Goal: Information Seeking & Learning: Learn about a topic

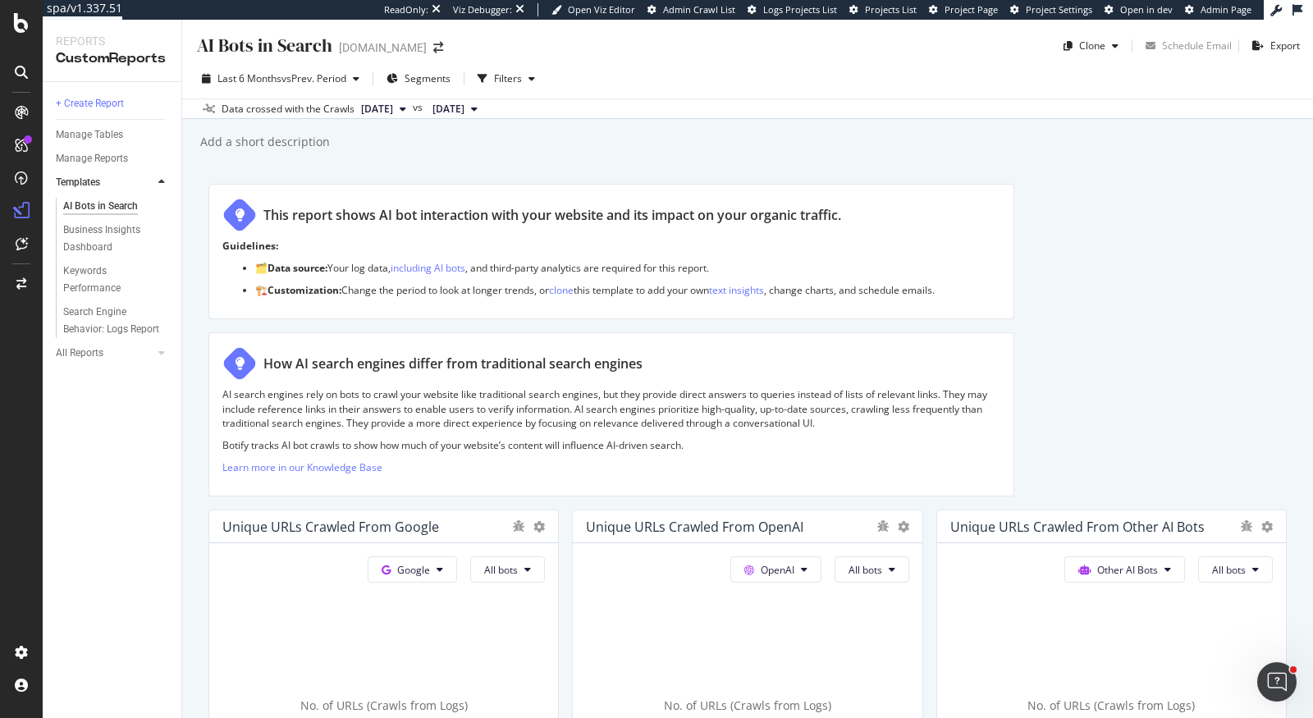
scroll to position [800, 0]
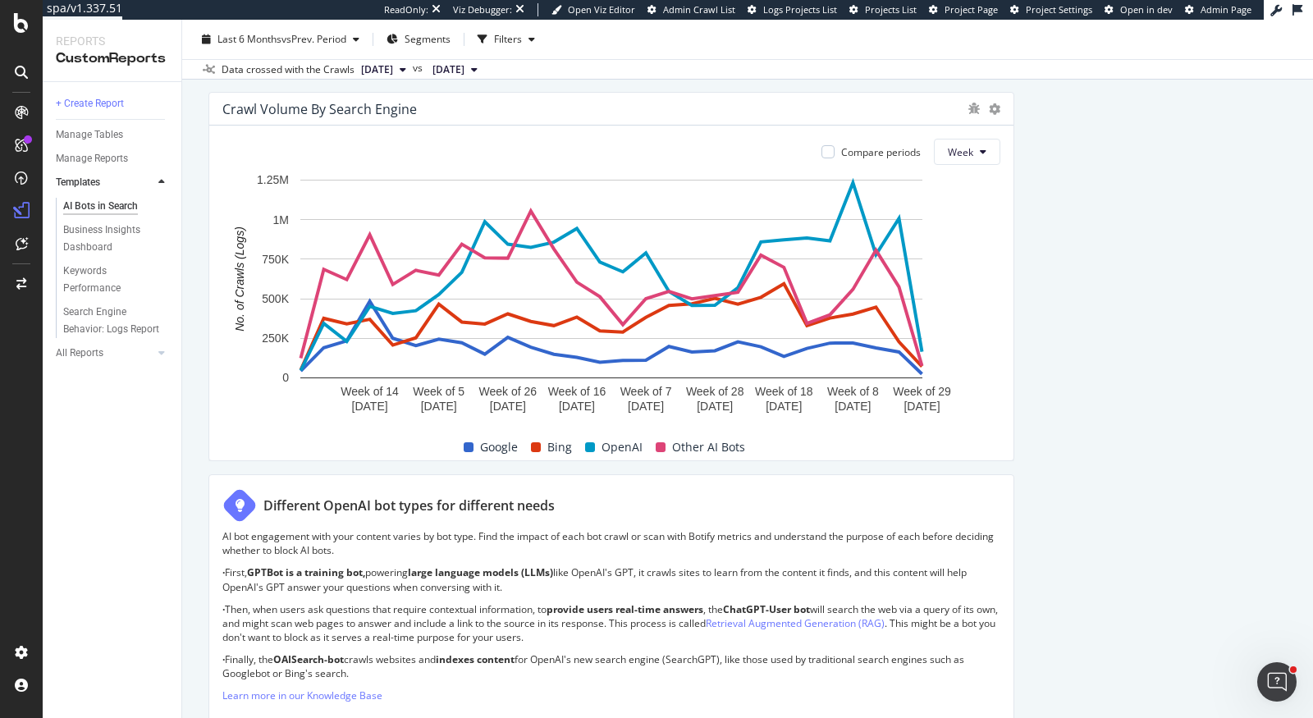
click at [198, 429] on div "AI Bots in Search AI Bots in Search elastic.co Clone Schedule Email Export Last…" at bounding box center [747, 369] width 1131 height 698
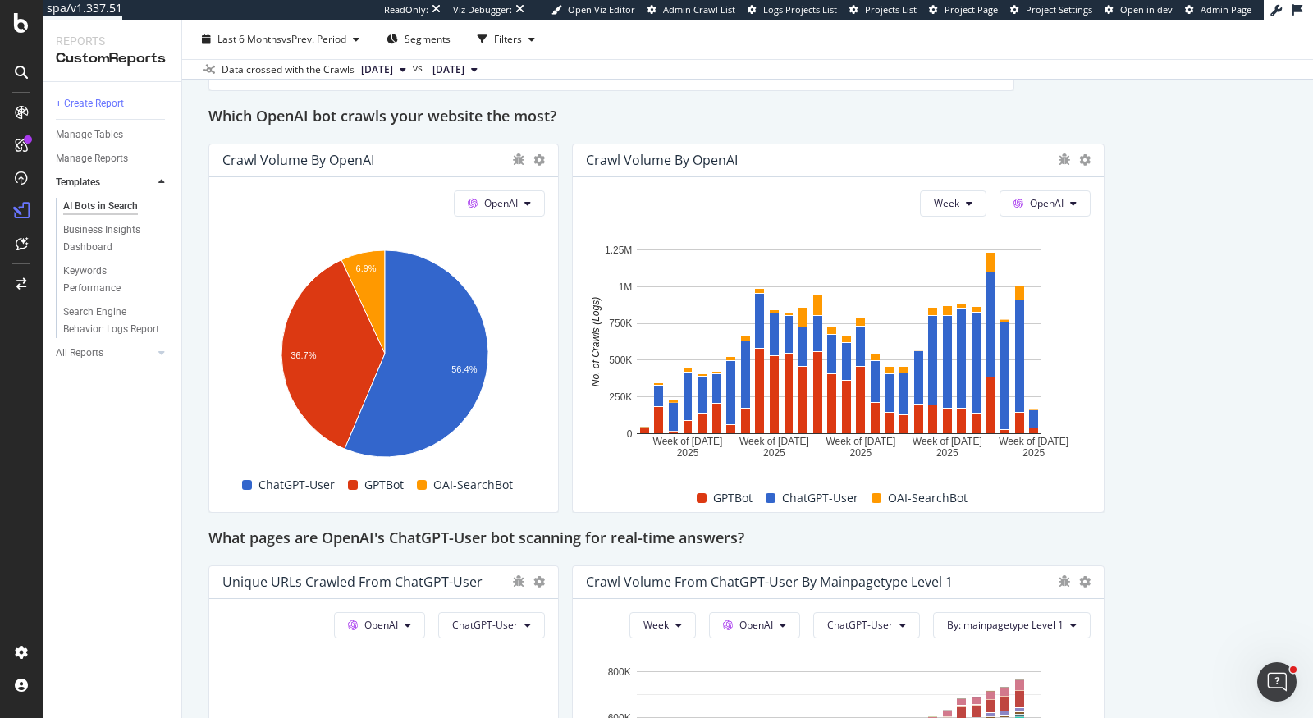
scroll to position [1448, 0]
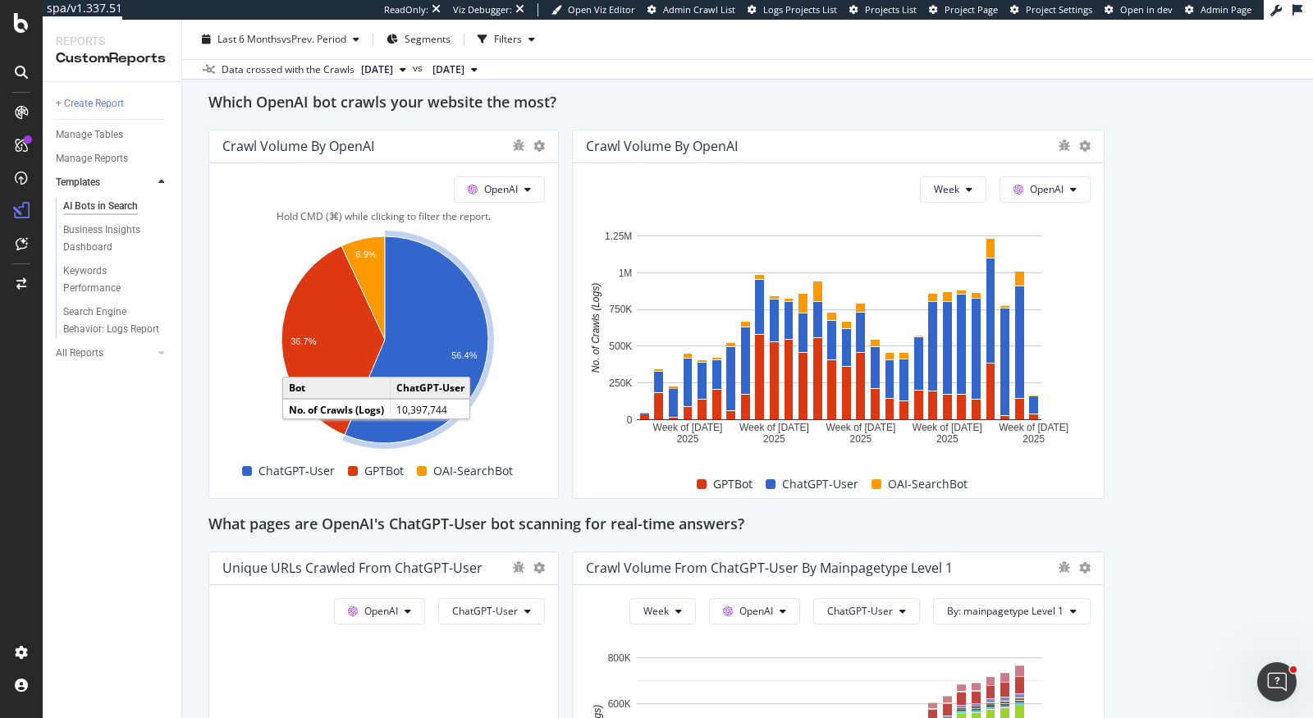
click at [429, 321] on icon "A chart." at bounding box center [417, 339] width 144 height 207
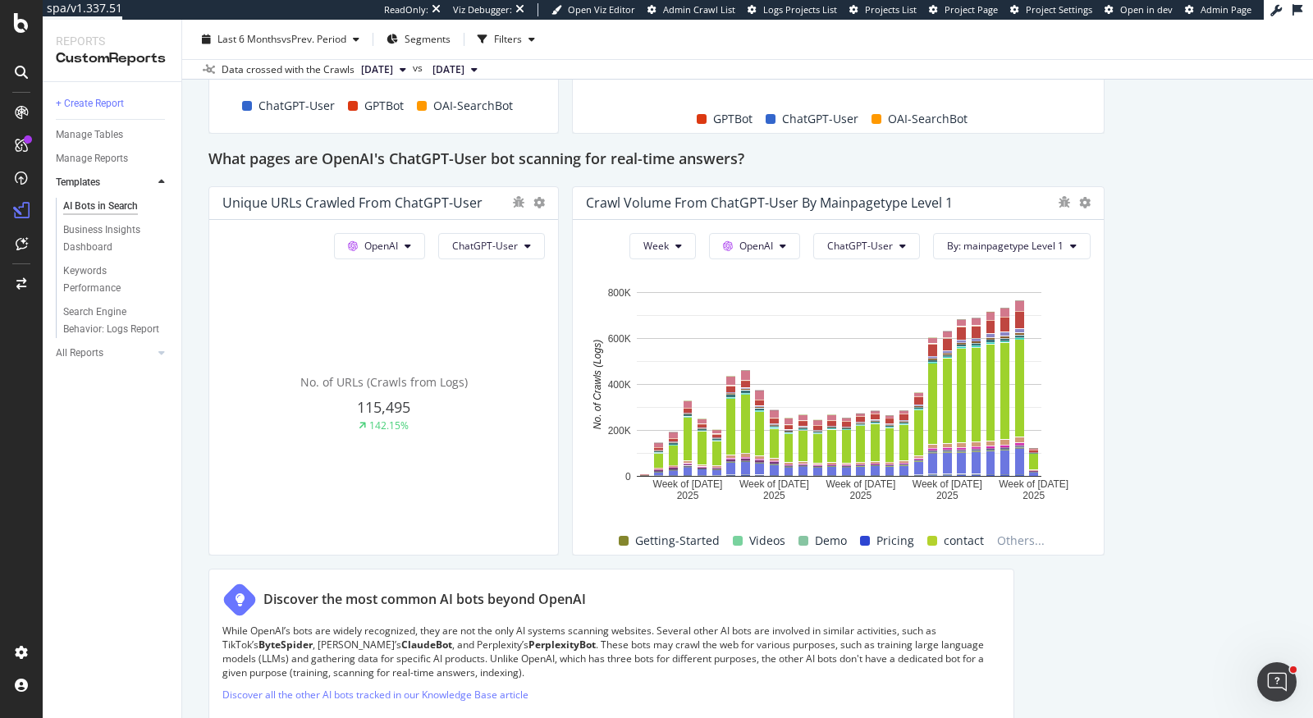
scroll to position [1839, 0]
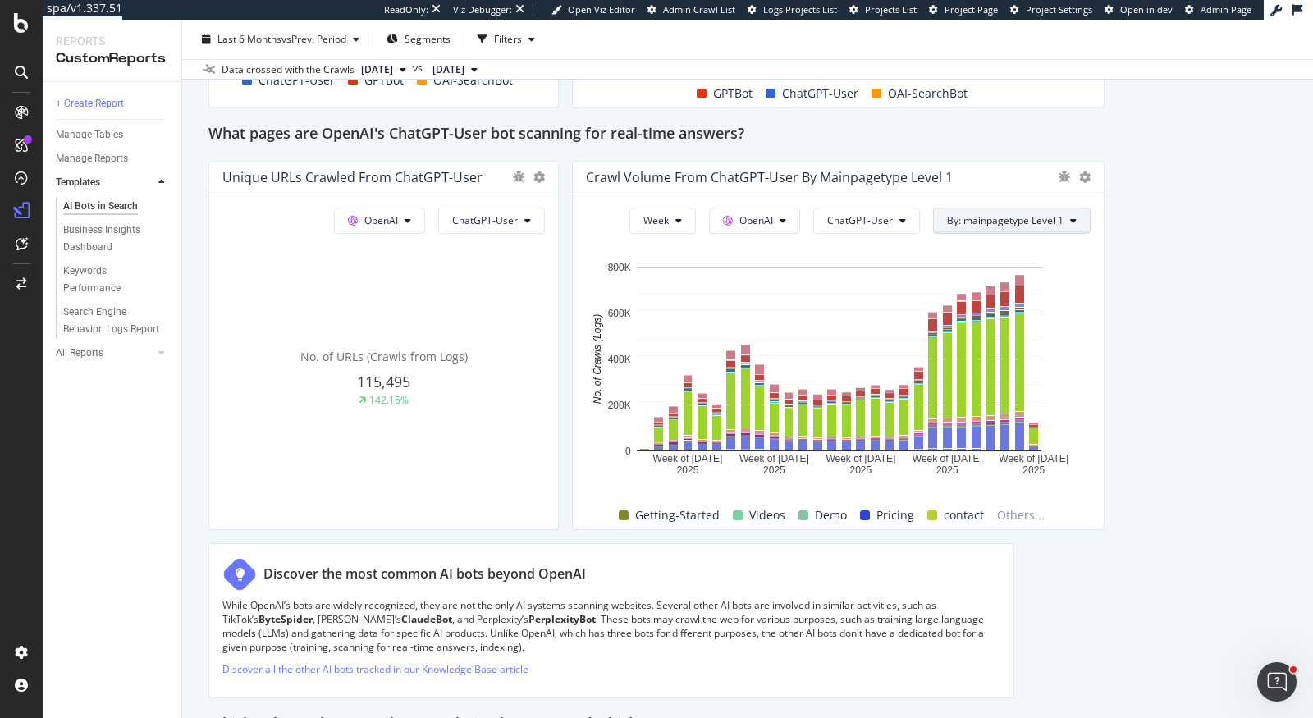
click at [1042, 220] on span "By: mainpagetype Level 1" at bounding box center [1005, 220] width 117 height 14
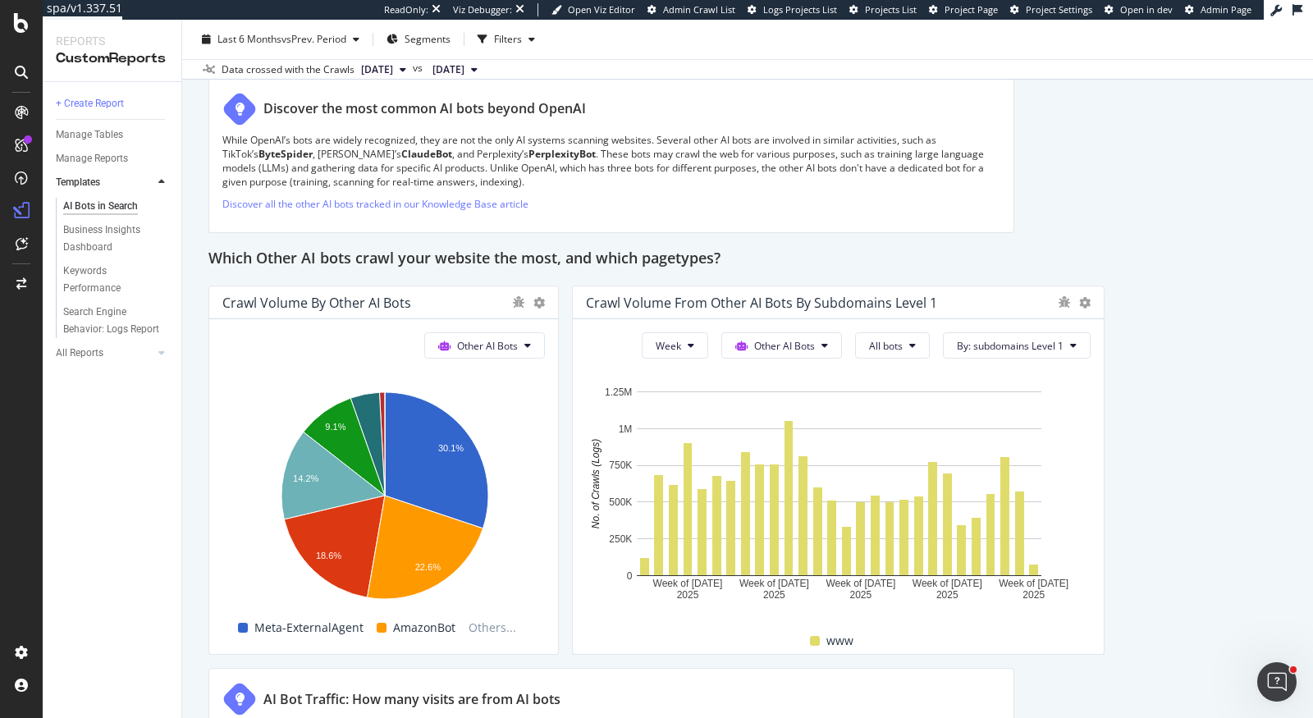
scroll to position [2356, 0]
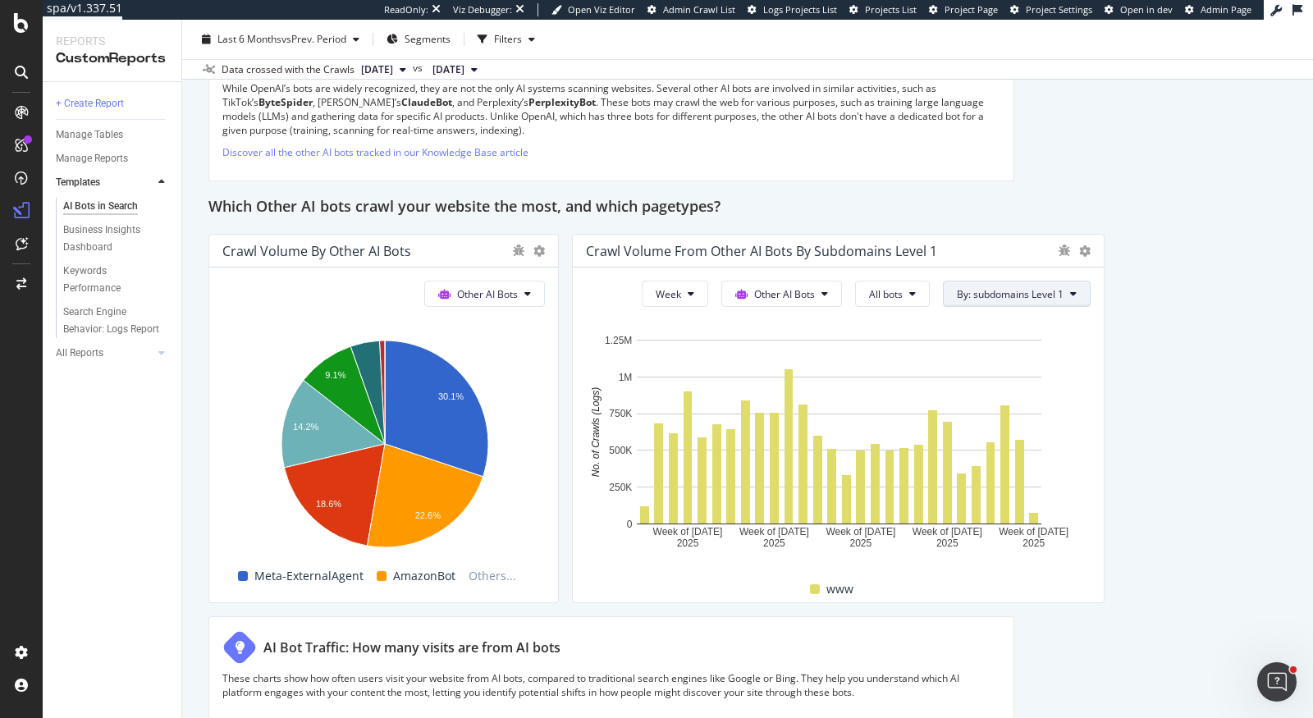
click at [1030, 281] on button "By: subdomains Level 1" at bounding box center [1017, 294] width 148 height 26
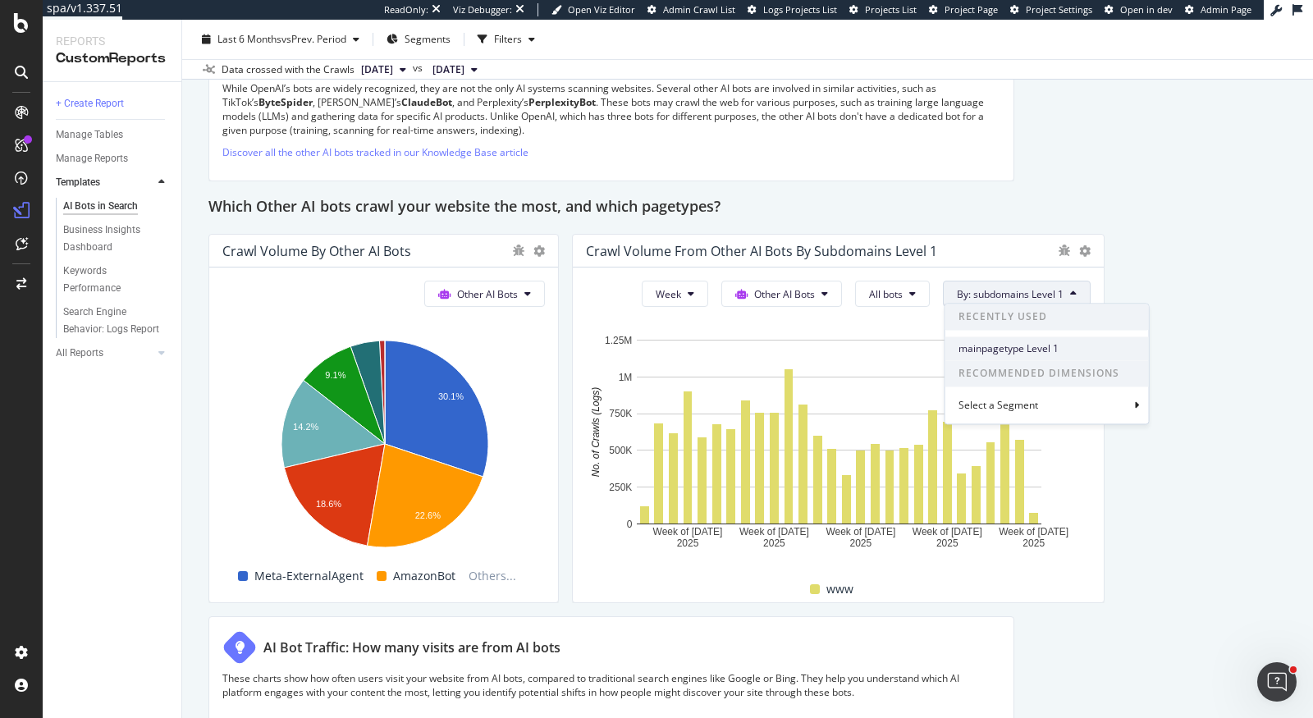
click at [1046, 351] on span "mainpagetype Level 1" at bounding box center [1047, 348] width 177 height 15
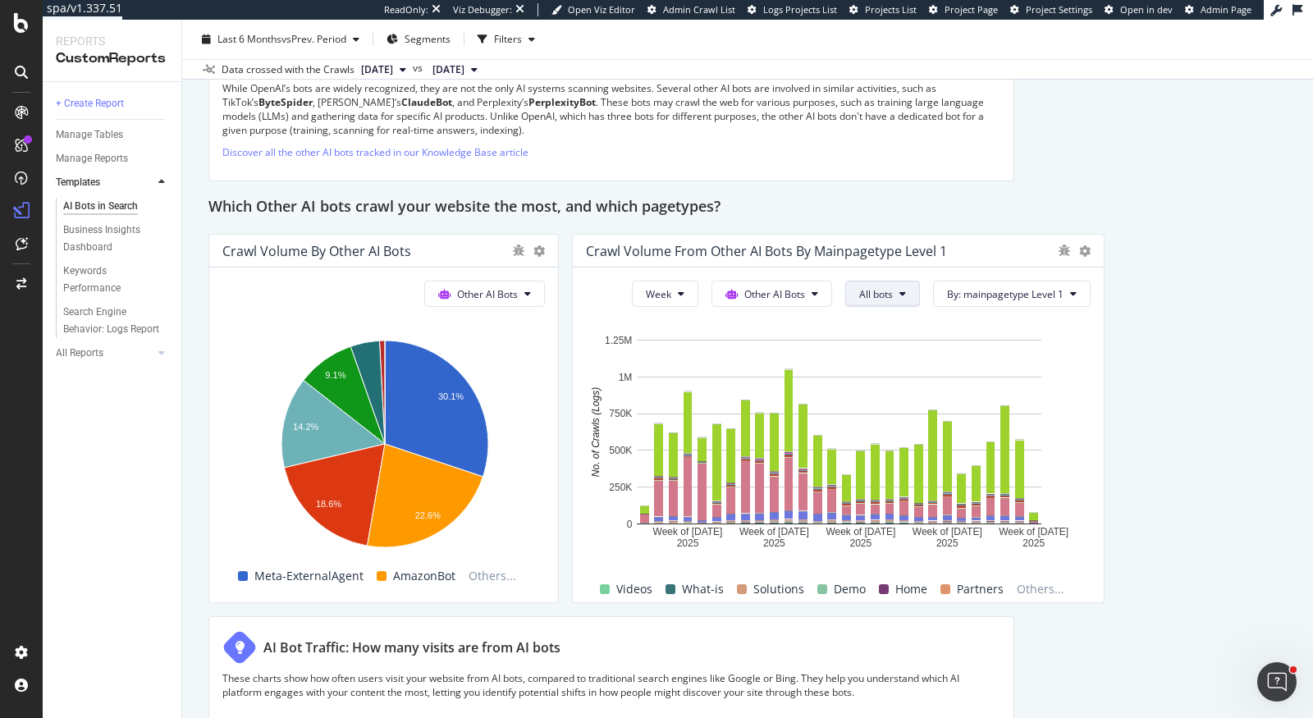
click at [883, 292] on span "All bots" at bounding box center [876, 294] width 34 height 14
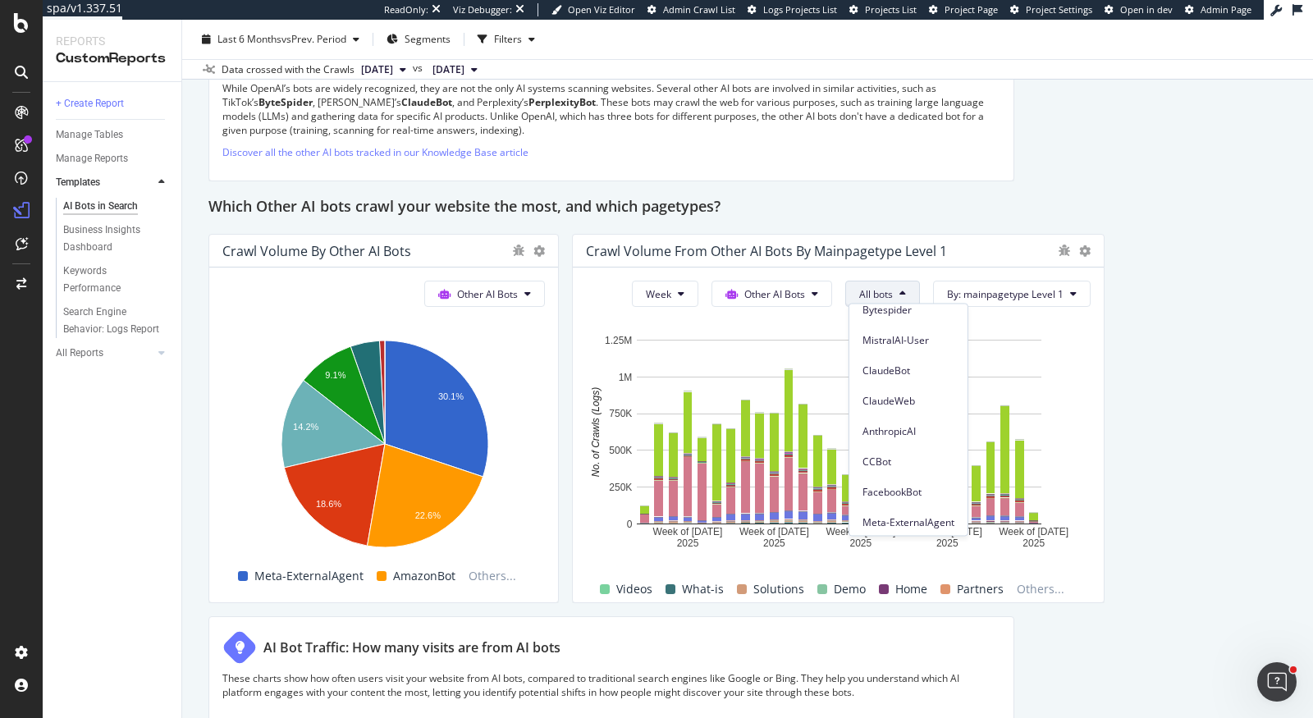
scroll to position [230, 0]
click at [893, 291] on span "All bots" at bounding box center [876, 294] width 34 height 14
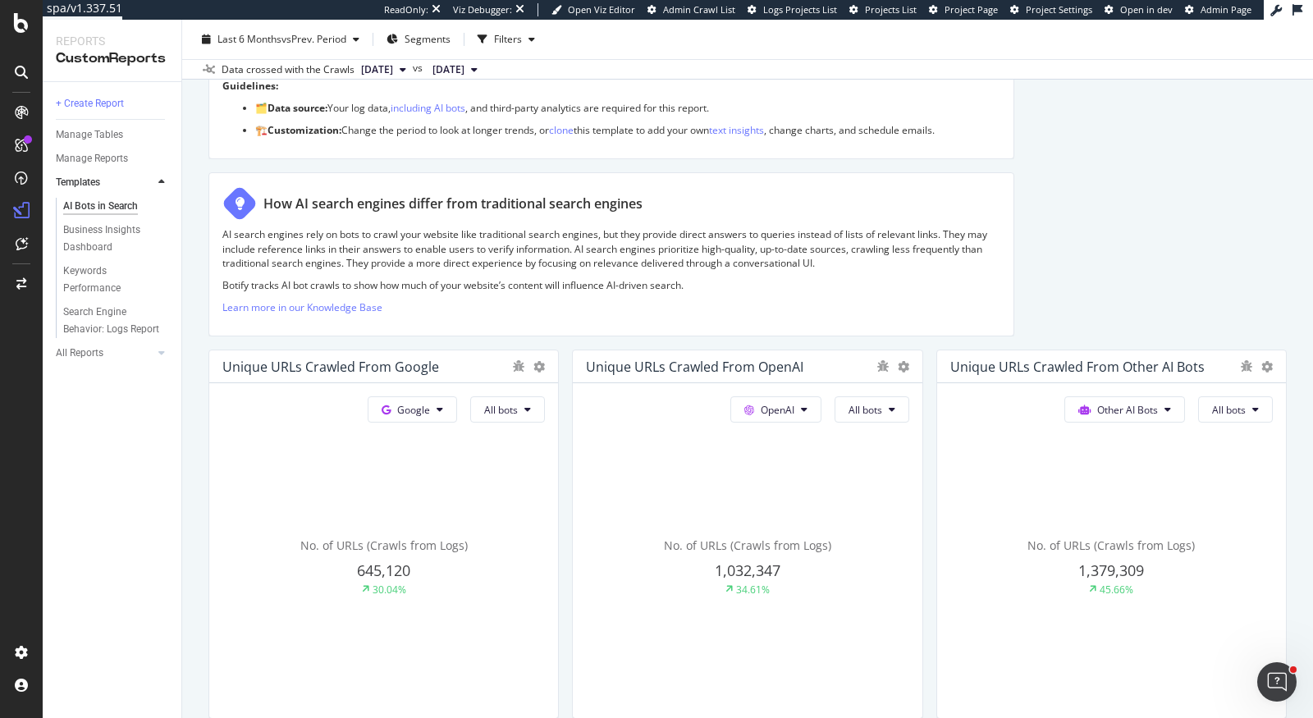
scroll to position [0, 0]
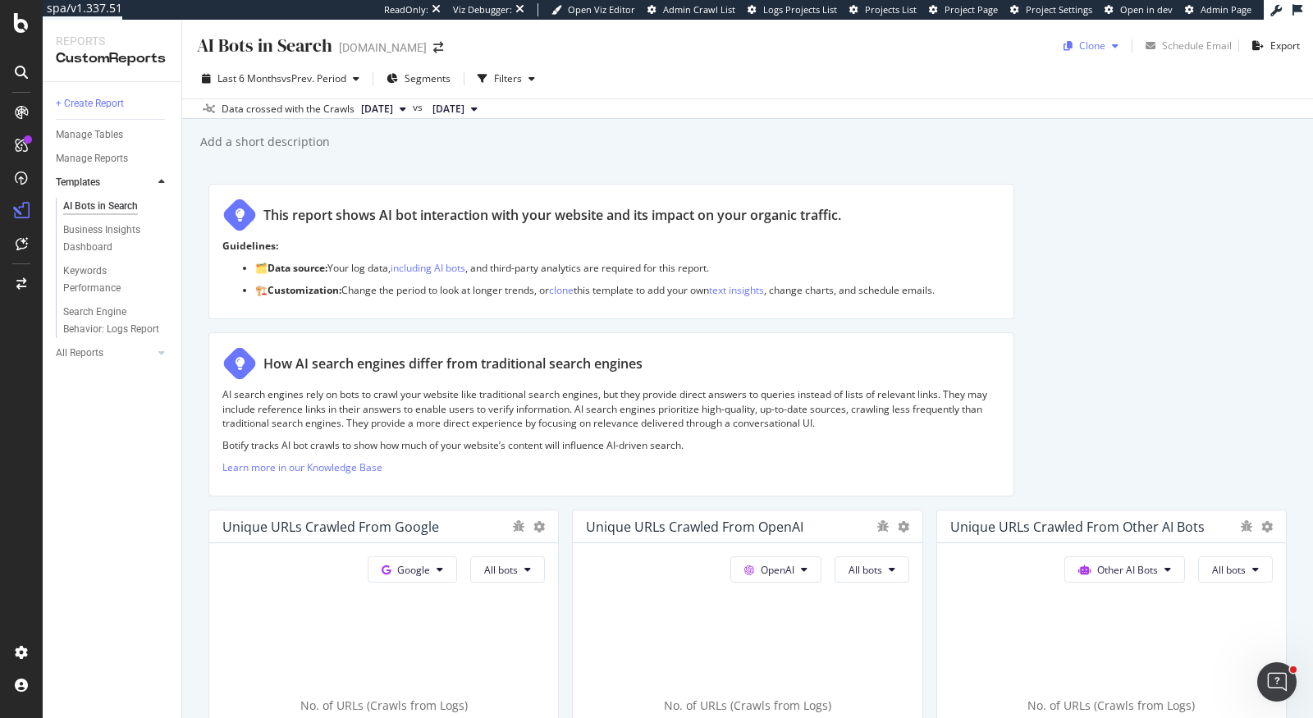
click at [1094, 43] on div "Clone" at bounding box center [1092, 46] width 26 height 14
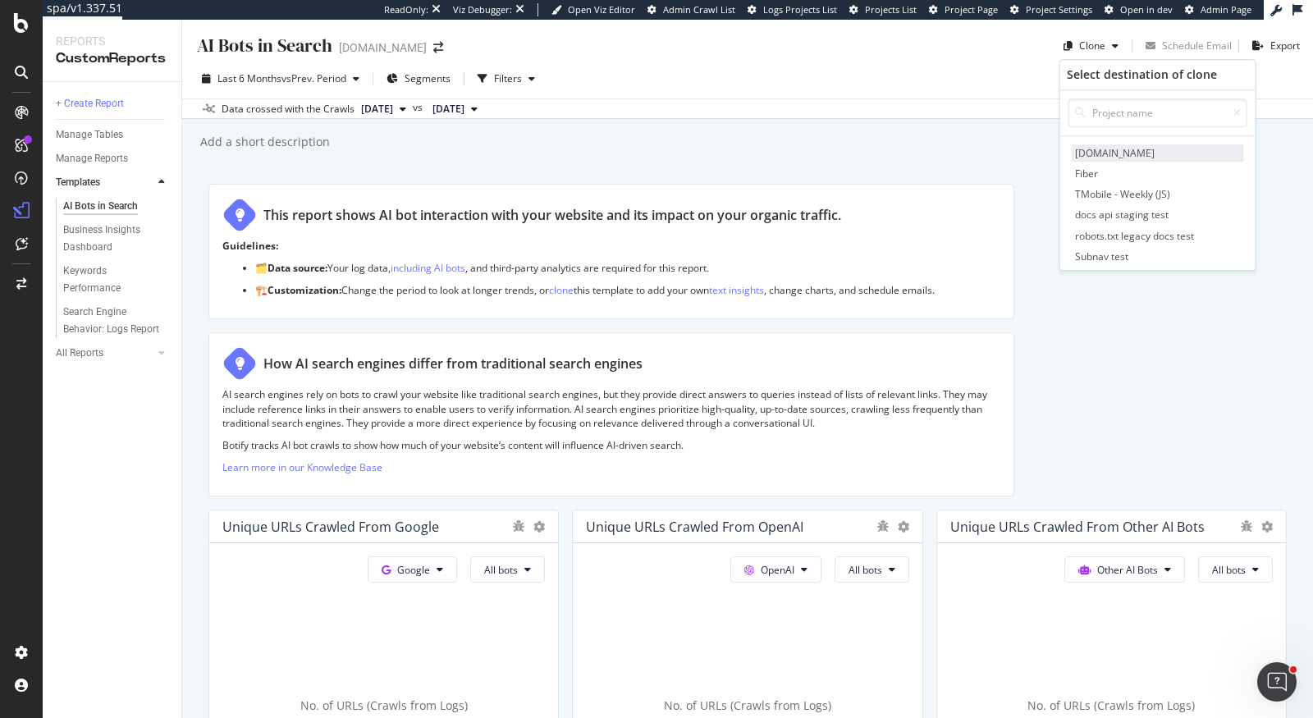
click at [1105, 149] on span "elastic.co" at bounding box center [1158, 152] width 172 height 17
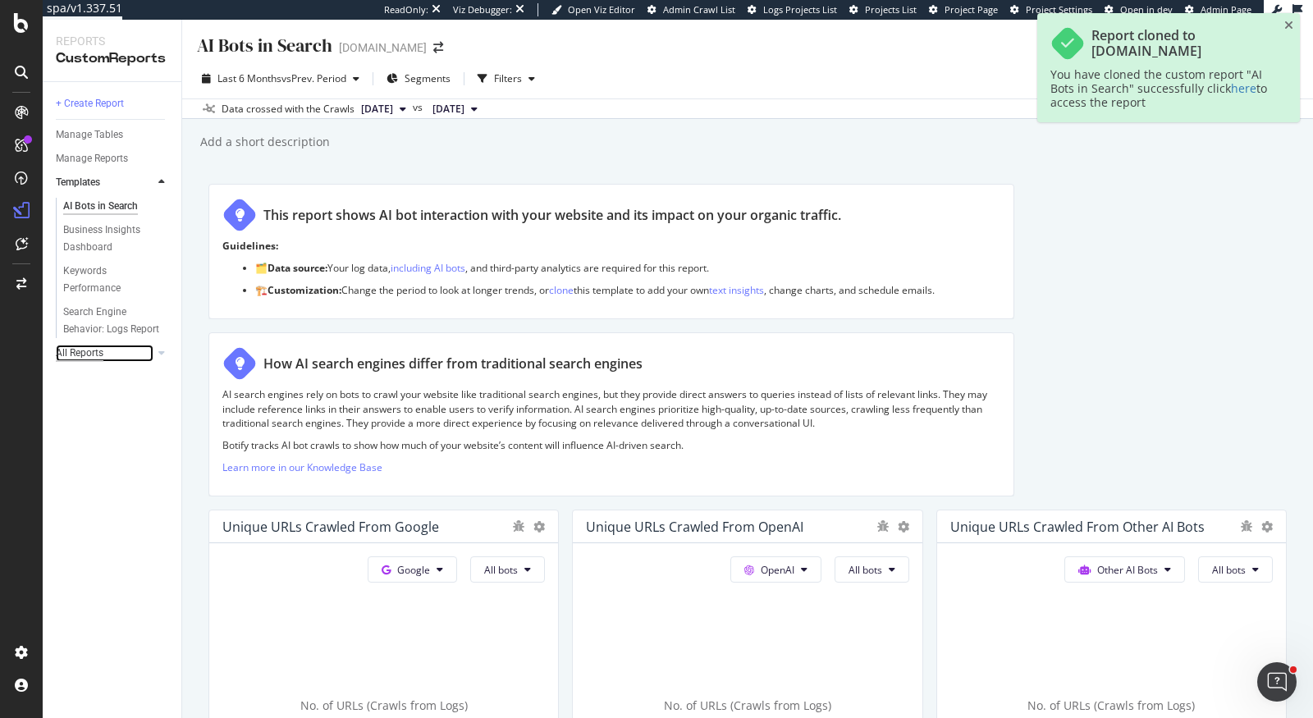
click at [89, 355] on div "All Reports" at bounding box center [80, 353] width 48 height 17
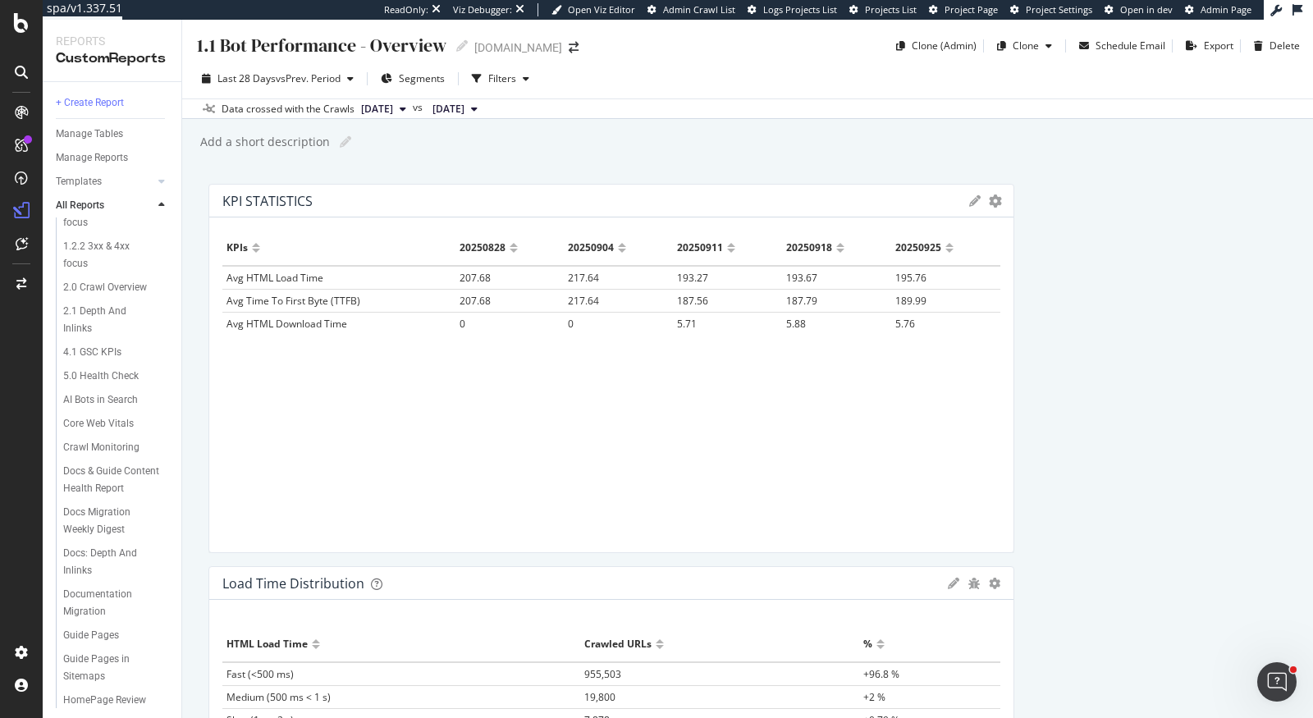
scroll to position [133, 0]
click at [96, 392] on div "AI Bots in Search" at bounding box center [100, 390] width 75 height 17
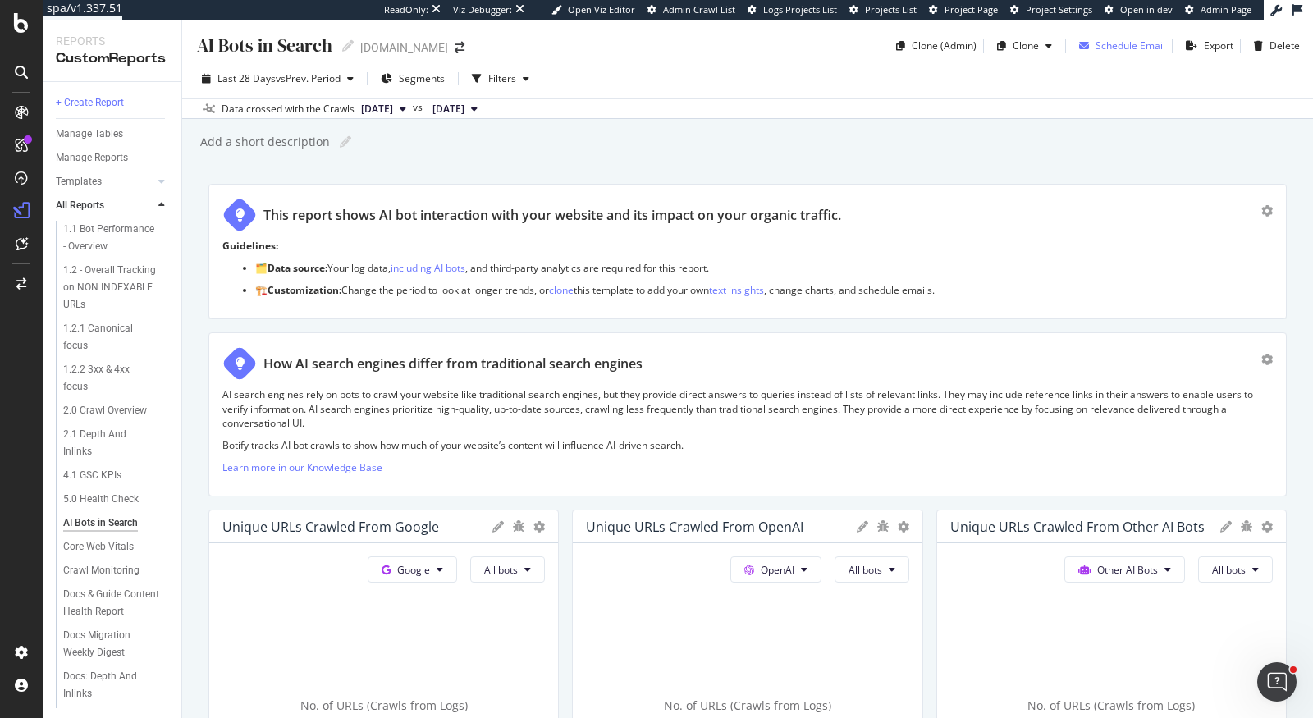
click at [1142, 43] on div "Schedule Email" at bounding box center [1131, 46] width 70 height 14
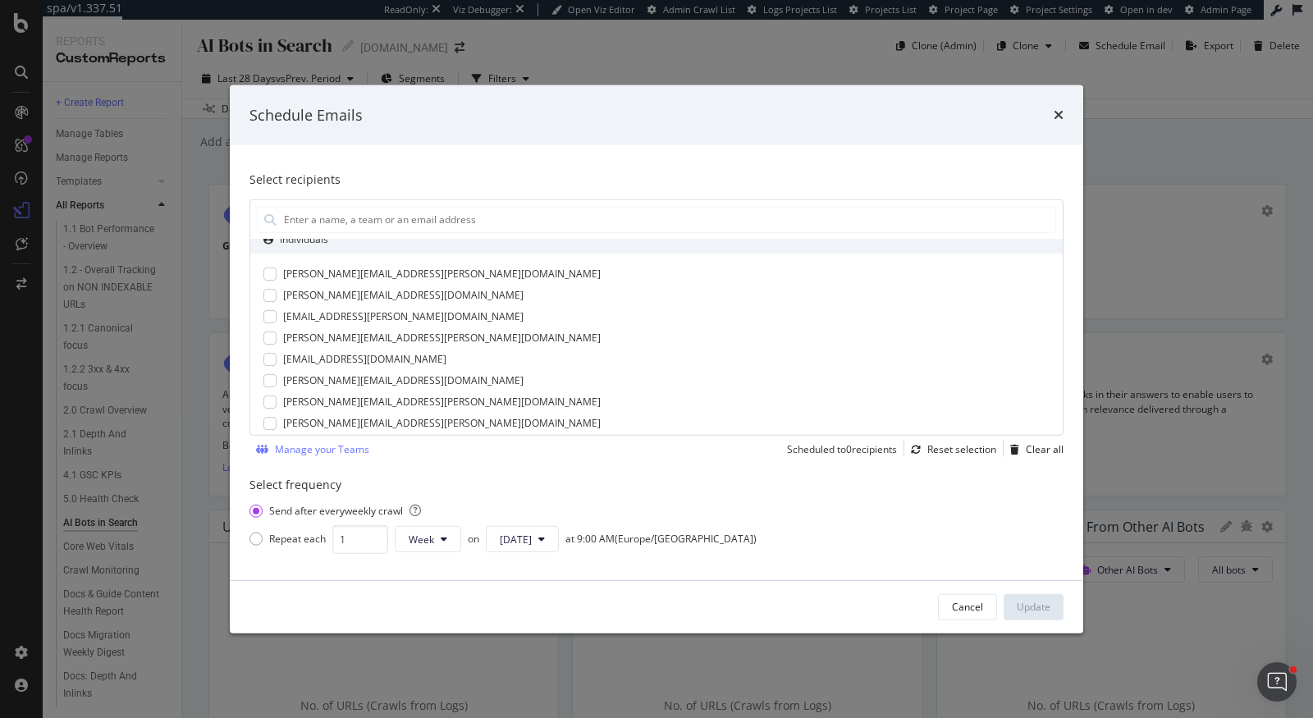
scroll to position [91, 0]
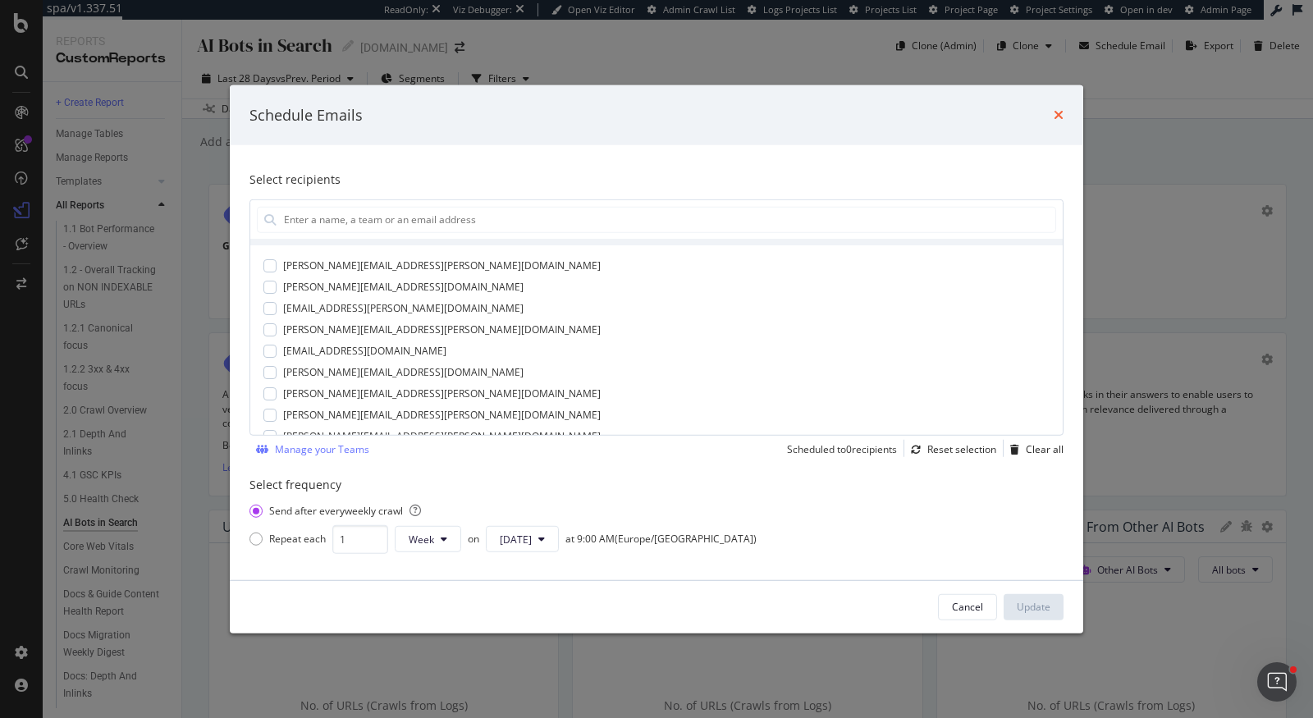
click at [1060, 113] on icon "times" at bounding box center [1059, 114] width 10 height 13
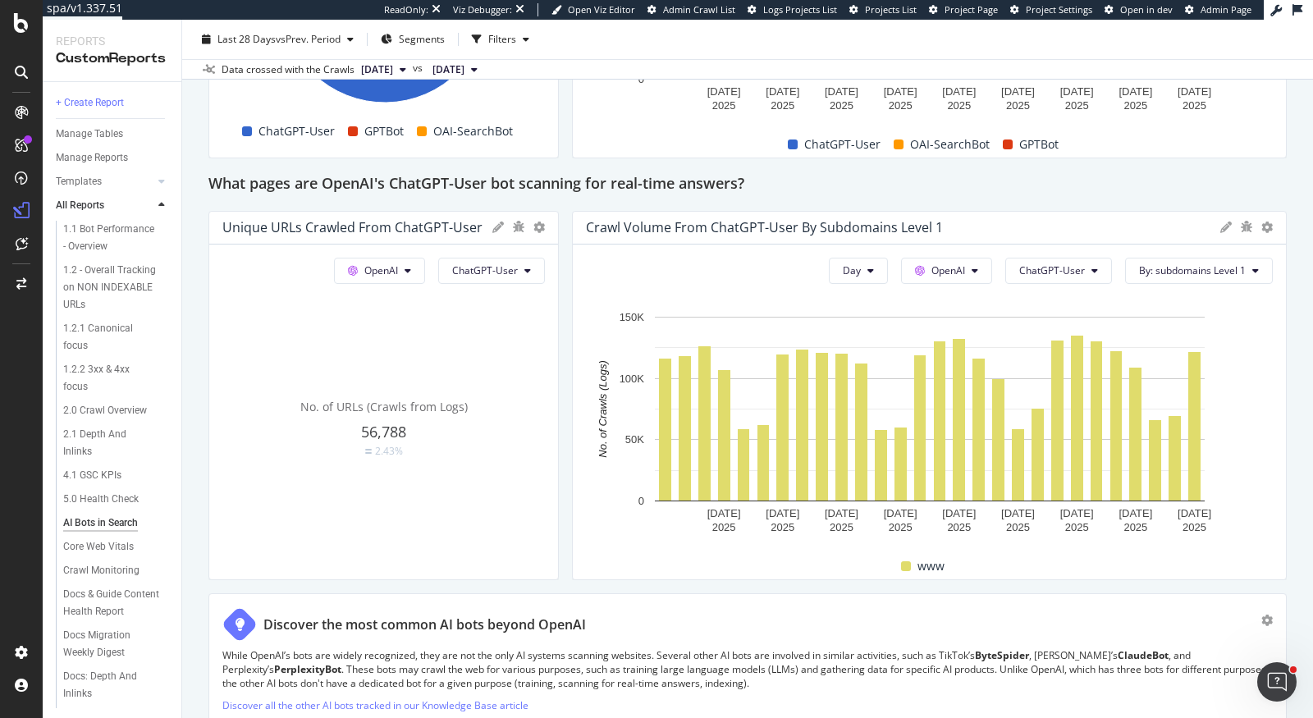
scroll to position [1732, 0]
click at [414, 43] on span "Segments" at bounding box center [422, 39] width 46 height 14
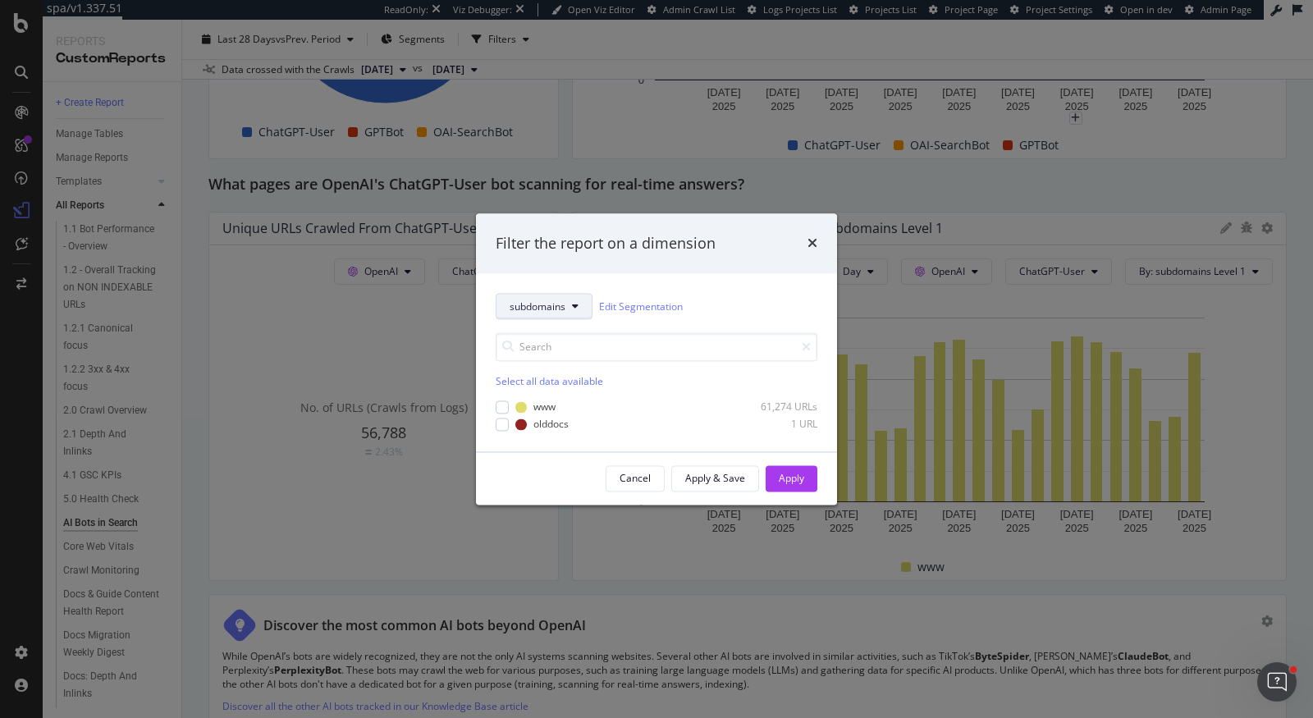
click at [583, 308] on button "subdomains" at bounding box center [544, 307] width 97 height 26
click at [803, 239] on div "Filter the report on a dimension" at bounding box center [657, 243] width 322 height 21
click at [809, 240] on icon "times" at bounding box center [813, 243] width 10 height 13
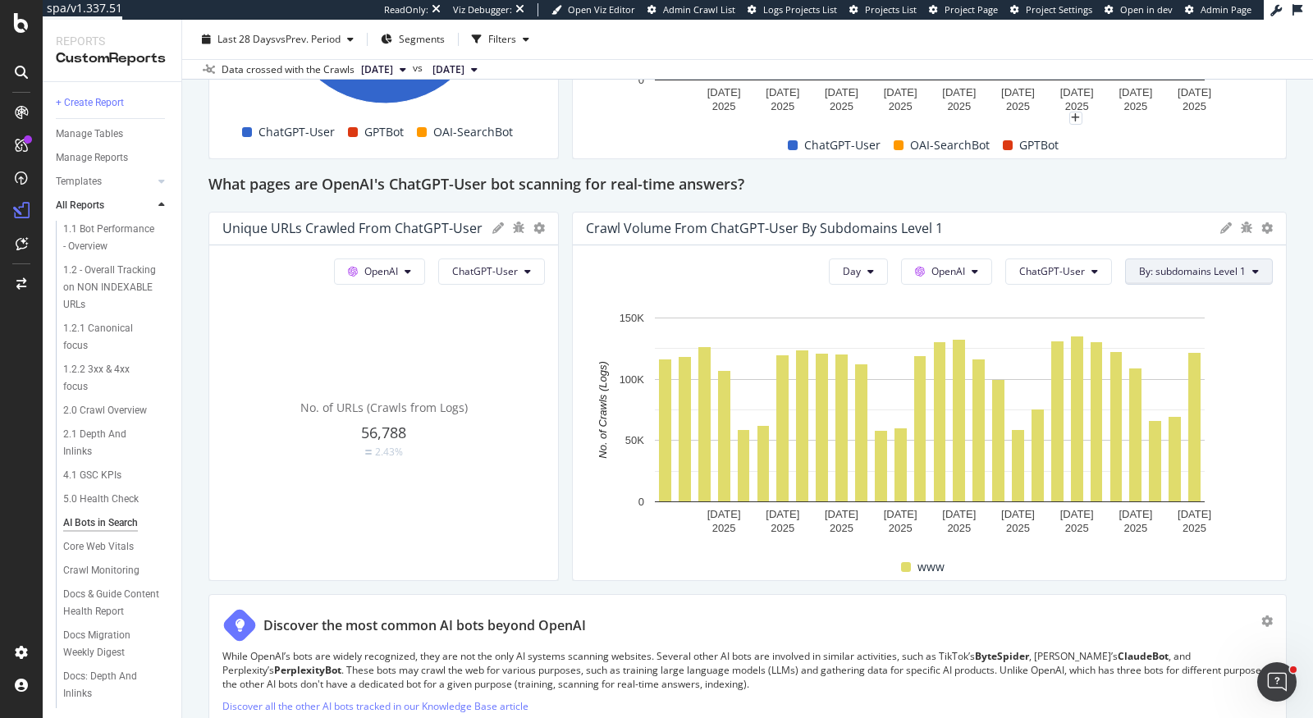
click at [1189, 260] on button "By: subdomains Level 1" at bounding box center [1199, 272] width 148 height 26
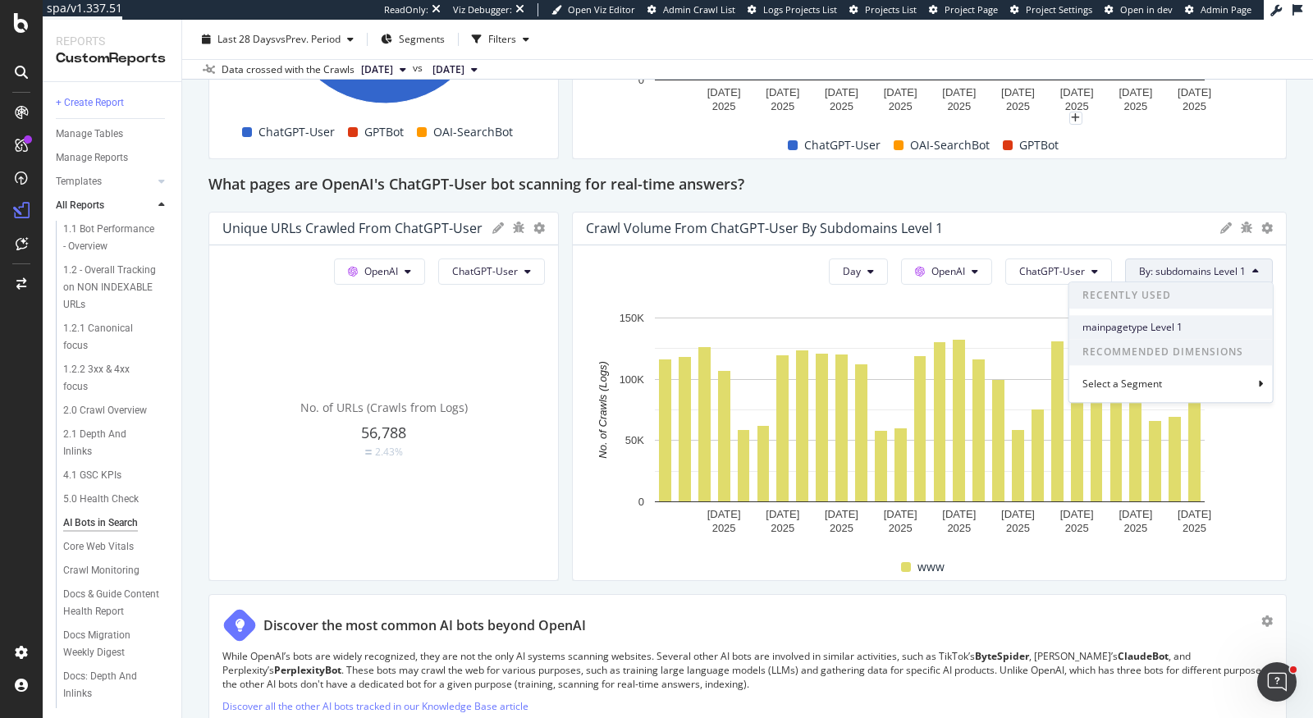
click at [1145, 325] on span "mainpagetype Level 1" at bounding box center [1170, 327] width 177 height 15
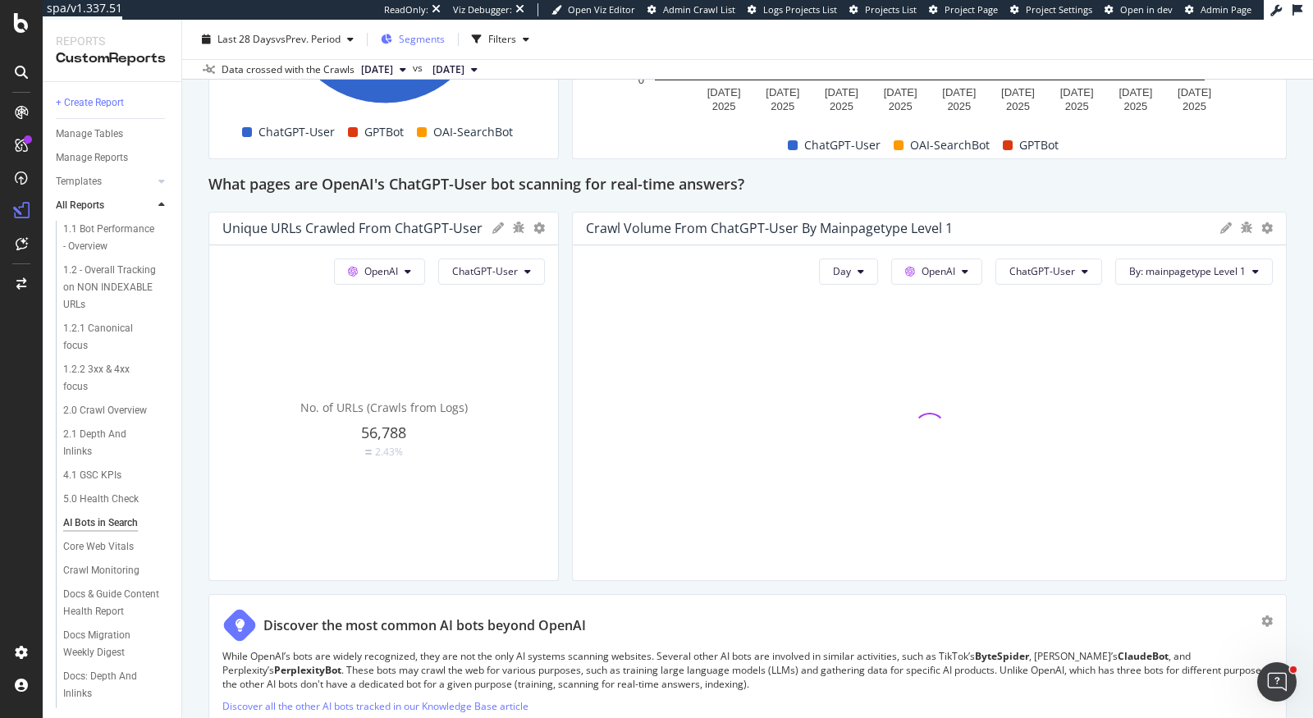
click at [427, 36] on span "Segments" at bounding box center [422, 39] width 46 height 14
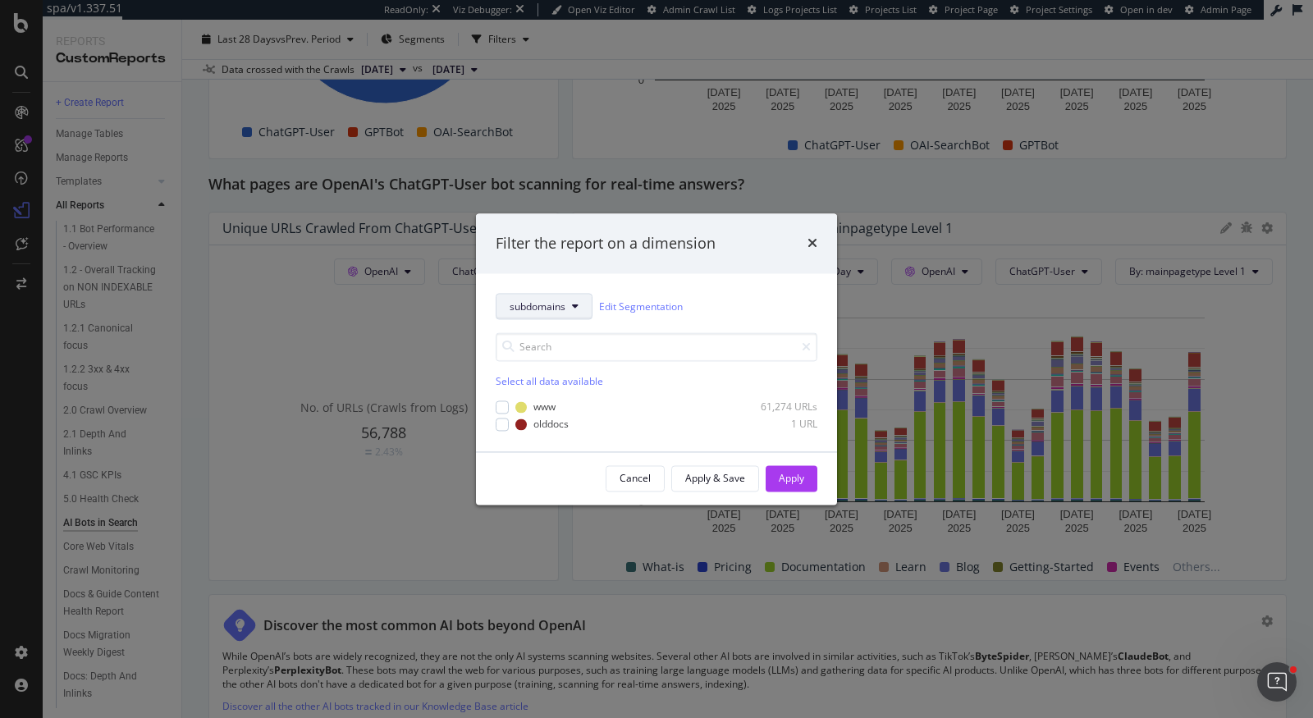
click at [554, 299] on button "subdomains" at bounding box center [544, 307] width 97 height 26
click at [535, 427] on span "mainpagetype" at bounding box center [543, 426] width 66 height 15
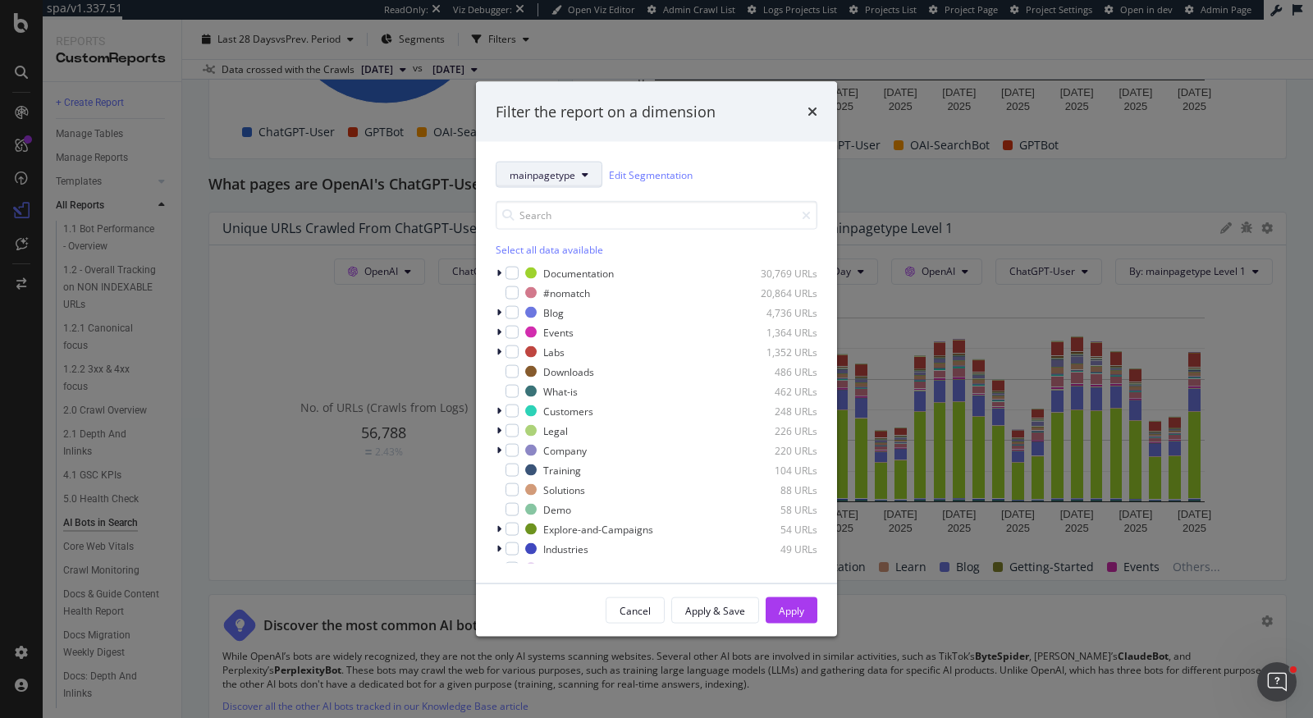
click at [574, 172] on button "mainpagetype" at bounding box center [549, 175] width 107 height 26
click at [556, 235] on span "subdomains" at bounding box center [543, 233] width 67 height 15
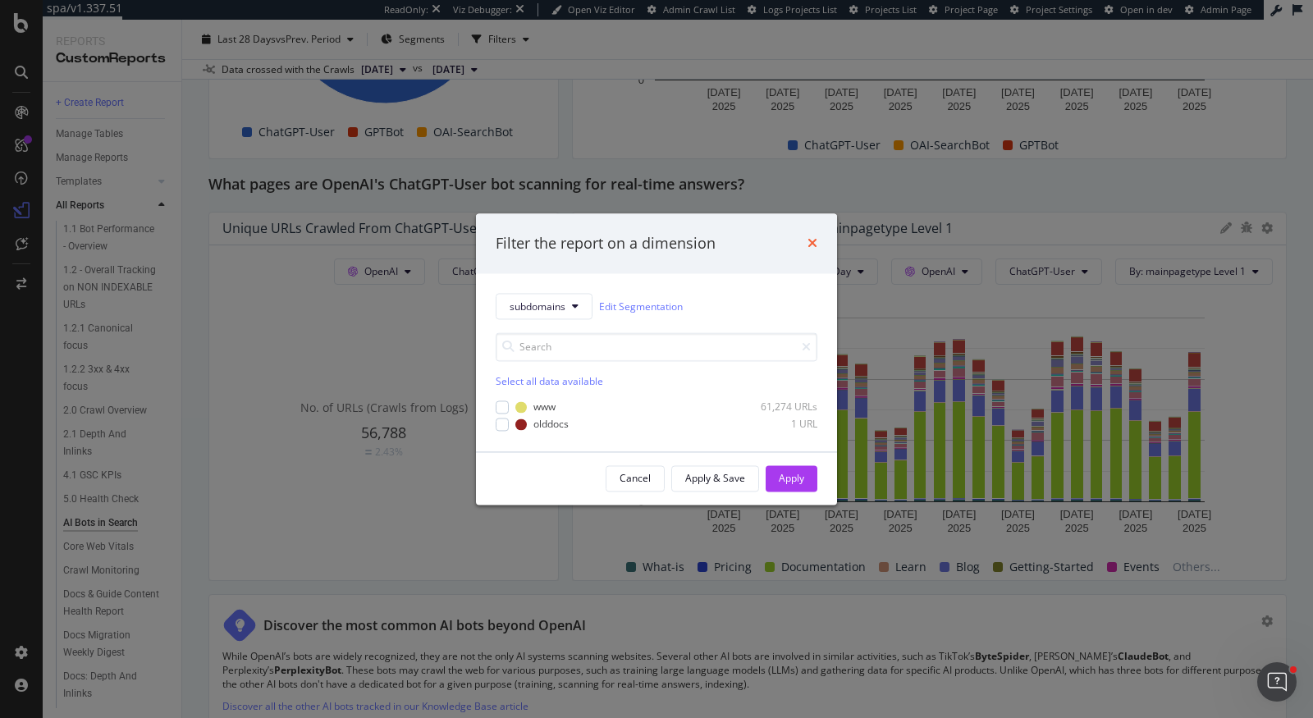
click at [810, 240] on icon "times" at bounding box center [813, 243] width 10 height 13
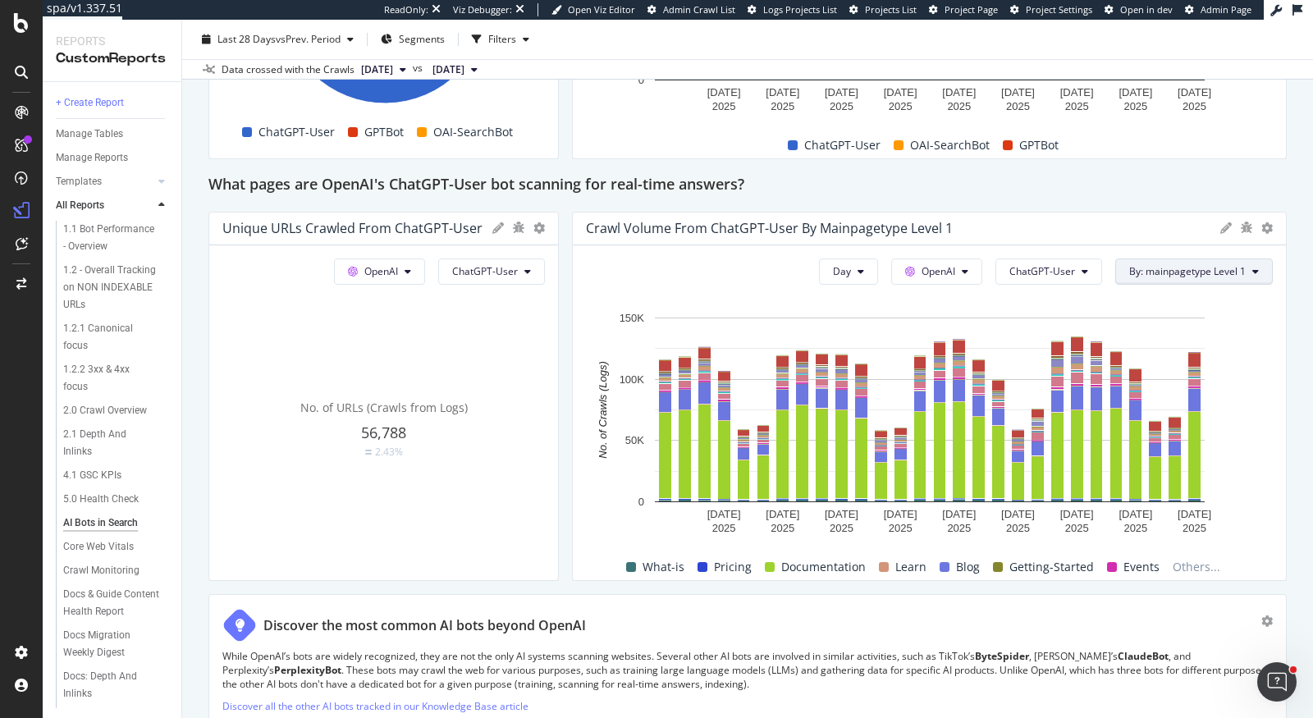
click at [1155, 264] on span "By: mainpagetype Level 1" at bounding box center [1187, 271] width 117 height 14
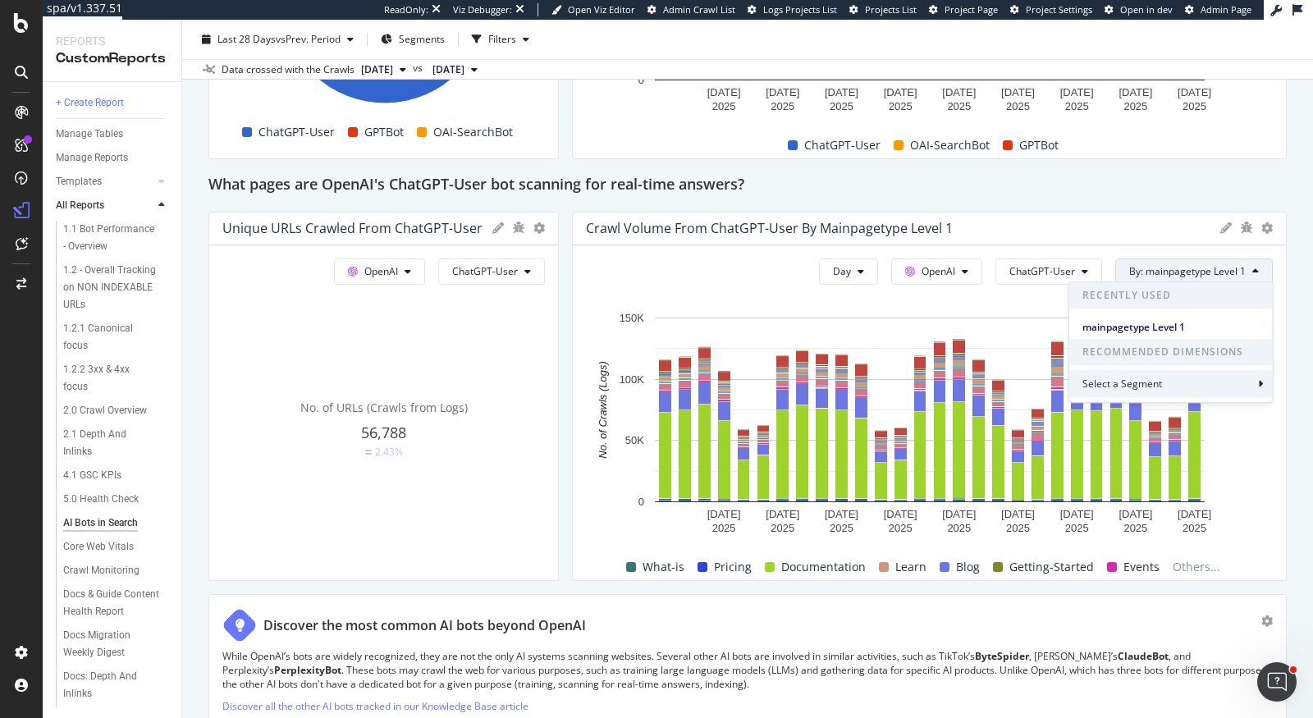
click at [1130, 387] on div "Select a Segment" at bounding box center [1123, 384] width 83 height 14
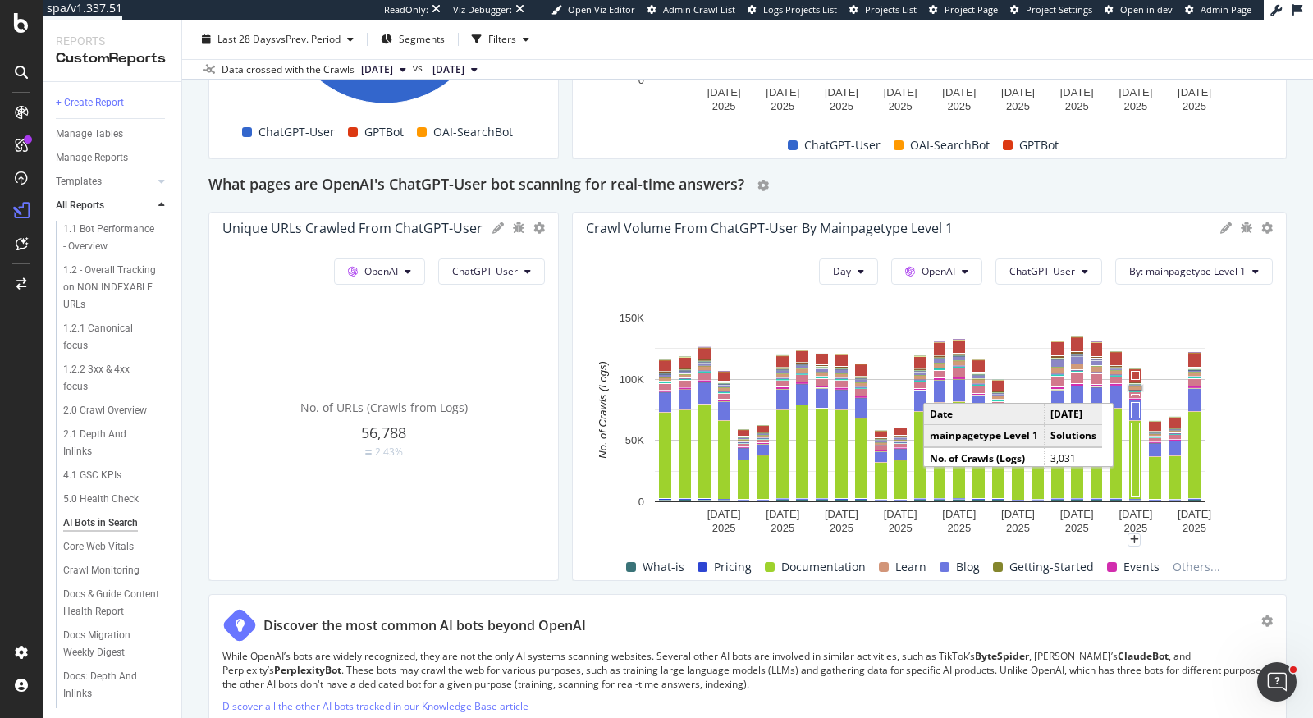
click at [1120, 181] on div "What pages are OpenAI's ChatGPT-User bot scanning for real-time answers?" at bounding box center [747, 185] width 1078 height 26
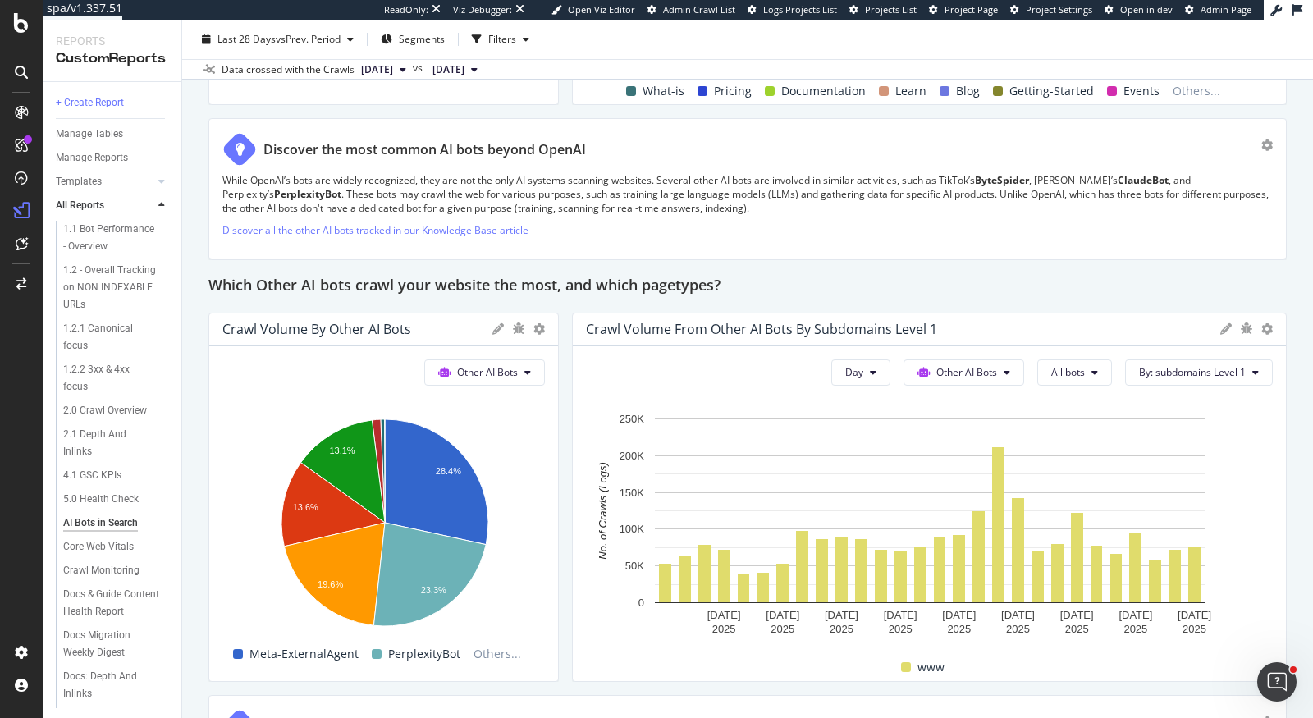
scroll to position [2219, 0]
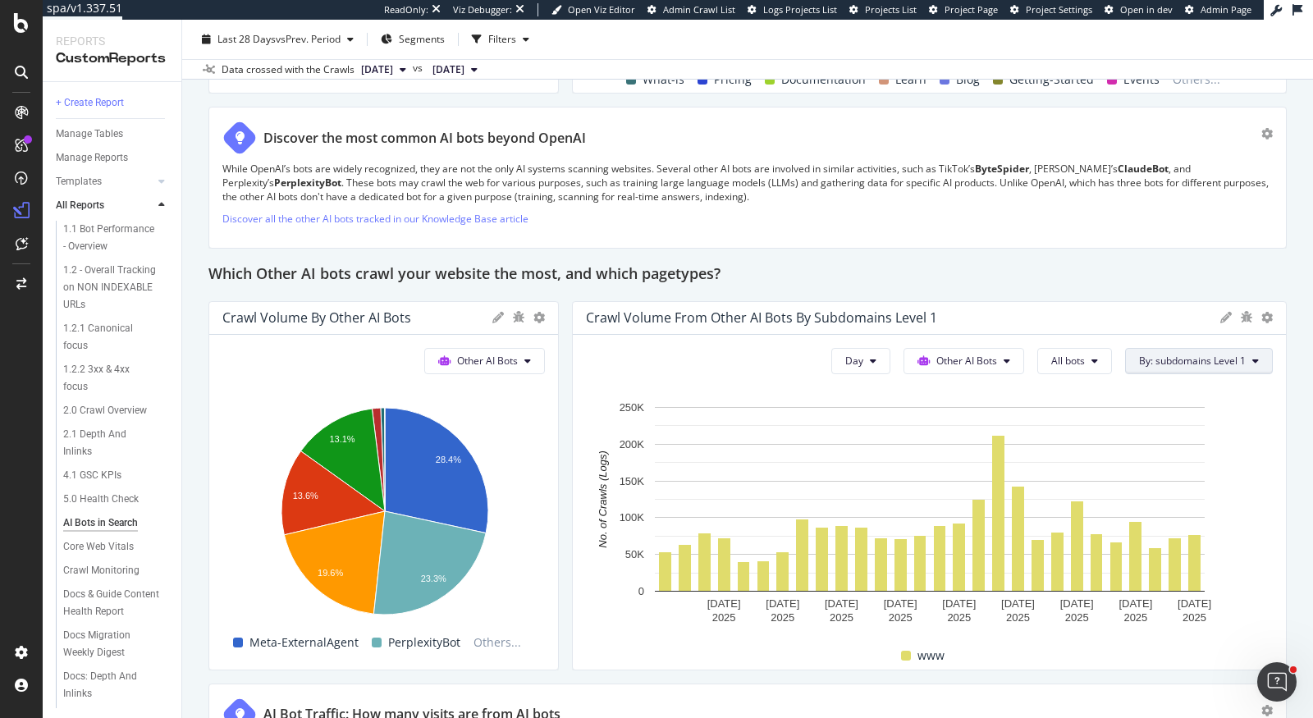
click at [1203, 361] on span "By: subdomains Level 1" at bounding box center [1192, 361] width 107 height 14
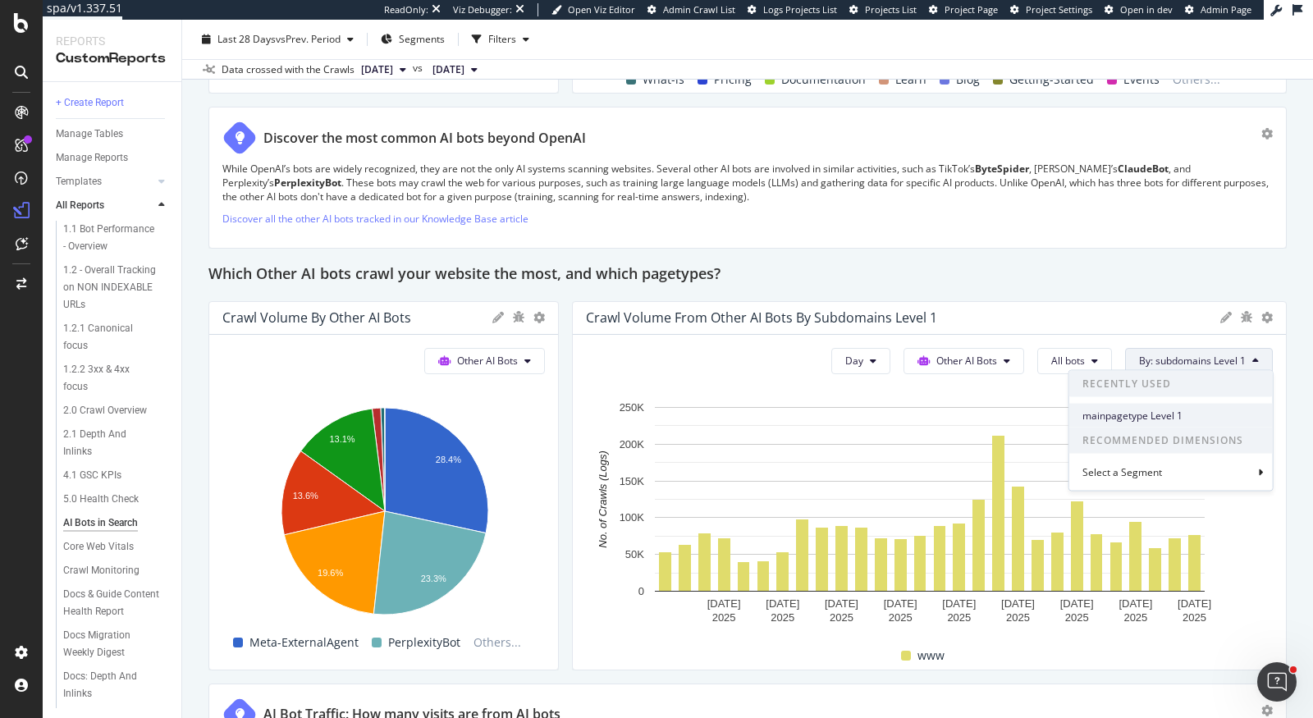
click at [1162, 413] on span "mainpagetype Level 1" at bounding box center [1170, 415] width 177 height 15
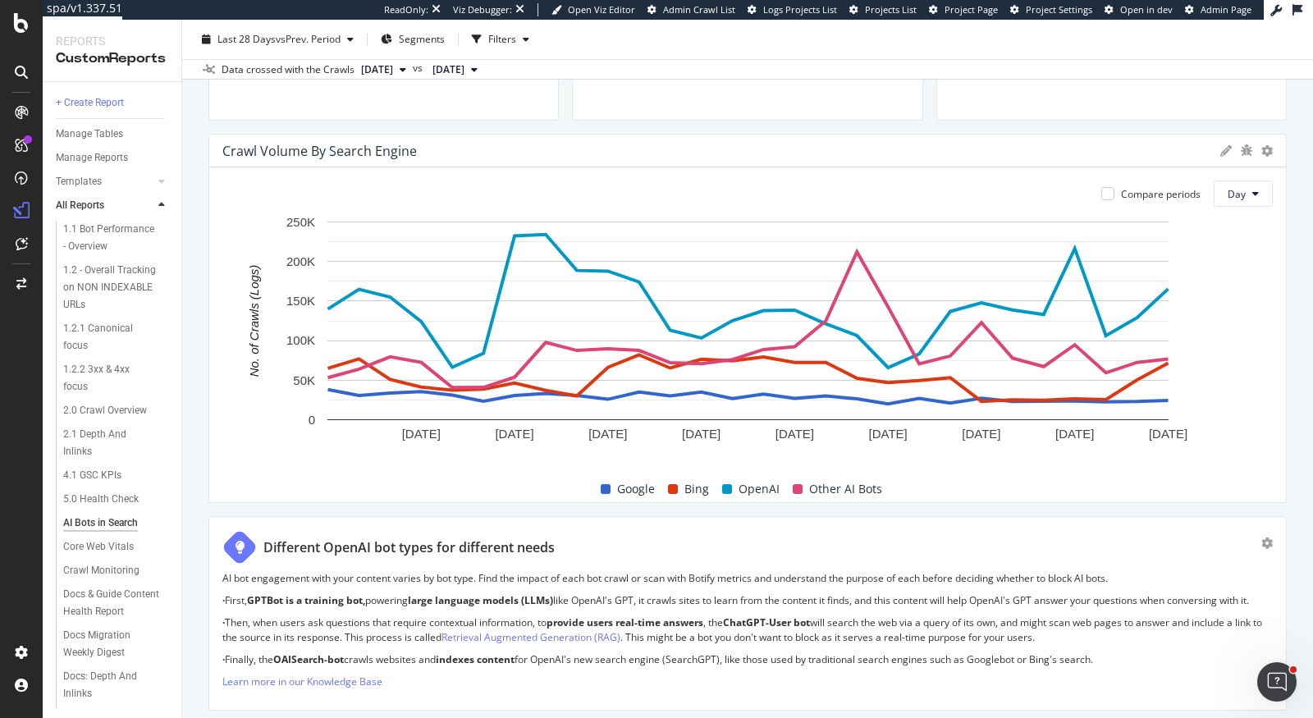
scroll to position [659, 0]
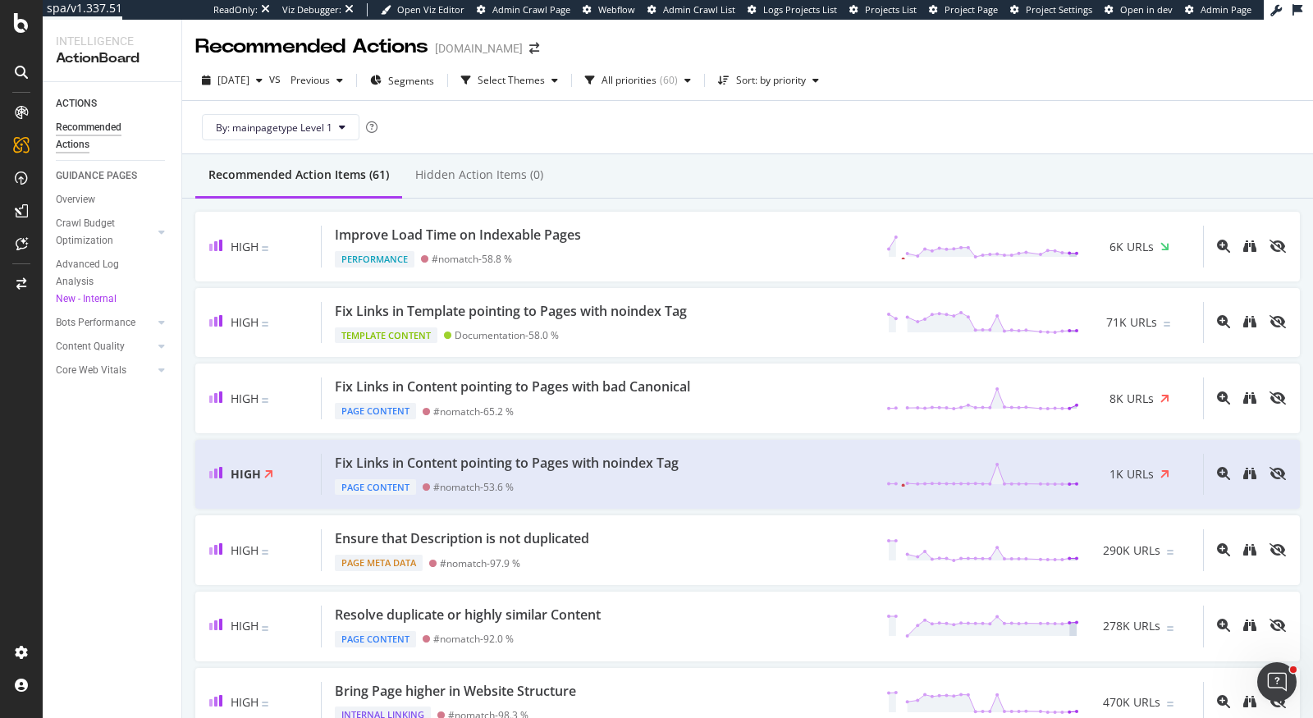
scroll to position [150, 0]
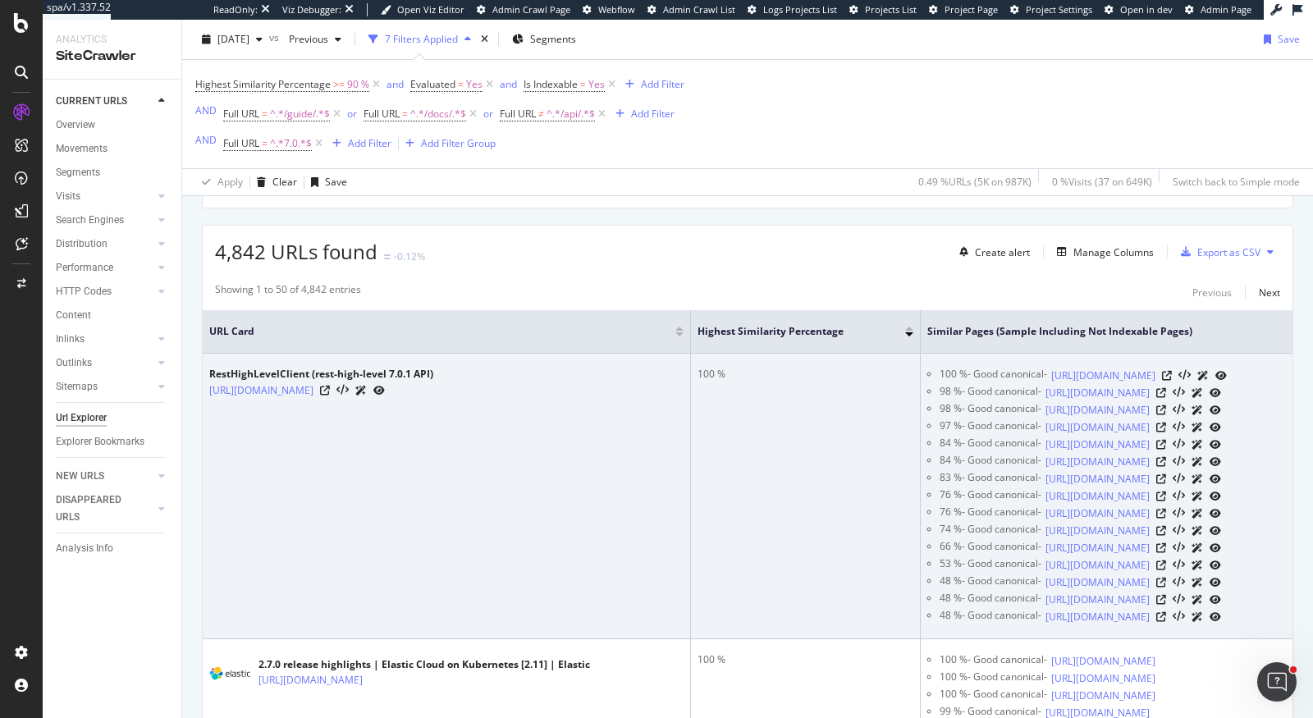
scroll to position [289, 0]
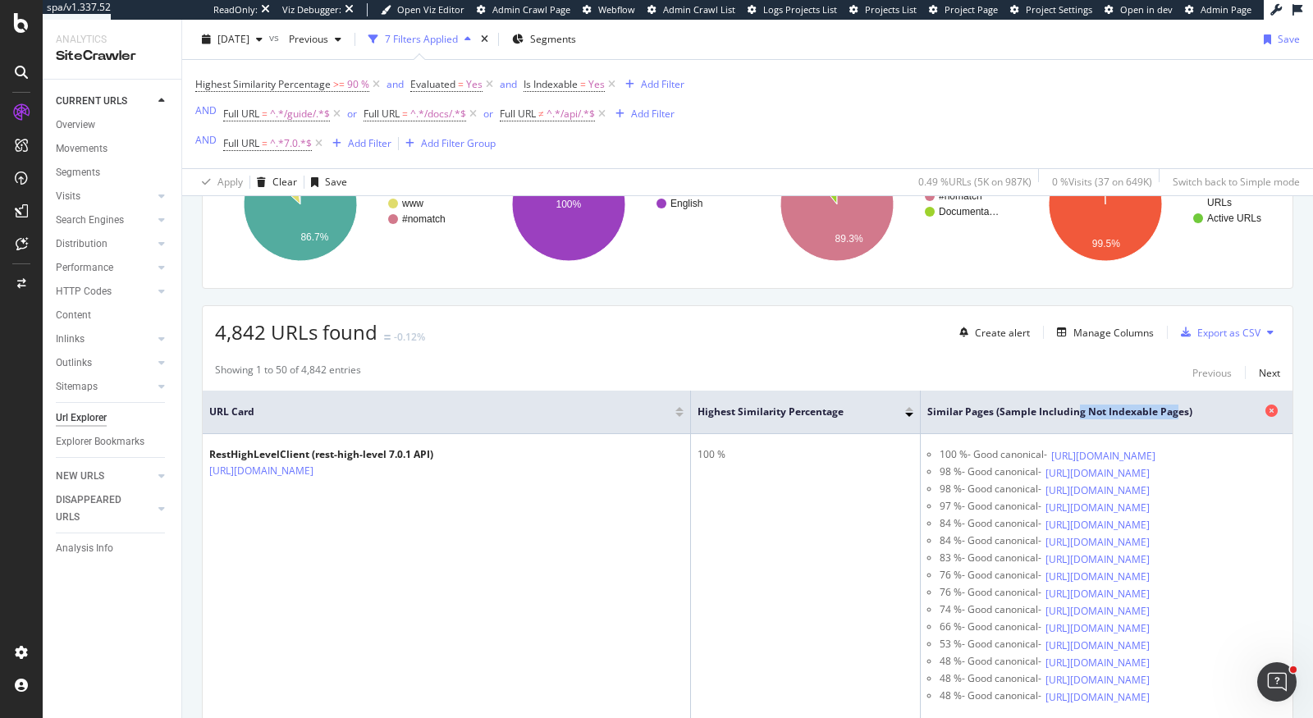
drag, startPoint x: 1007, startPoint y: 414, endPoint x: 1105, endPoint y: 414, distance: 97.7
click at [1105, 414] on span "Similar Pages (Sample including Not Indexable Pages)" at bounding box center [1094, 412] width 334 height 15
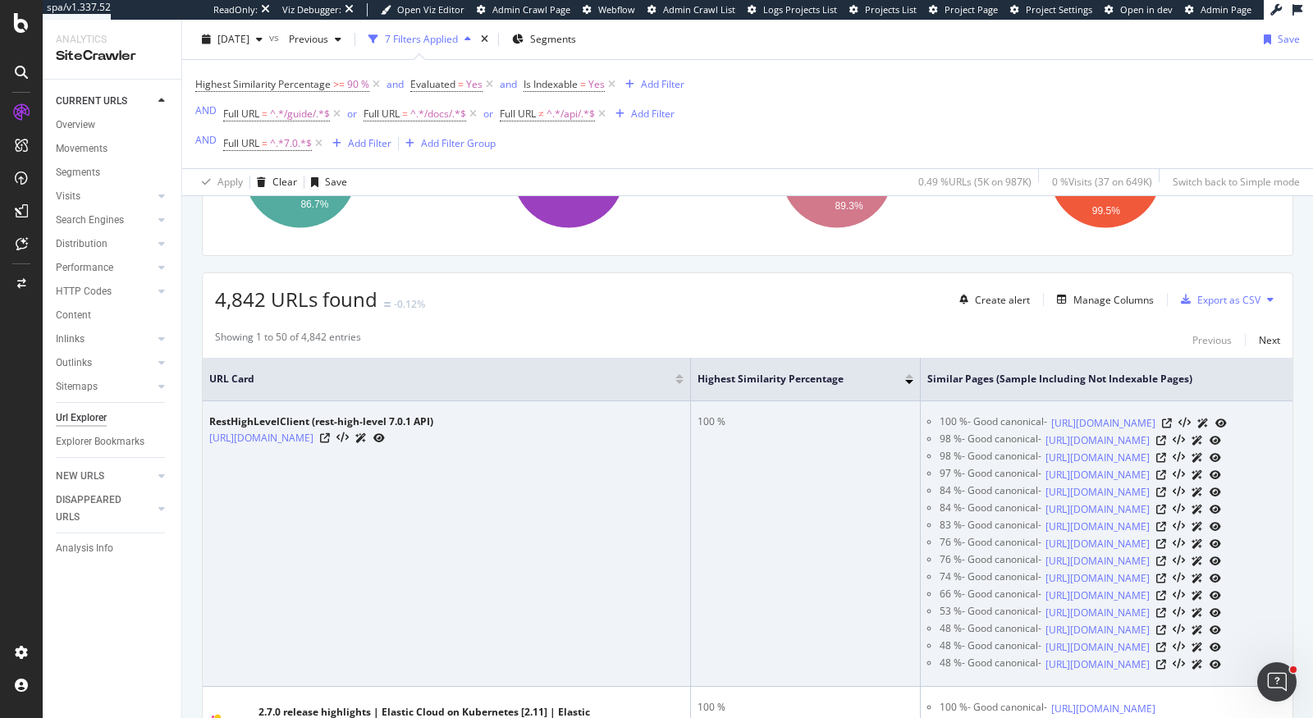
scroll to position [263, 0]
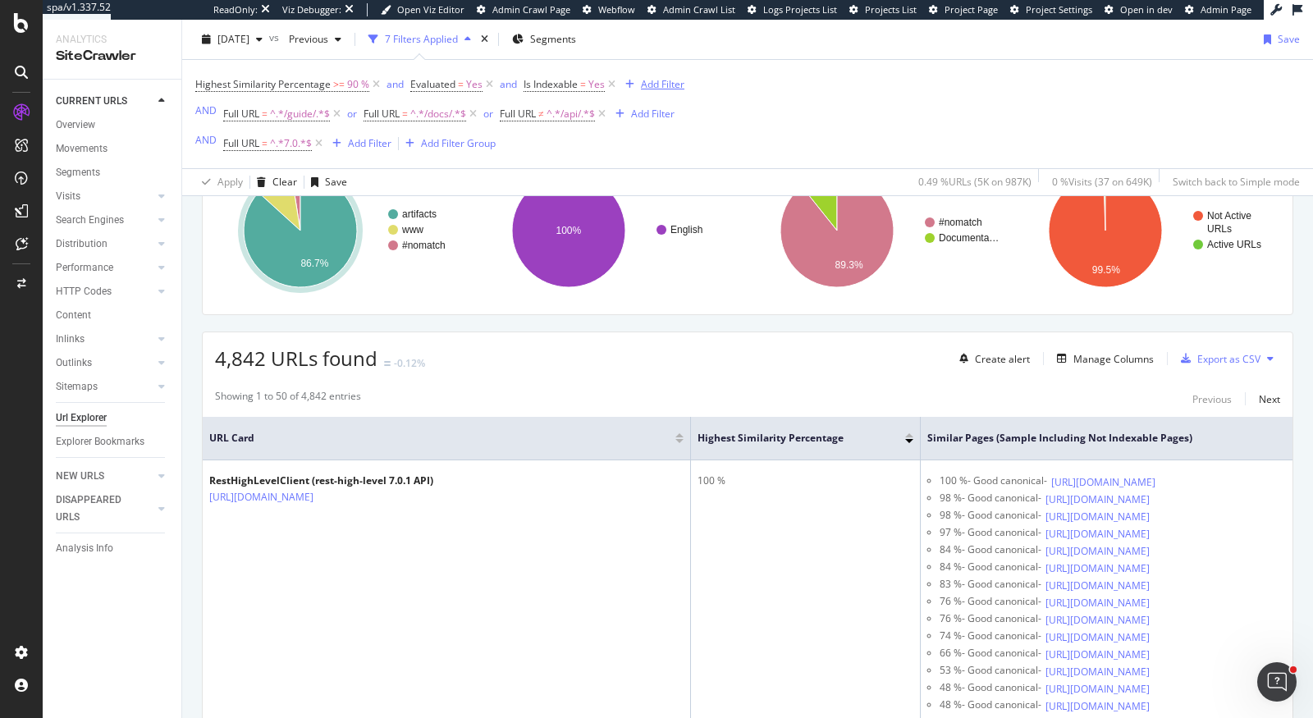
click at [673, 85] on div "Add Filter" at bounding box center [662, 84] width 43 height 14
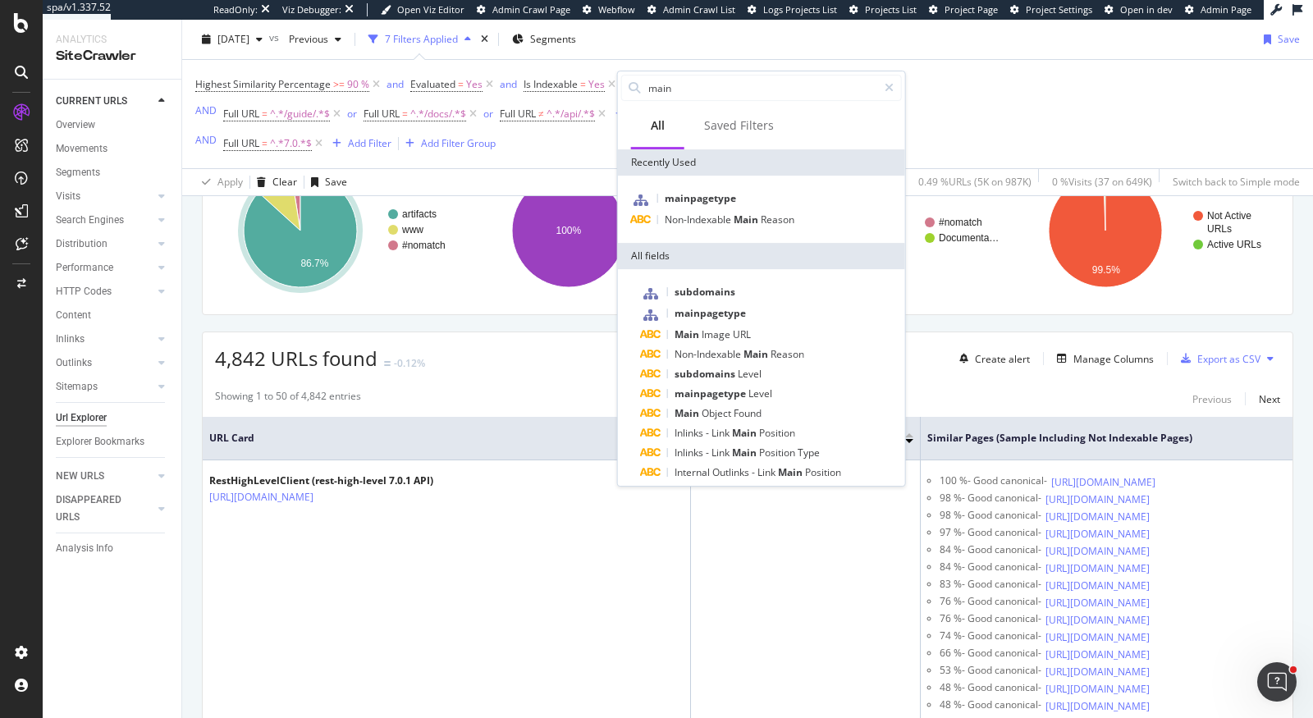
scroll to position [29, 0]
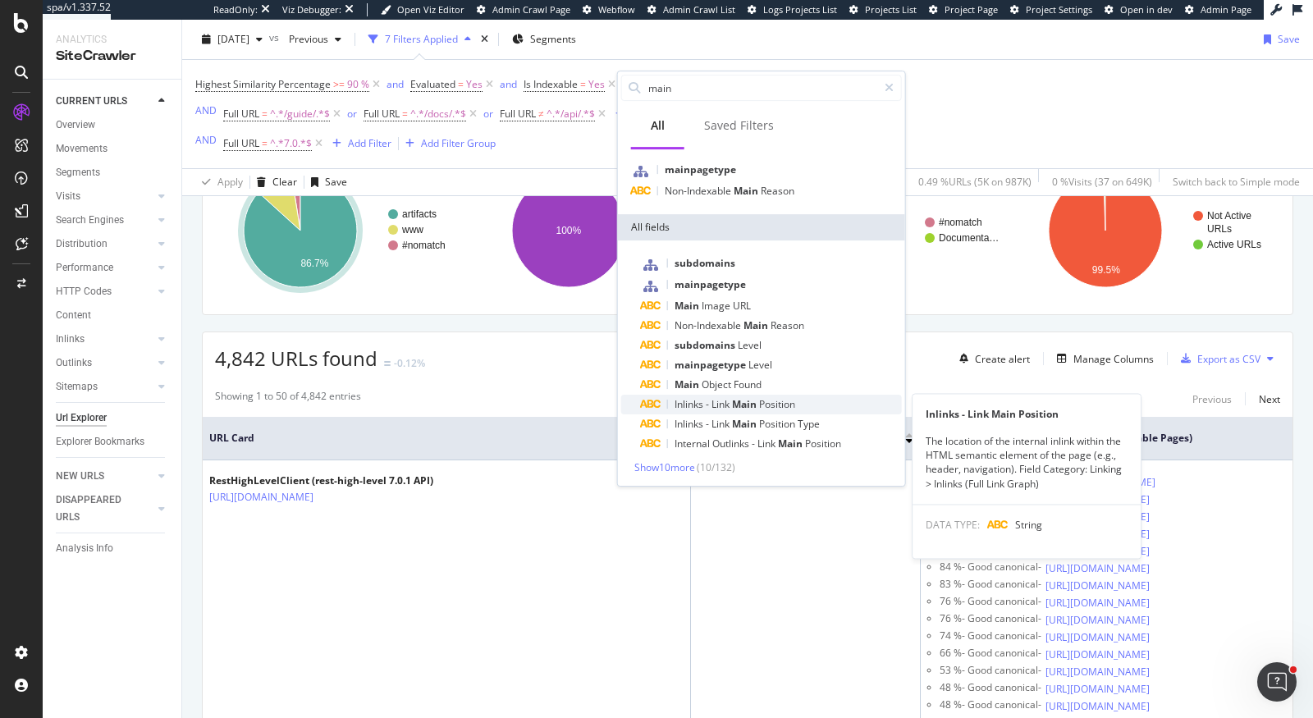
type input "main"
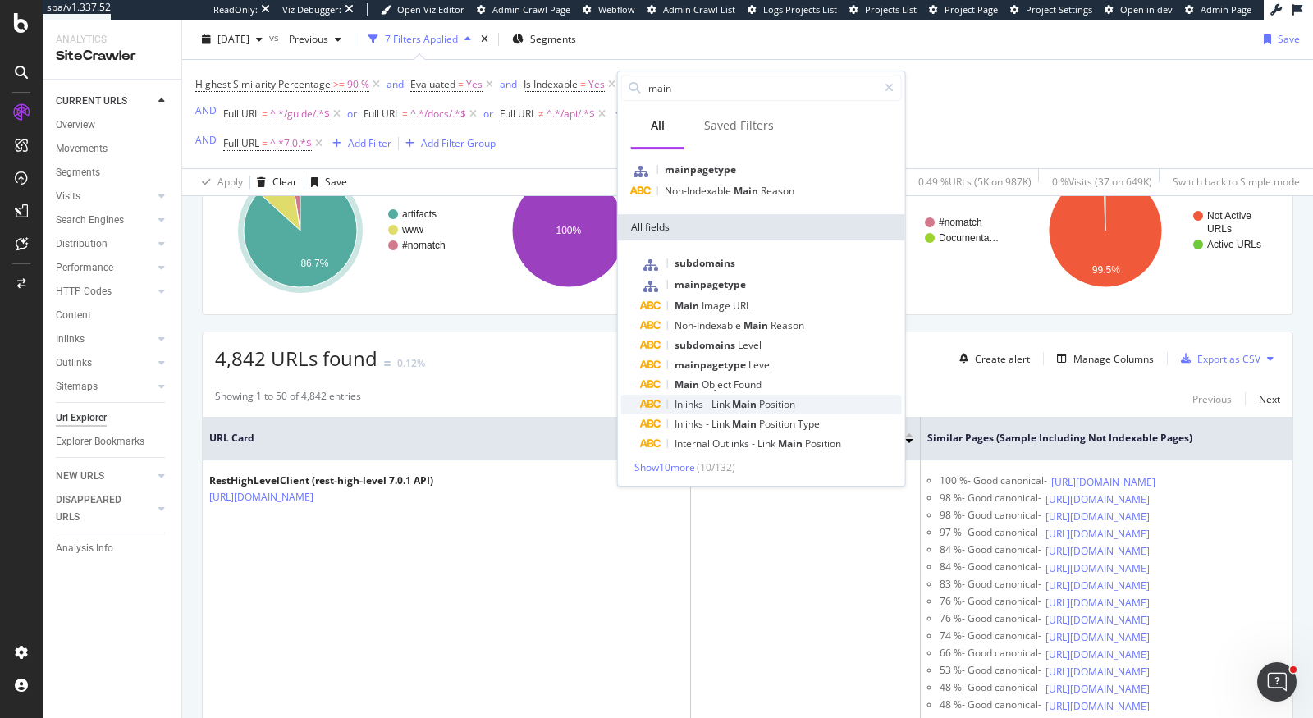
click at [761, 398] on span "Position" at bounding box center [777, 404] width 36 height 14
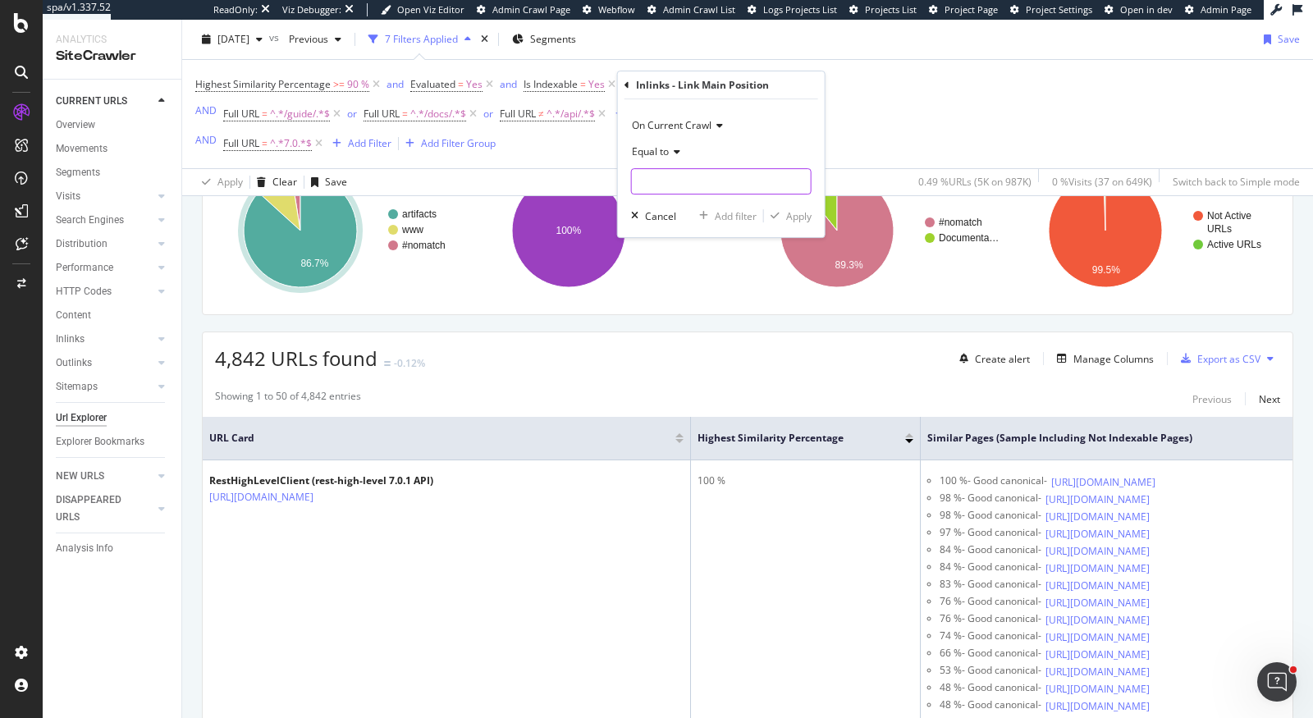
click at [680, 191] on input "text" at bounding box center [721, 181] width 179 height 26
click at [675, 41] on div "2025 Sep. 25th vs Previous 7 Filters Applied Segments Save" at bounding box center [747, 42] width 1131 height 33
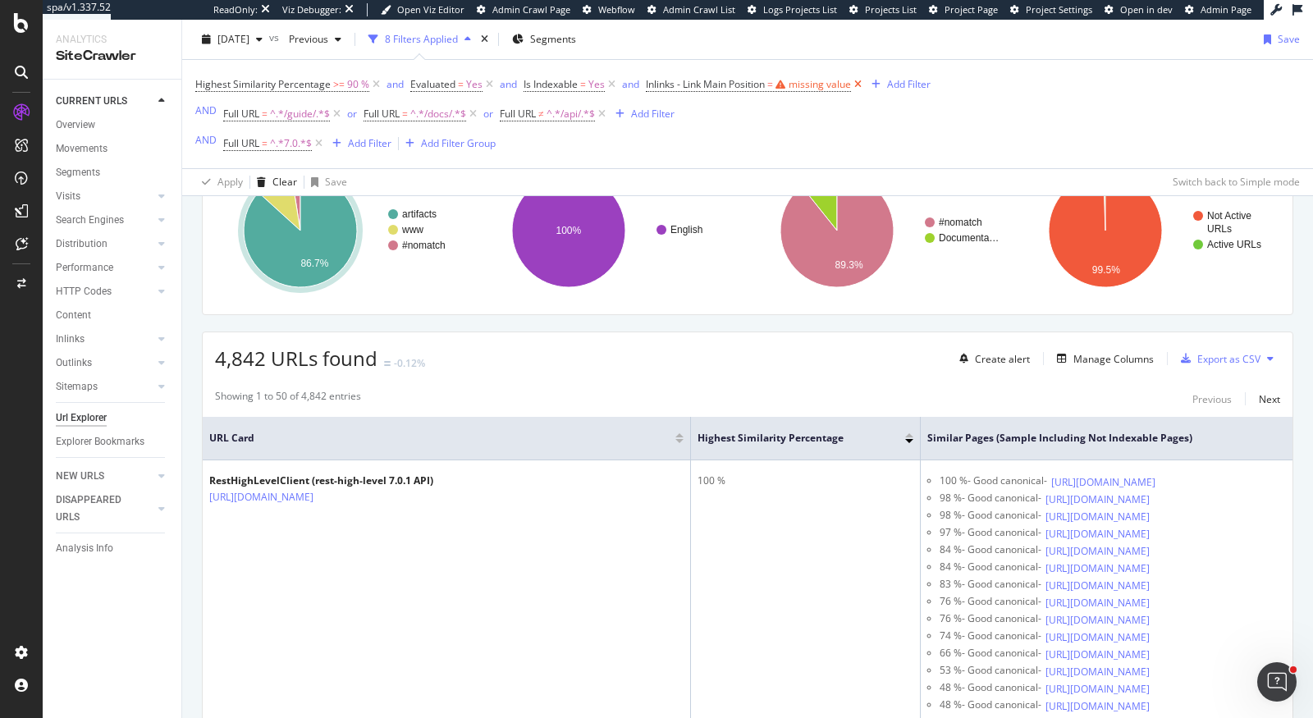
click at [859, 83] on icon at bounding box center [858, 84] width 14 height 16
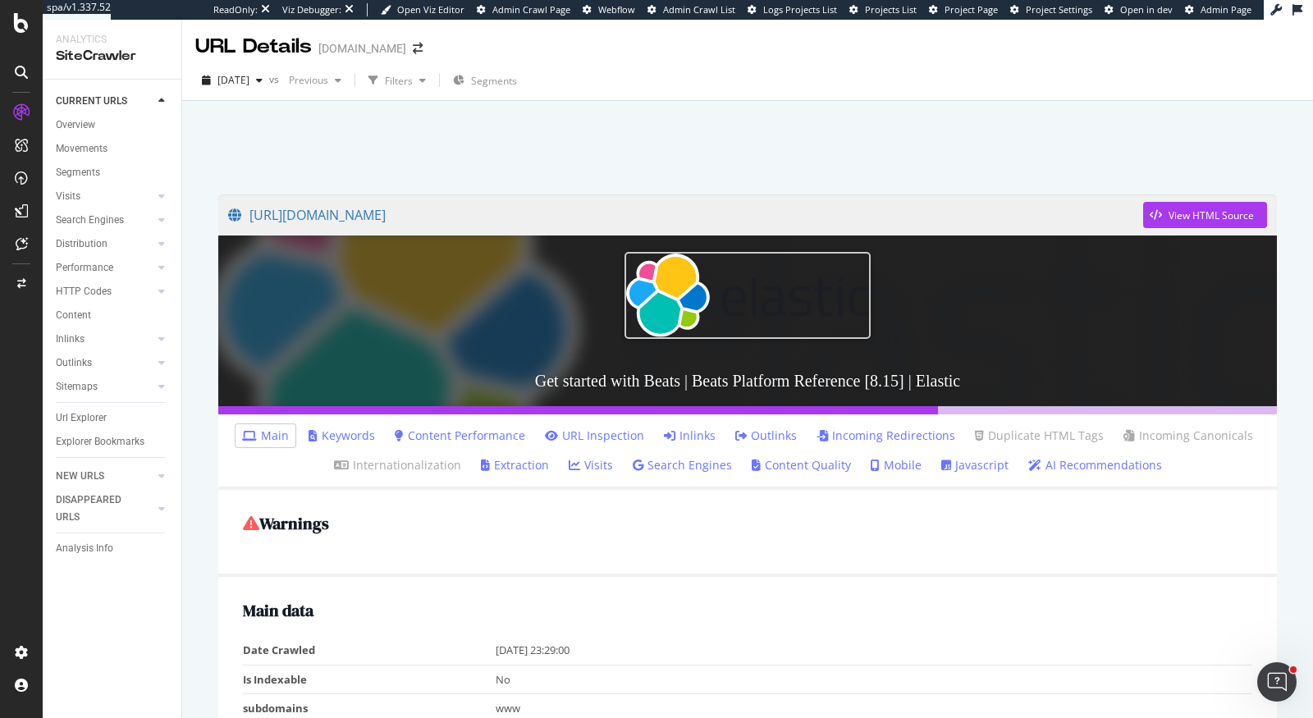
click at [693, 436] on link "Inlinks" at bounding box center [690, 436] width 52 height 16
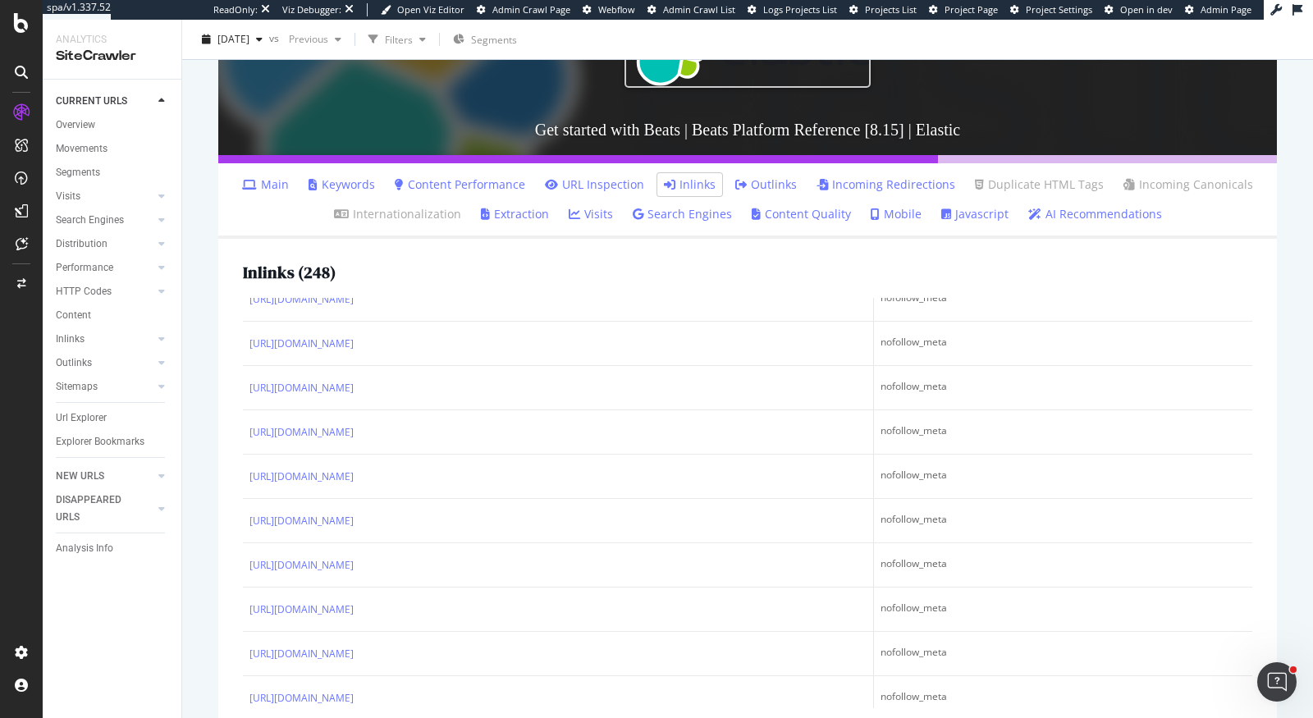
scroll to position [9660, 0]
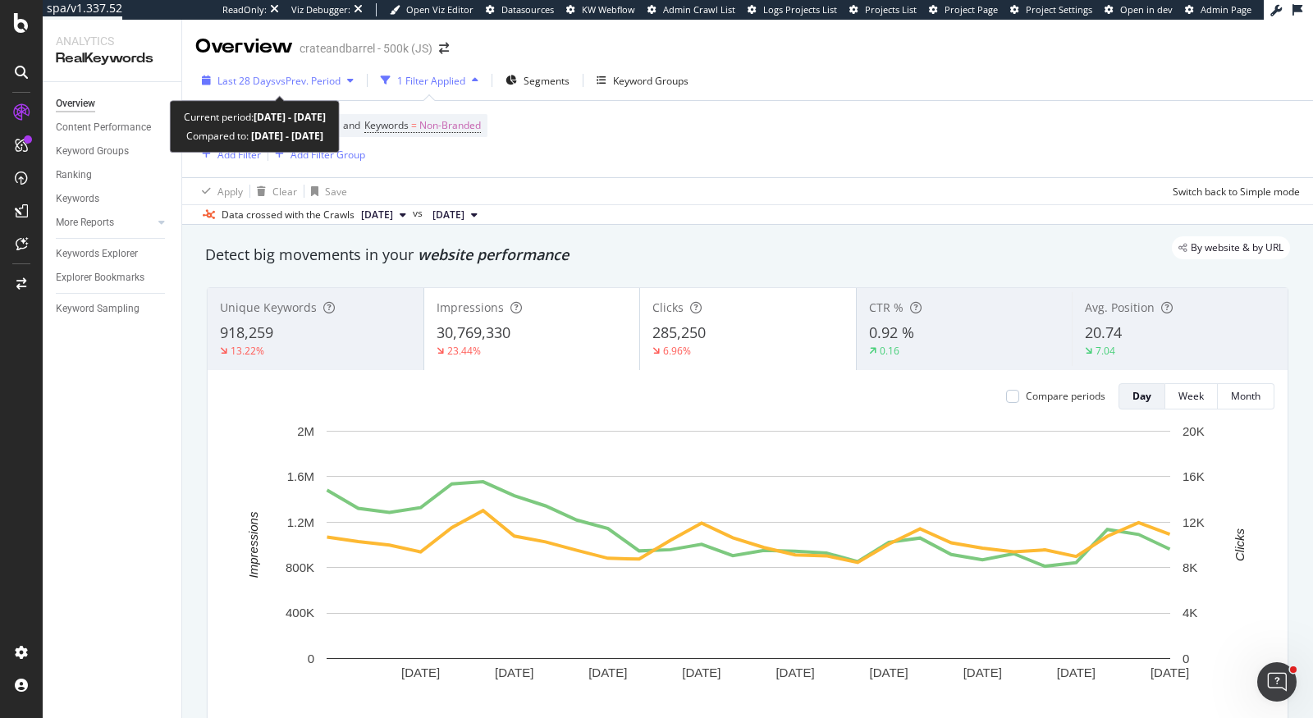
click at [317, 84] on span "vs Prev. Period" at bounding box center [308, 81] width 65 height 14
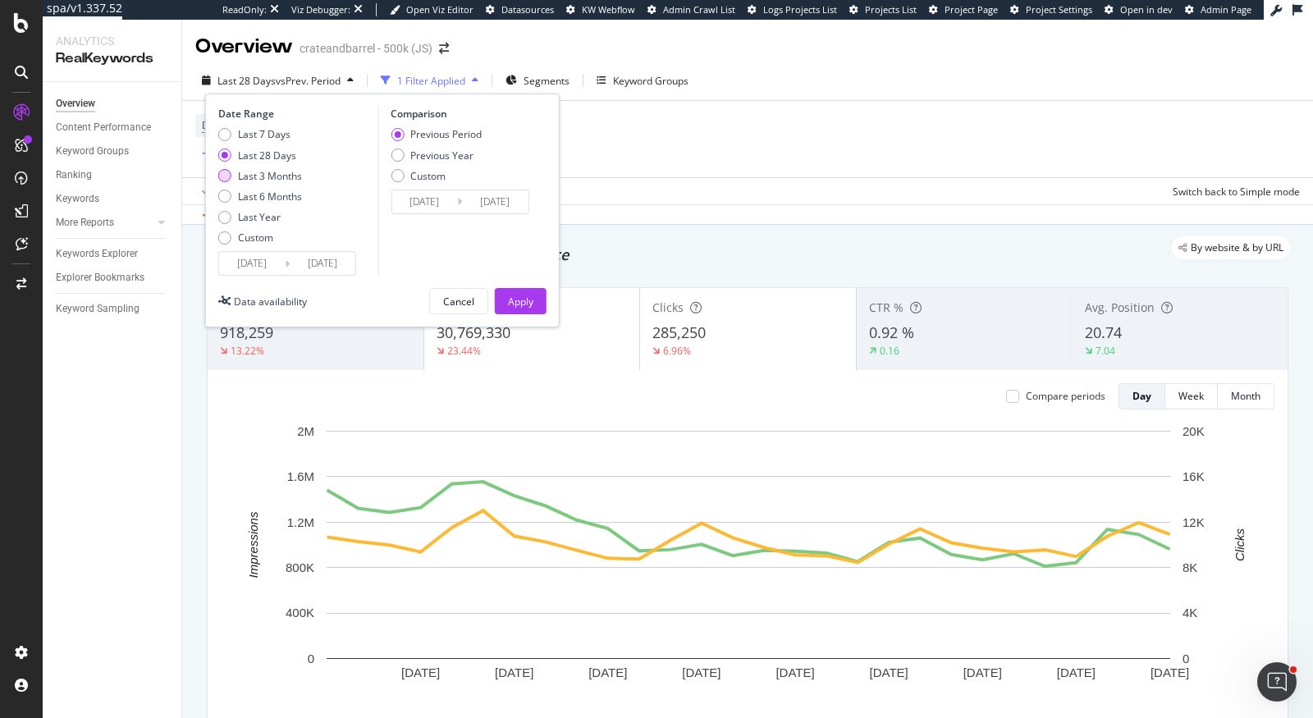
click at [295, 176] on div "Last 3 Months" at bounding box center [270, 176] width 64 height 14
type input "2025/06/30"
type input "2025/03/30"
type input "2025/06/29"
click at [533, 303] on button "Apply" at bounding box center [521, 301] width 52 height 26
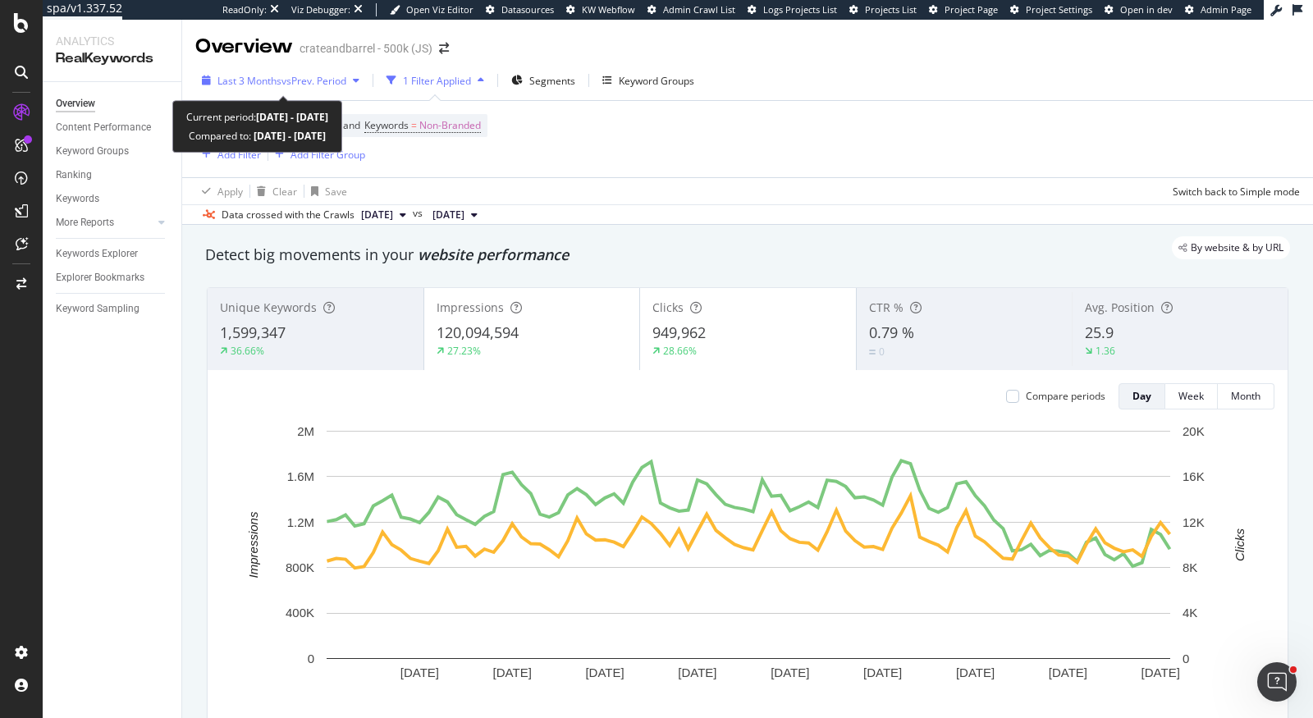
click at [332, 85] on span "vs Prev. Period" at bounding box center [313, 81] width 65 height 14
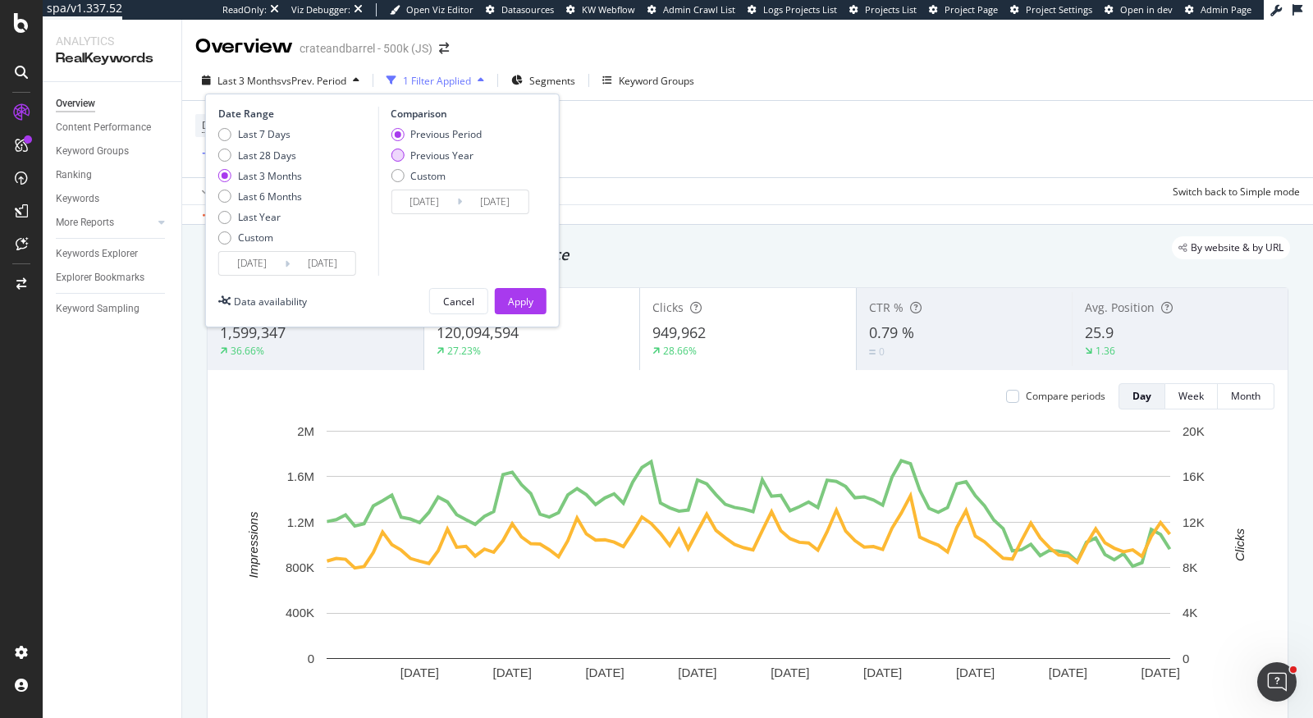
click at [460, 160] on div "Previous Year" at bounding box center [441, 156] width 63 height 14
type input "2024/07/01"
type input "2024/09/30"
click at [531, 304] on div "Apply" at bounding box center [520, 302] width 25 height 14
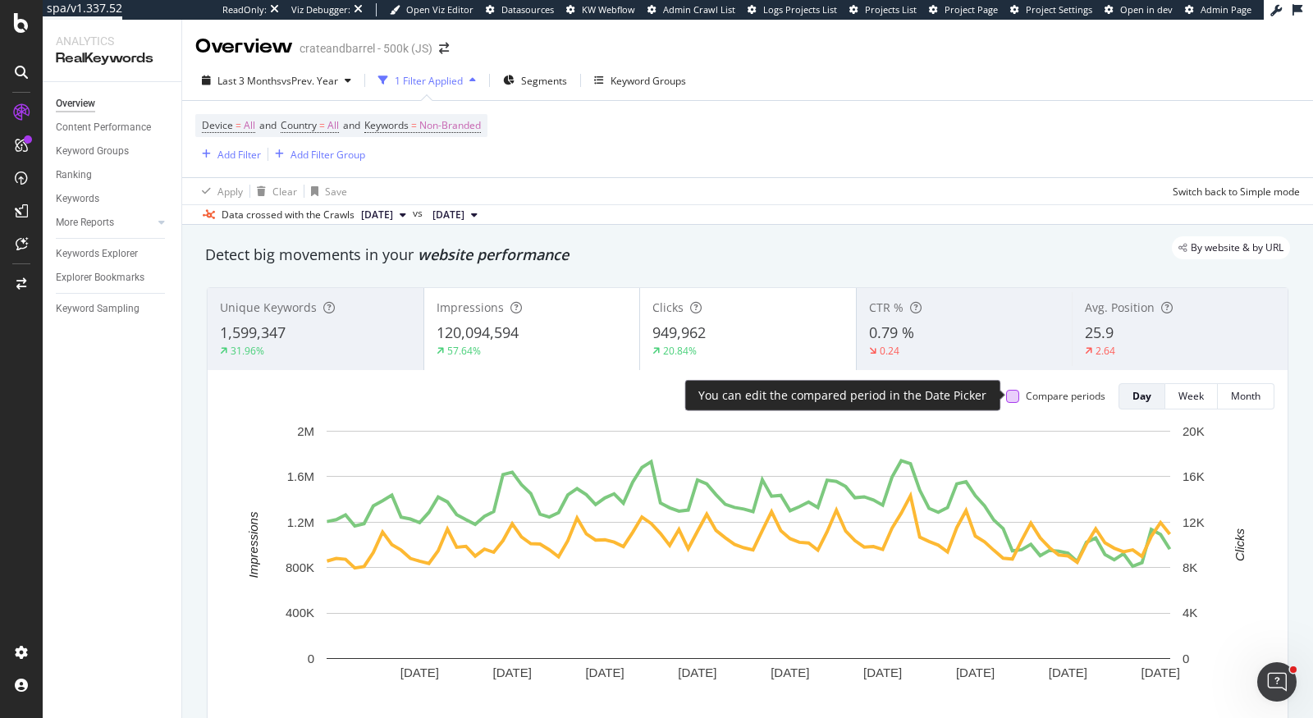
click at [1017, 398] on div at bounding box center [1012, 396] width 13 height 13
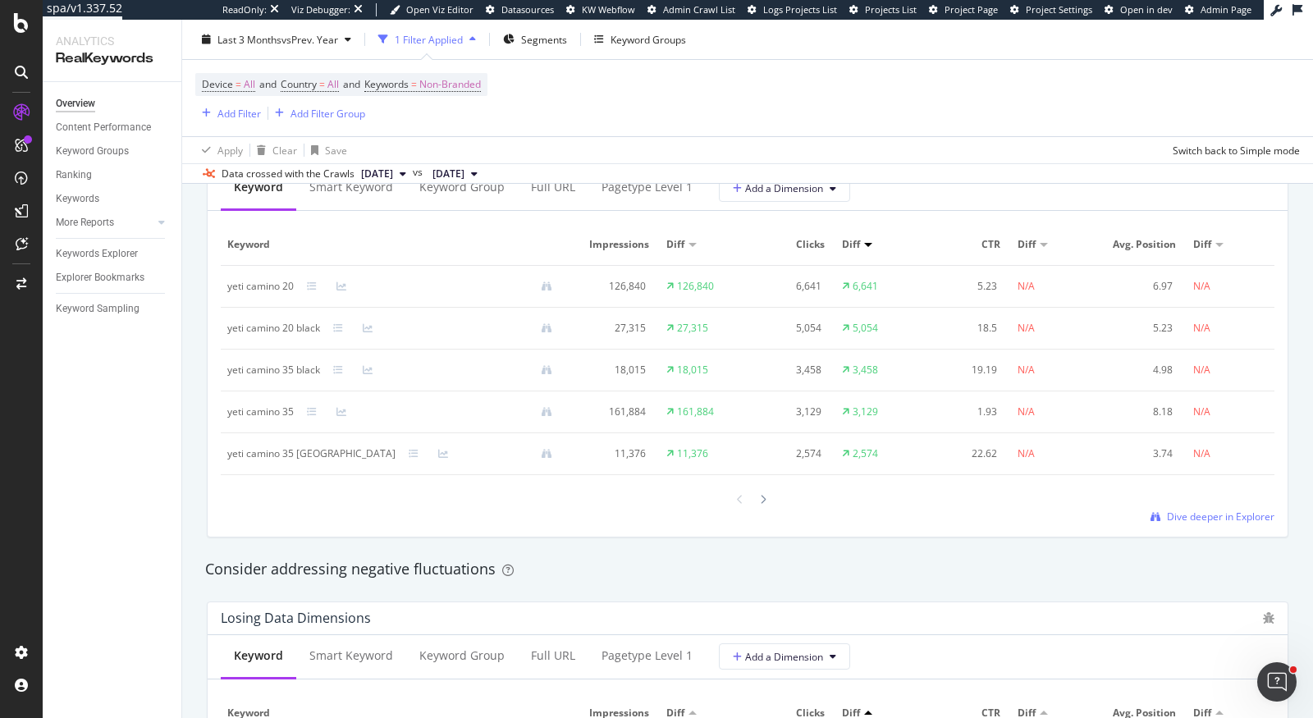
scroll to position [1455, 0]
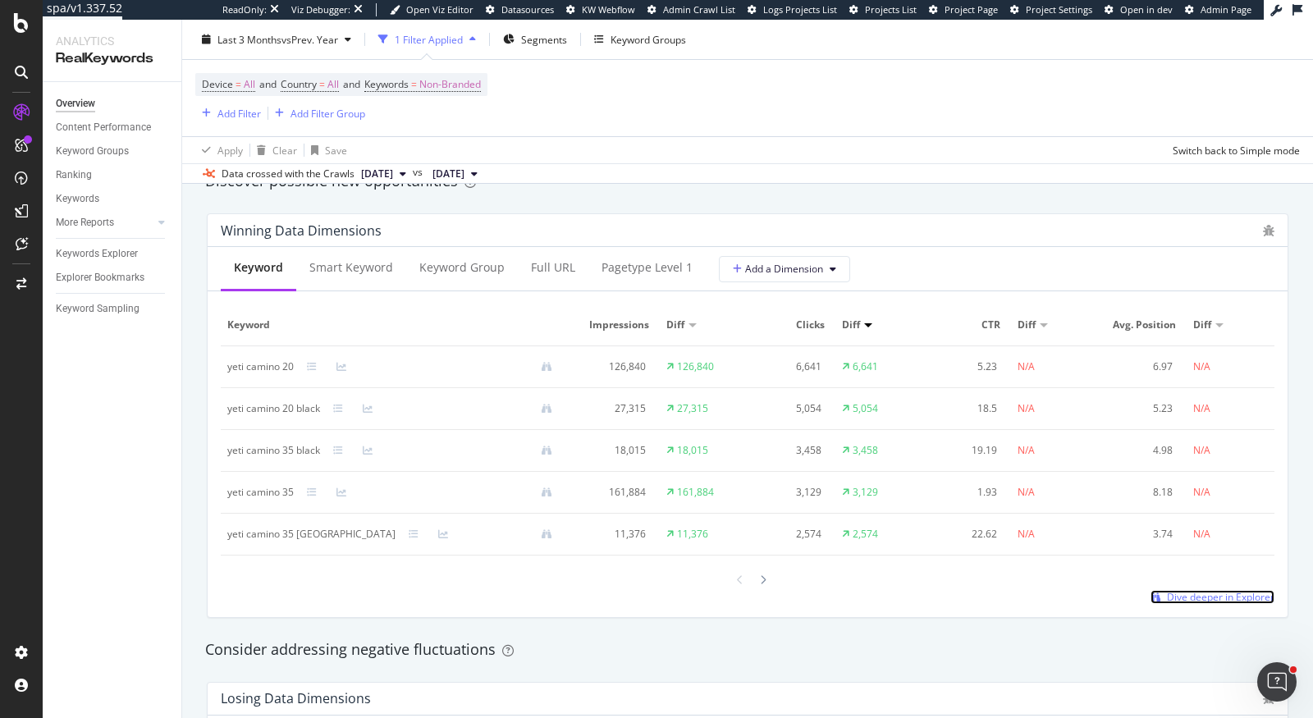
click at [1220, 593] on span "Dive deeper in Explorer" at bounding box center [1221, 597] width 108 height 14
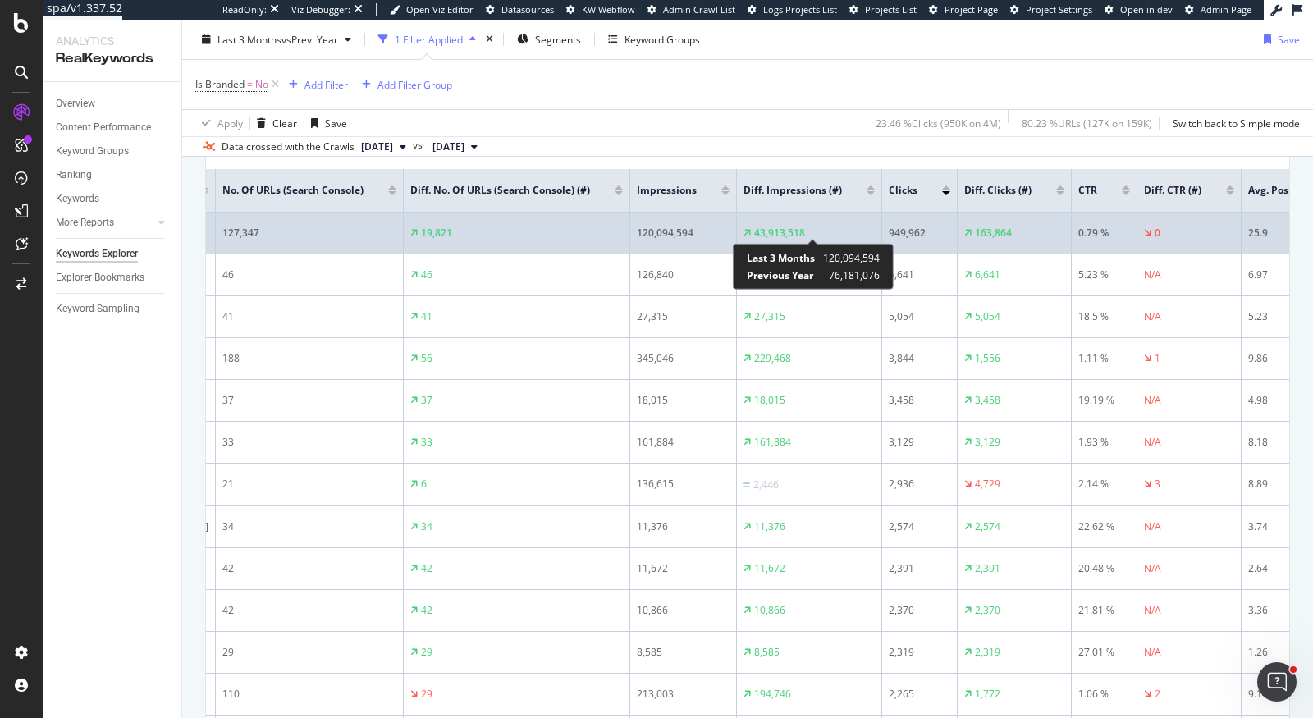
scroll to position [0, 225]
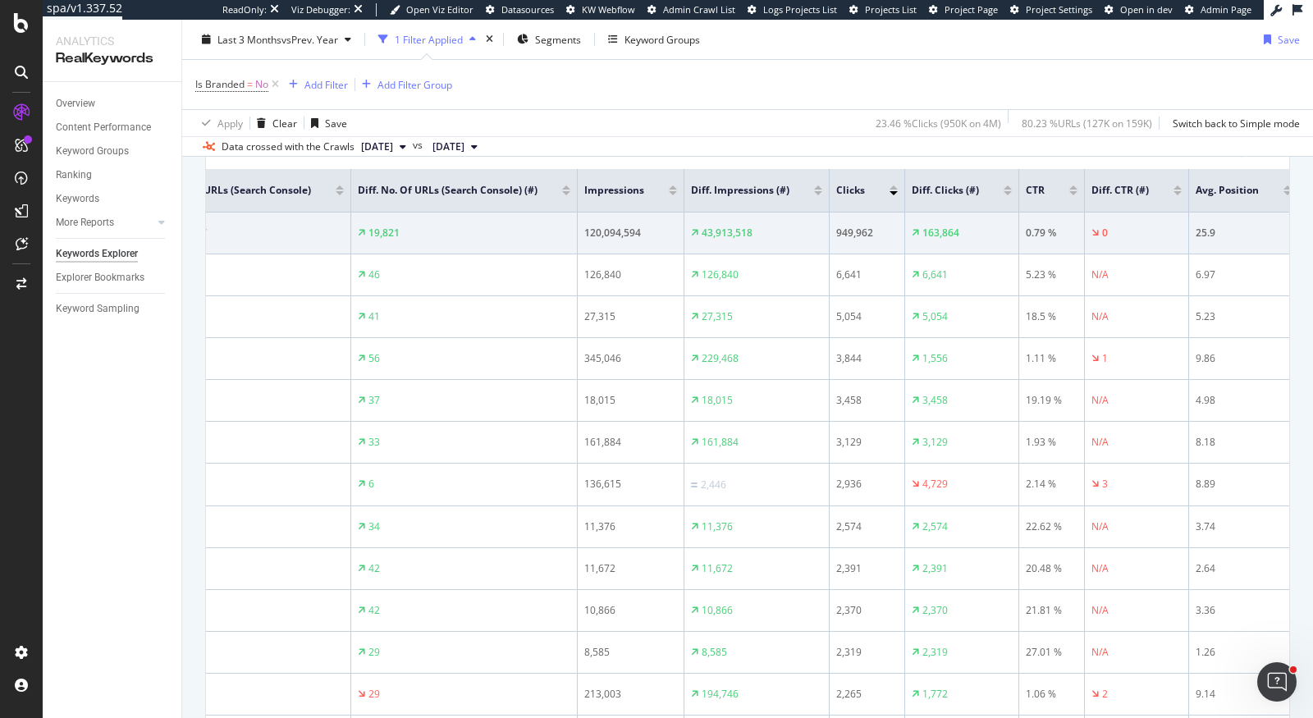
click at [1004, 191] on div at bounding box center [1008, 193] width 8 height 4
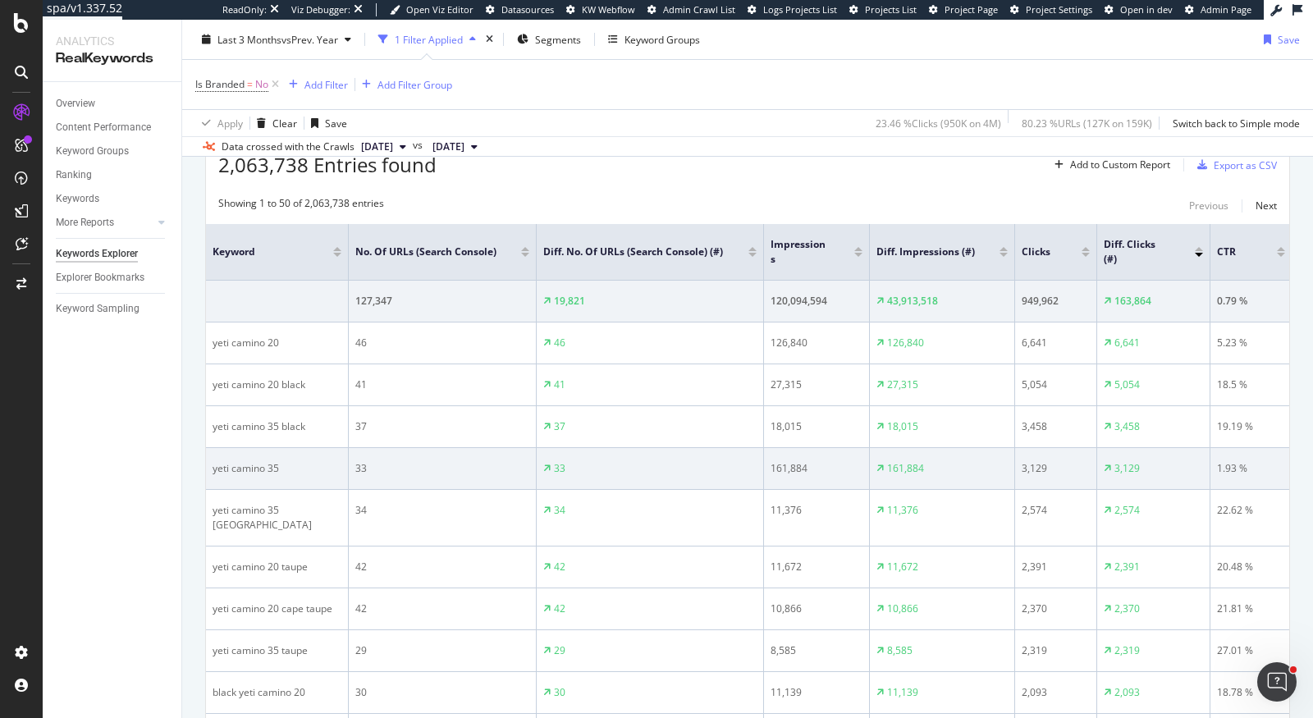
scroll to position [485, 0]
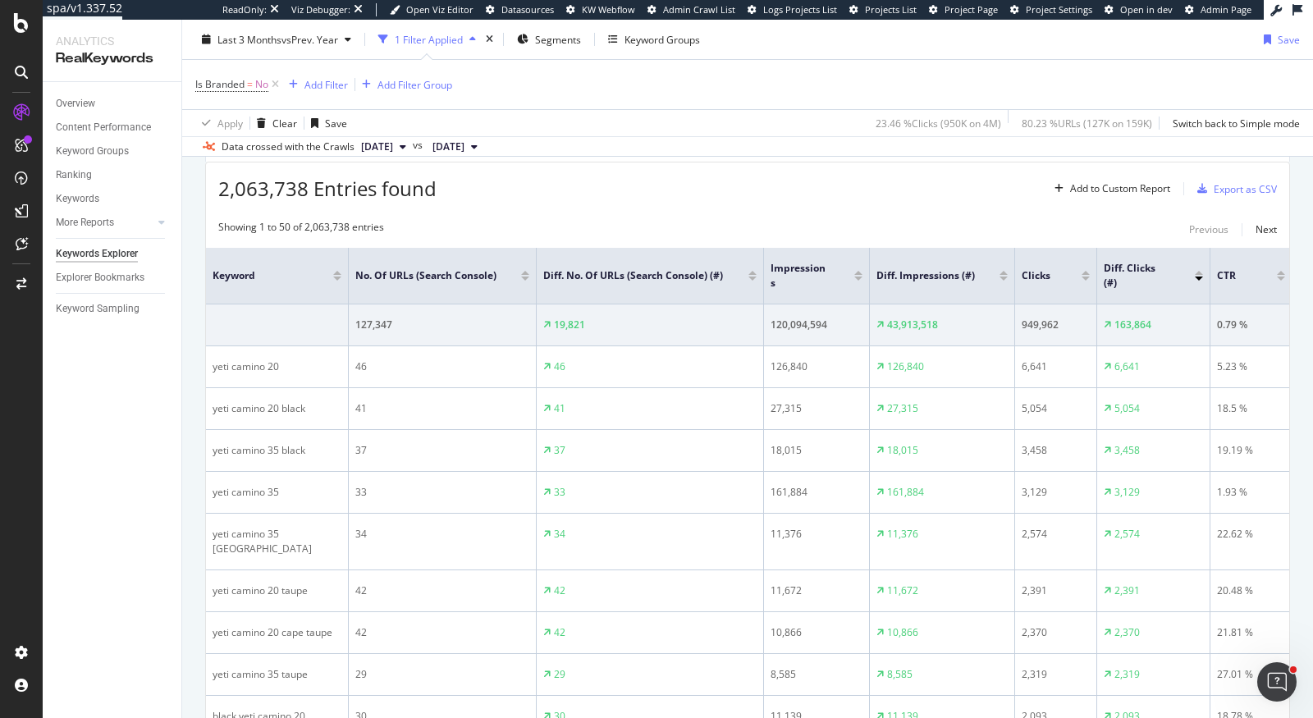
click at [643, 55] on div "Last 3 Months vs Prev. Year 1 Filter Applied Segments Keyword Groups Save" at bounding box center [747, 42] width 1131 height 33
click at [643, 35] on div "Keyword Groups" at bounding box center [662, 39] width 75 height 14
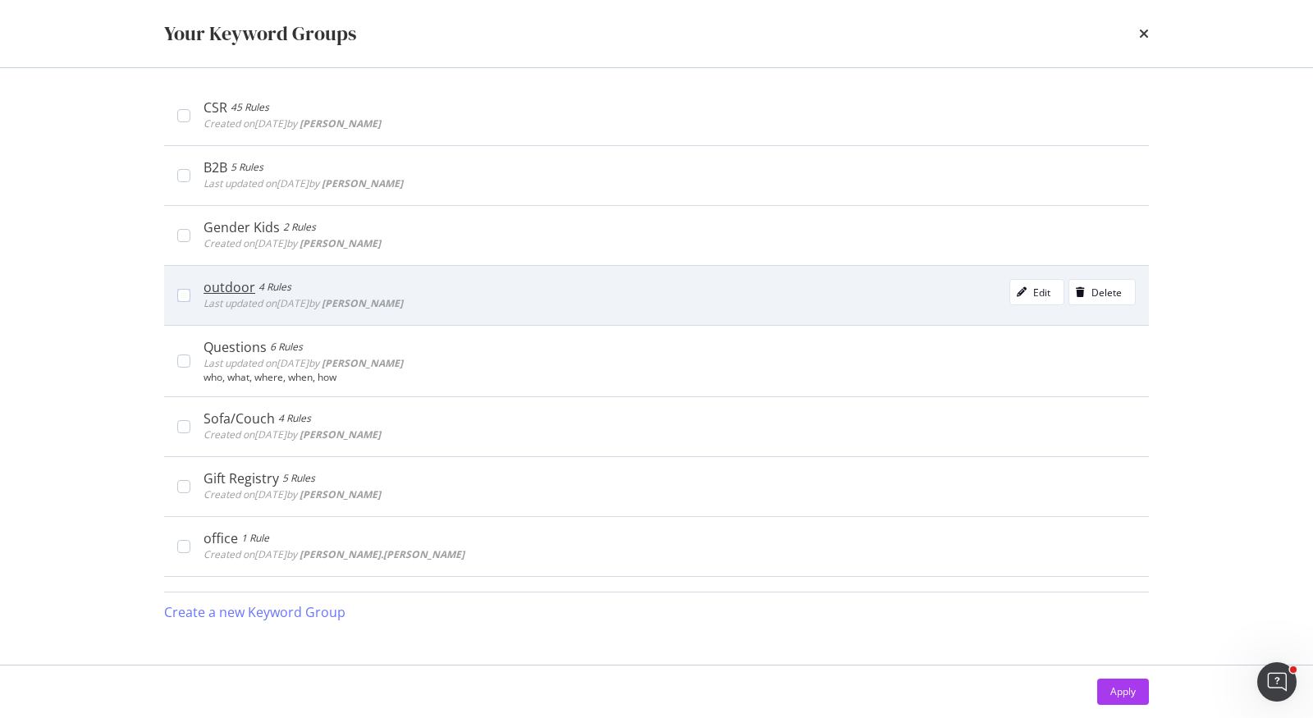
scroll to position [0, 0]
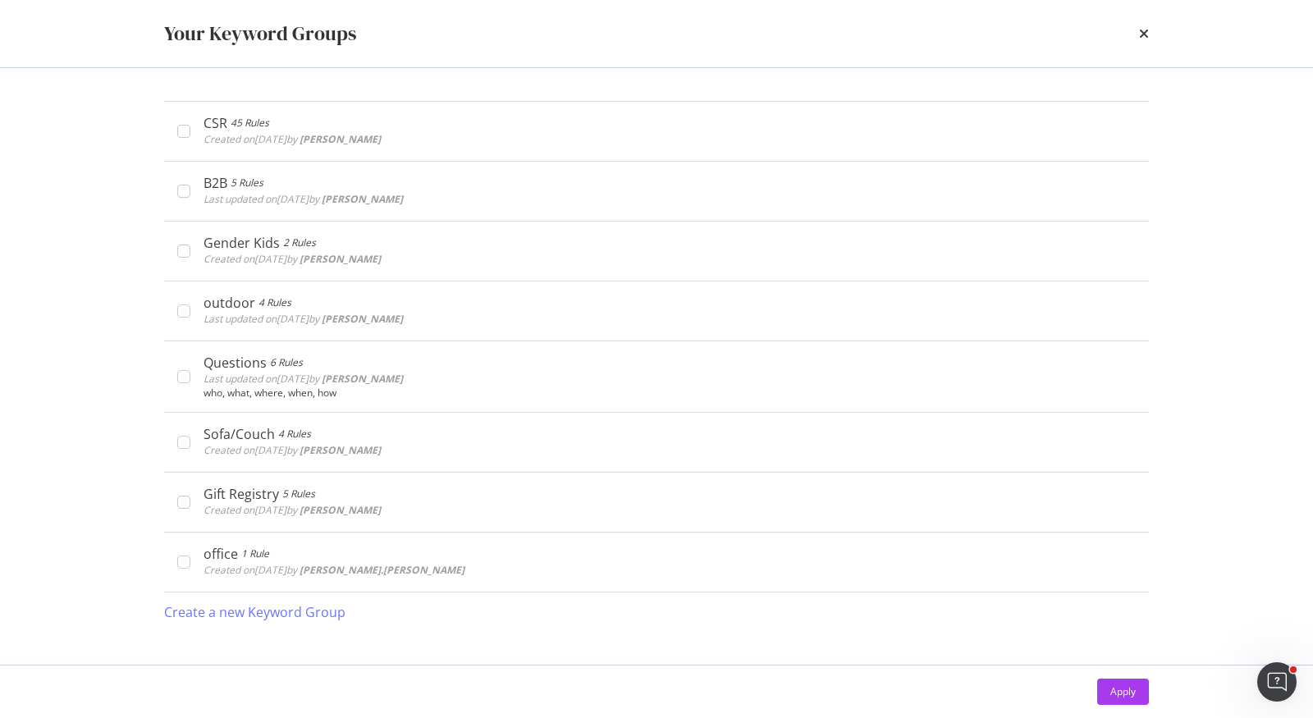
click at [1141, 41] on div "times" at bounding box center [1144, 34] width 10 height 28
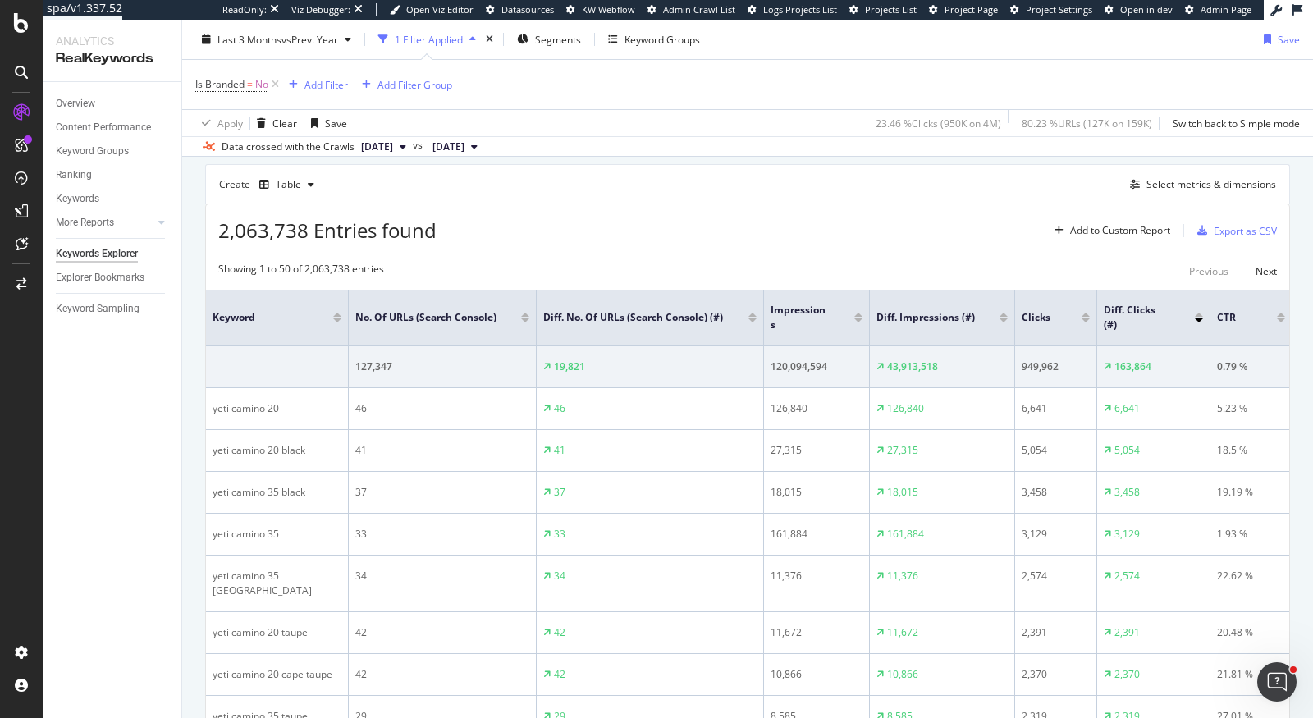
scroll to position [472, 0]
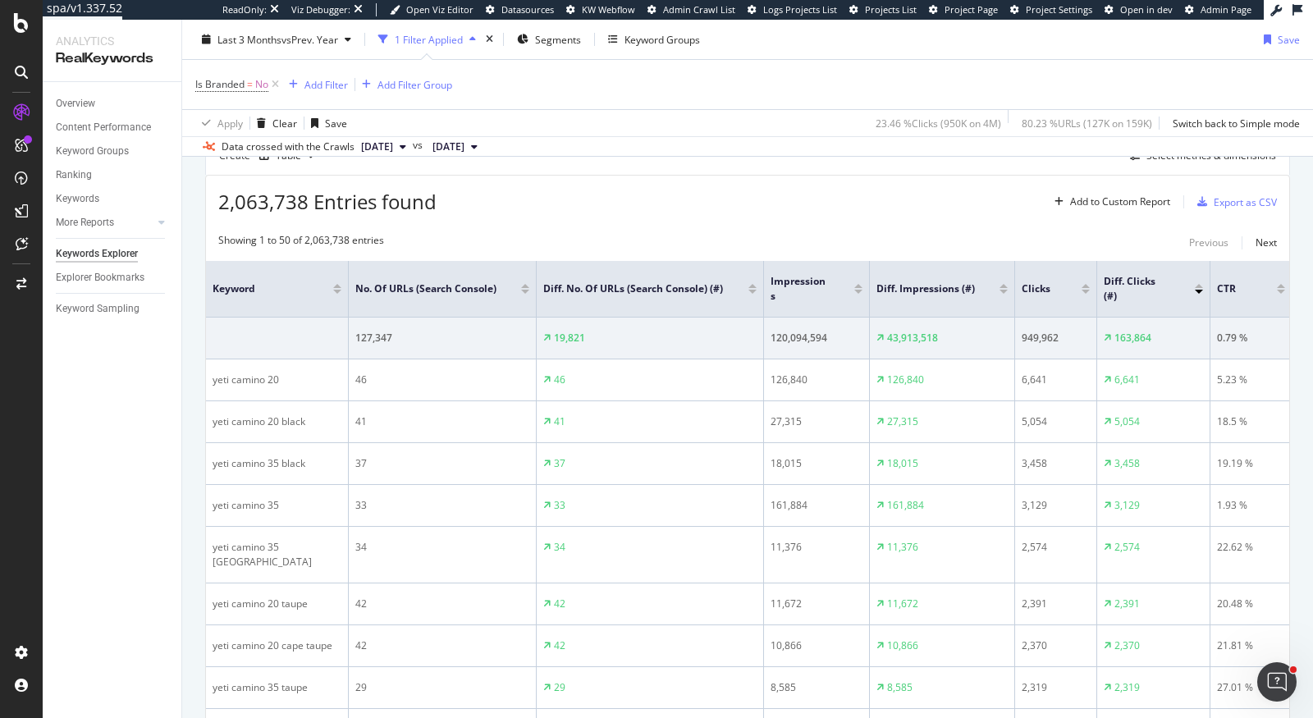
click at [1006, 290] on div at bounding box center [1004, 292] width 8 height 4
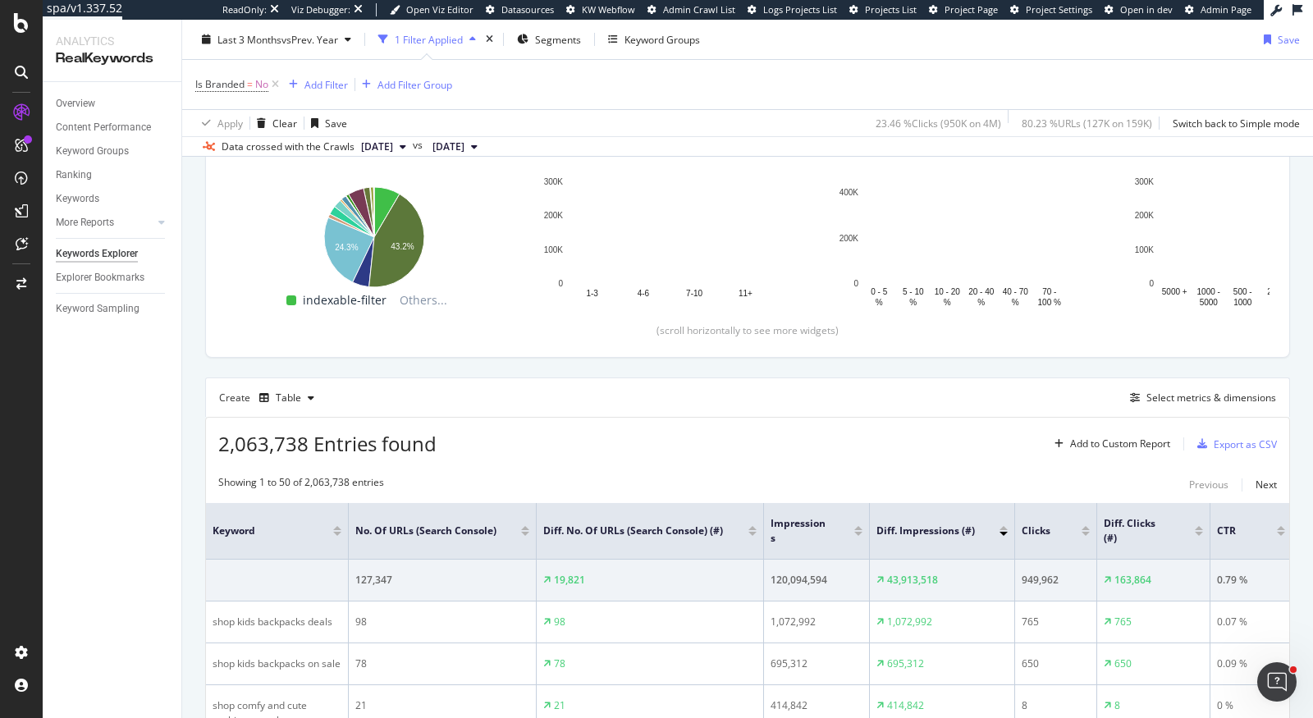
scroll to position [472, 0]
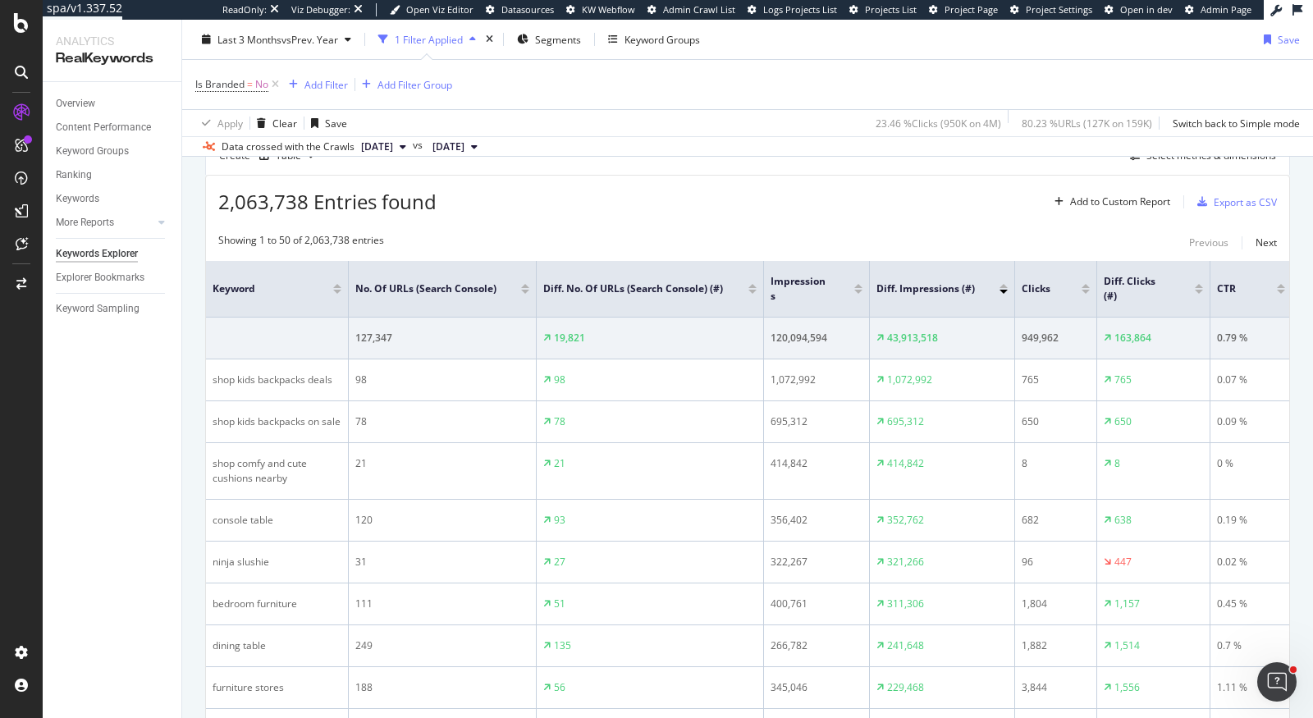
click at [857, 105] on div "Is Branded = No Add Filter Add Filter Group" at bounding box center [747, 84] width 1105 height 49
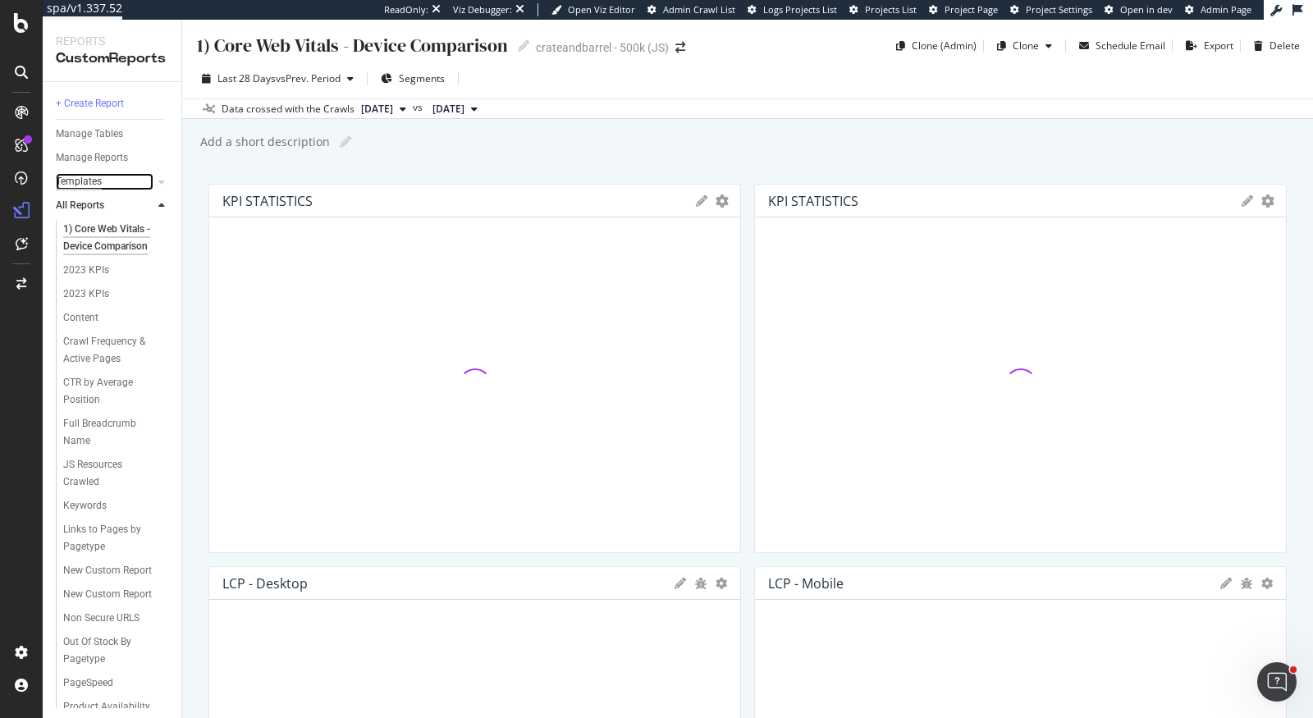
click at [79, 186] on div "Templates" at bounding box center [79, 181] width 46 height 17
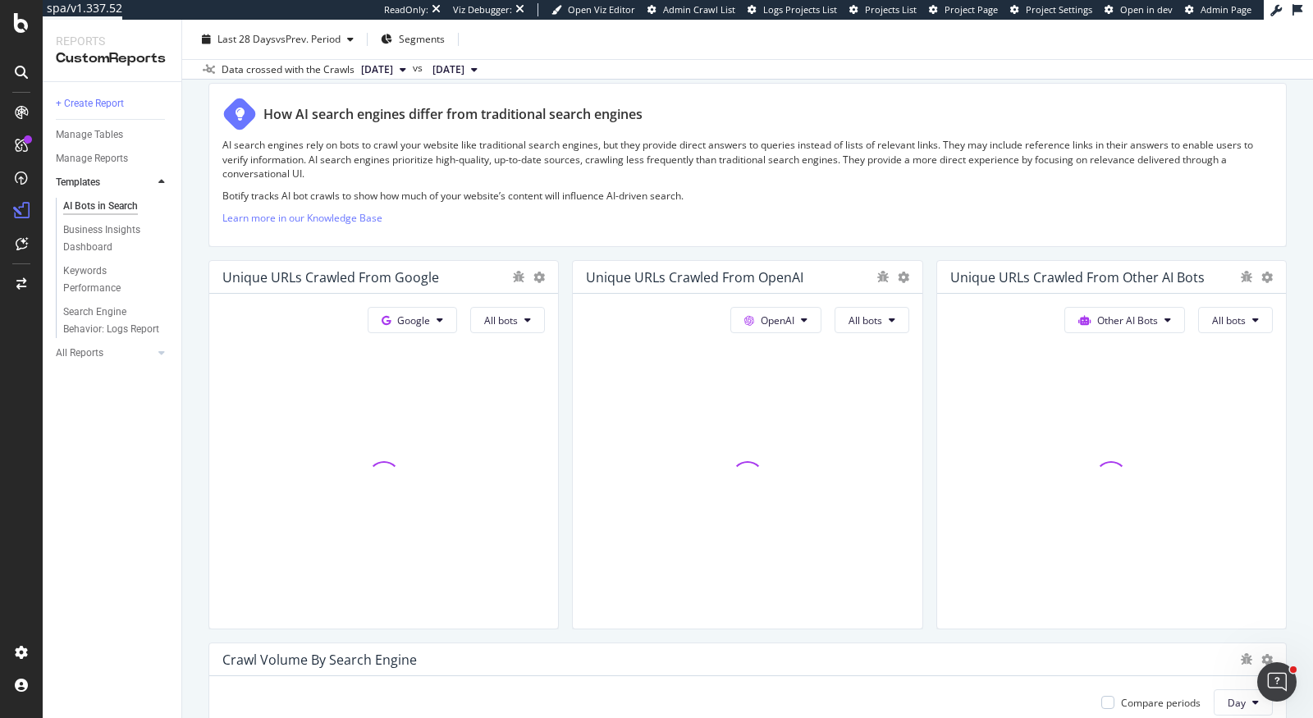
scroll to position [337, 0]
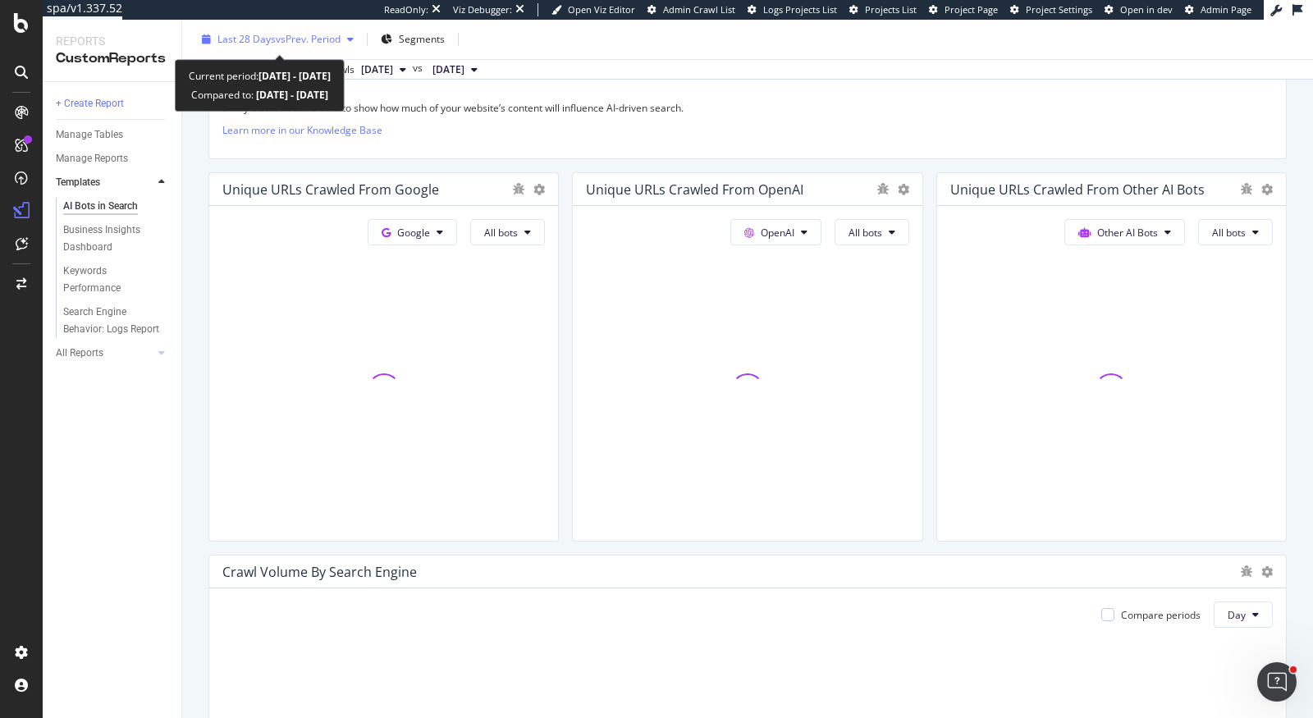
click at [291, 33] on span "vs Prev. Period" at bounding box center [308, 39] width 65 height 14
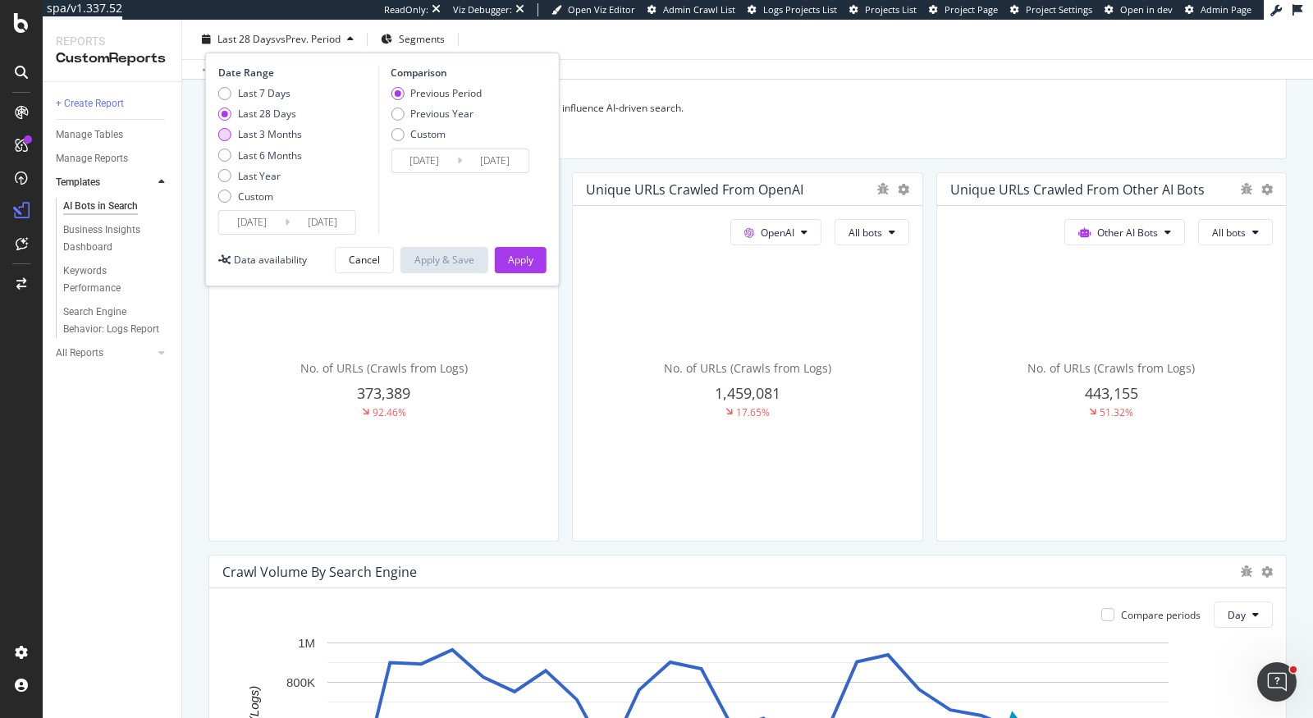
click at [291, 136] on div "Last 3 Months" at bounding box center [270, 134] width 64 height 14
type input "2025/07/02"
type input "[DATE]"
click at [528, 263] on div "Apply" at bounding box center [520, 260] width 25 height 14
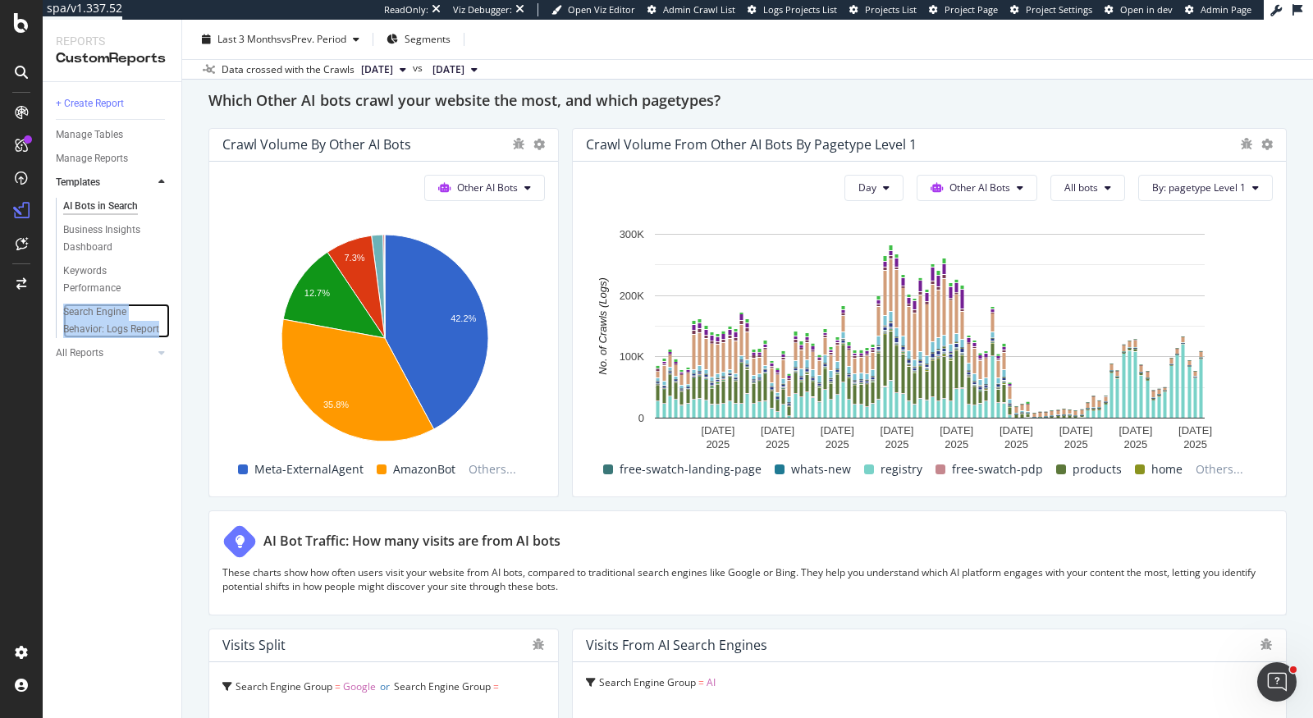
scroll to position [2386, 0]
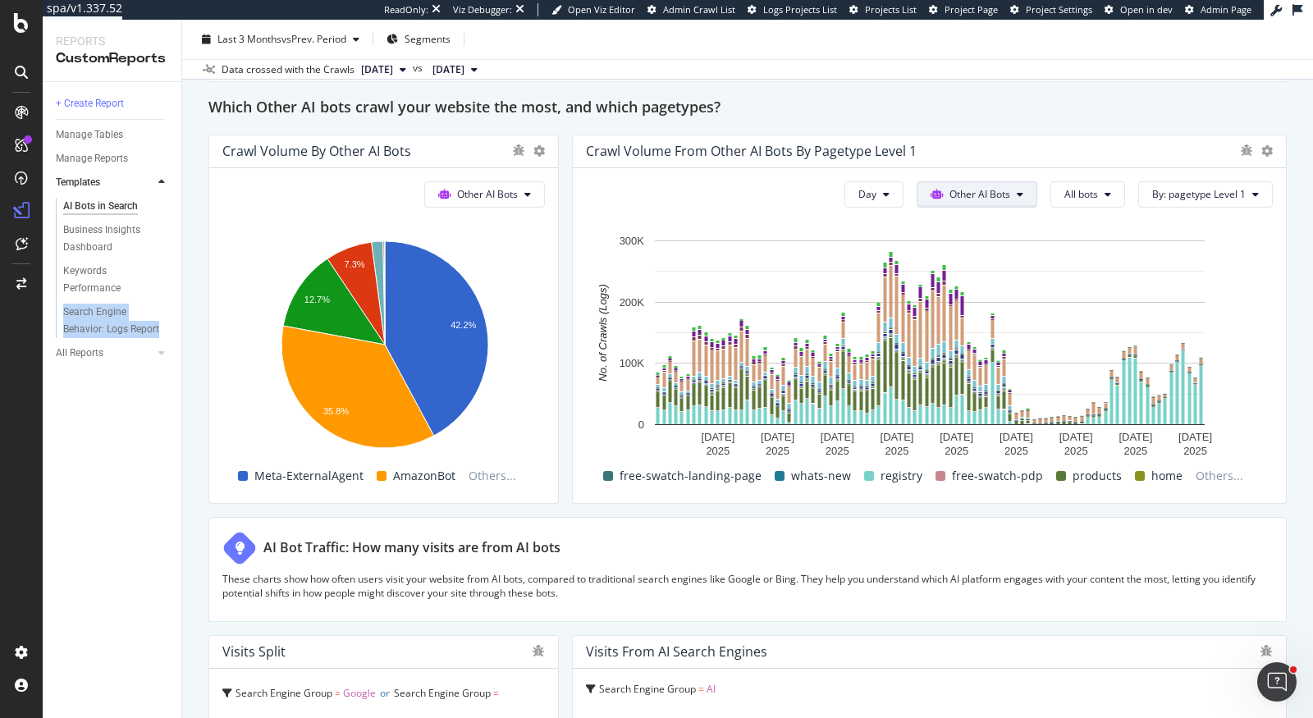
click at [1010, 188] on span "Other AI Bots" at bounding box center [979, 194] width 61 height 14
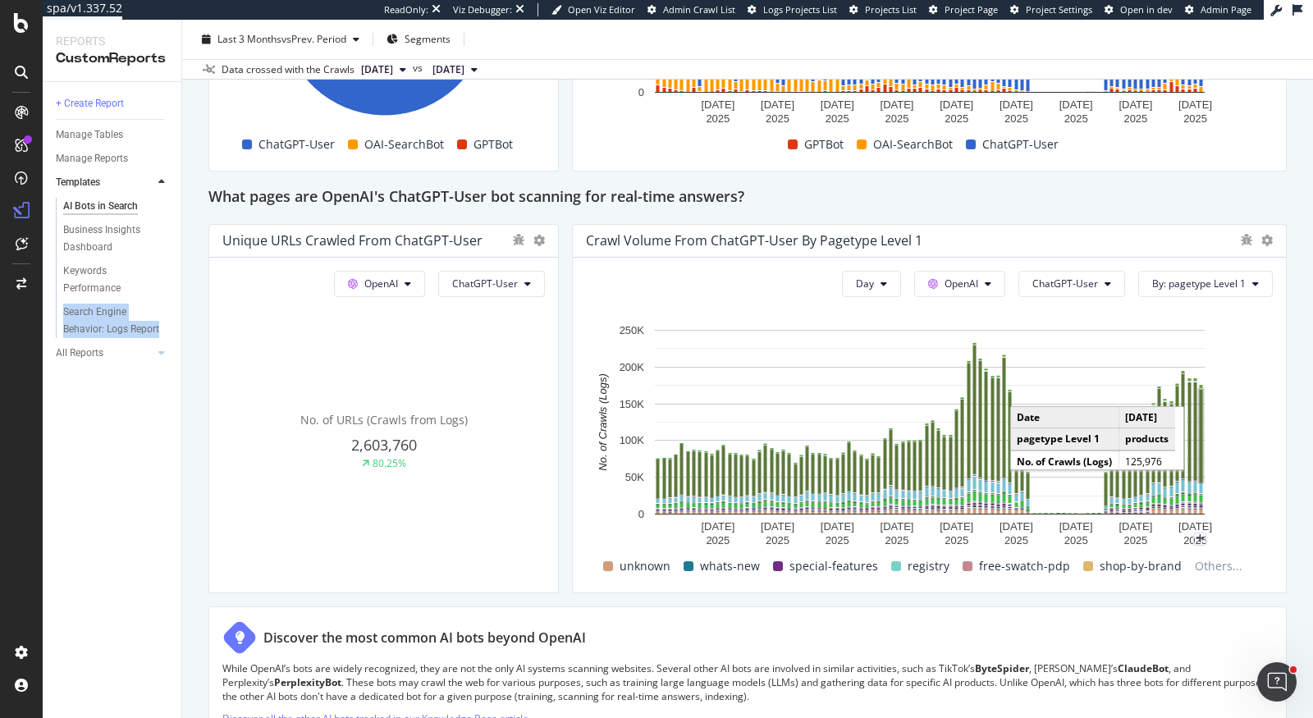
scroll to position [1515, 0]
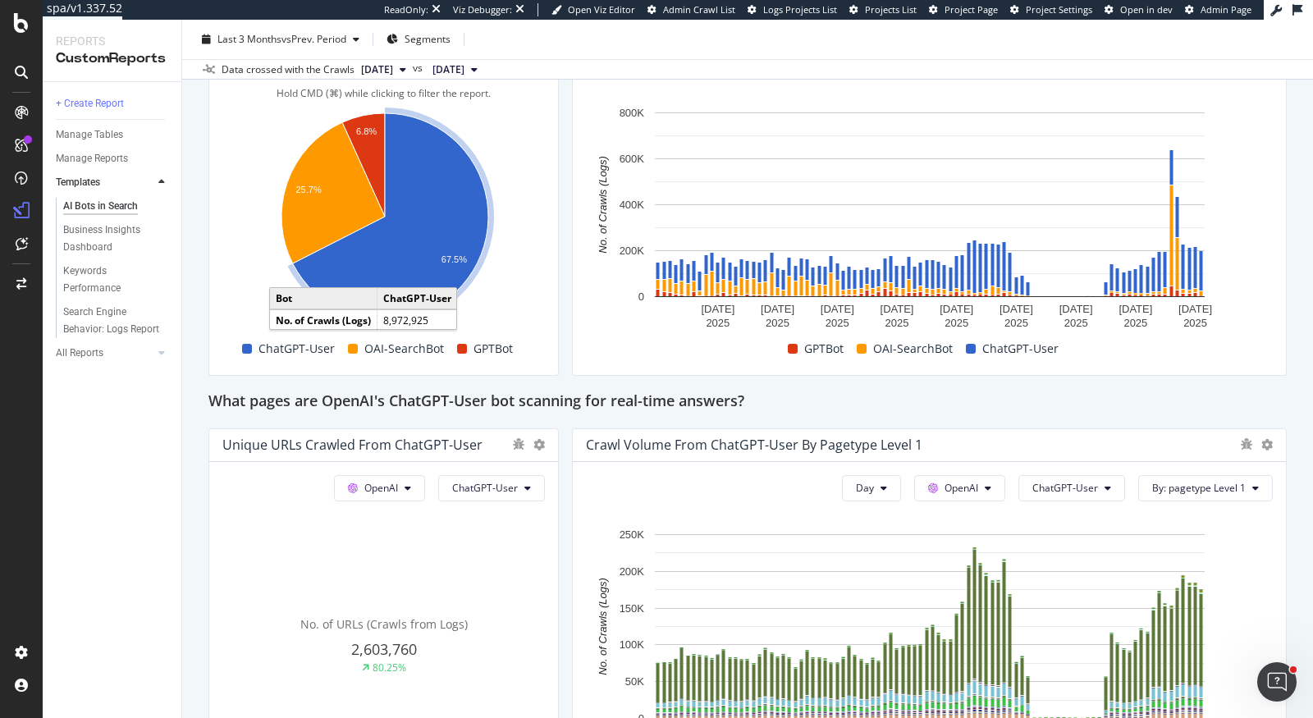
click at [414, 176] on icon "A chart." at bounding box center [390, 216] width 195 height 207
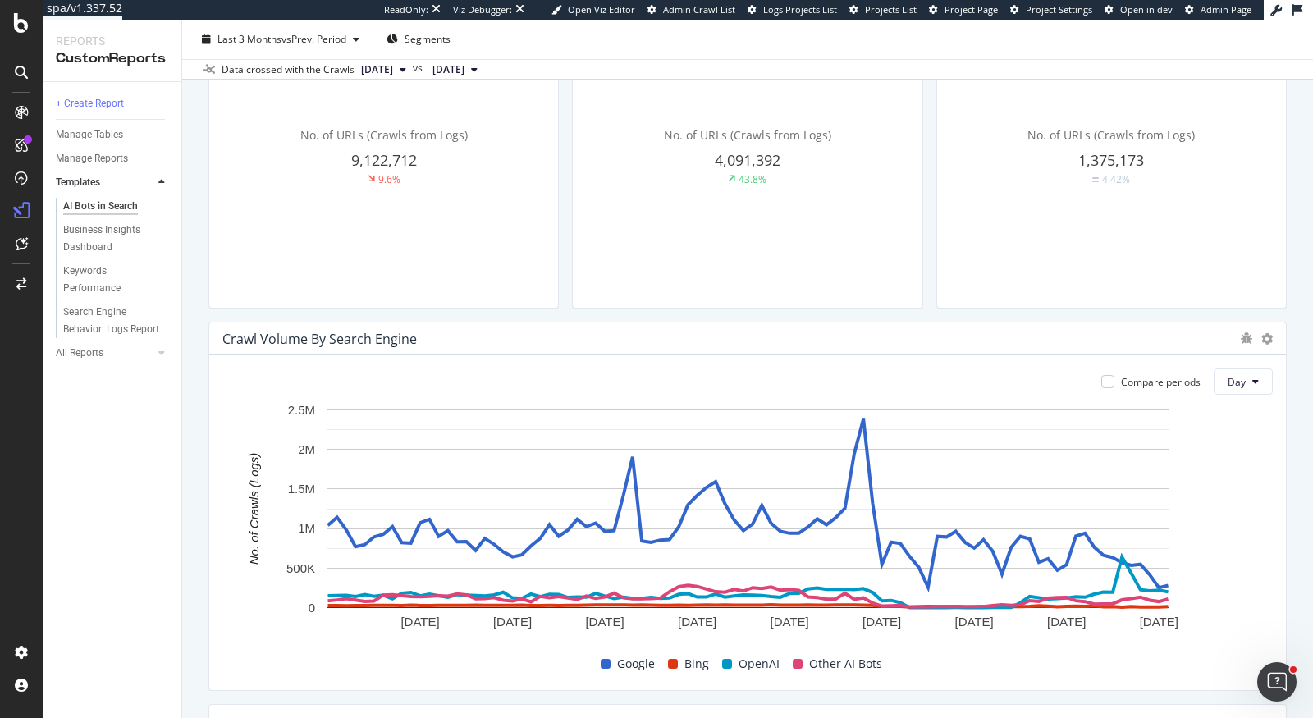
scroll to position [827, 0]
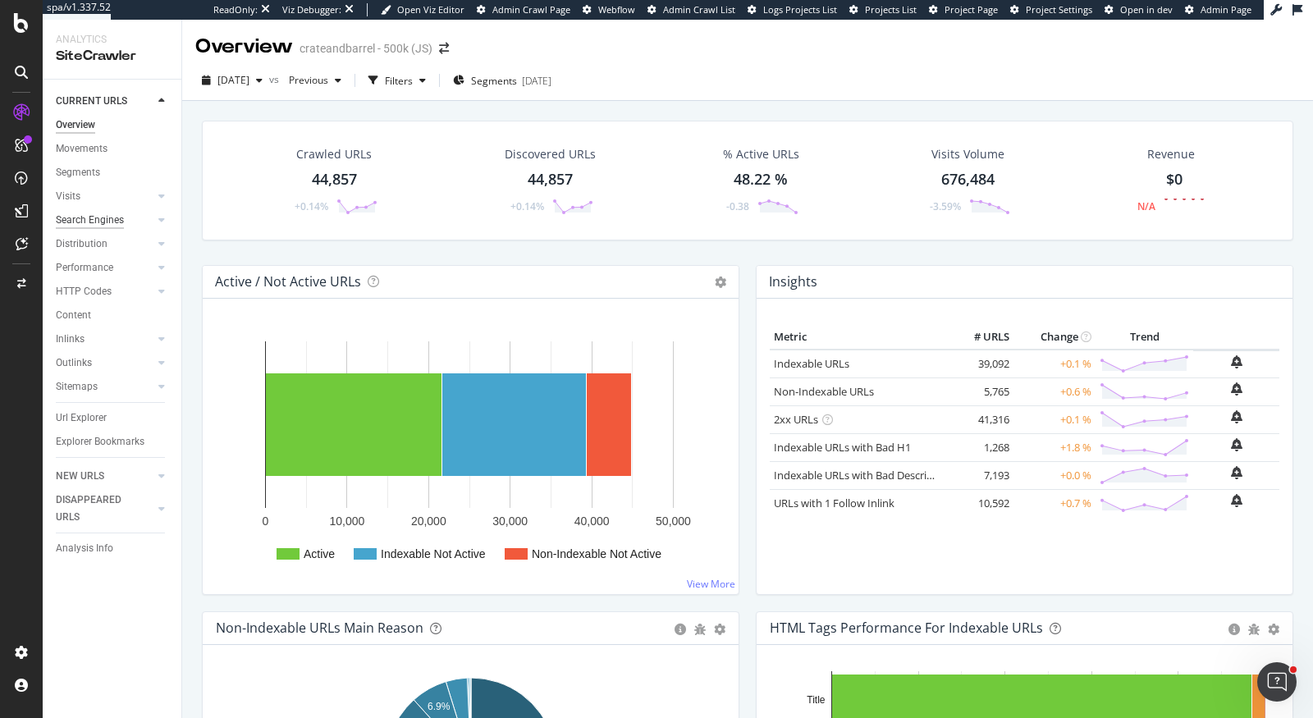
click at [88, 219] on div "Search Engines" at bounding box center [90, 220] width 68 height 17
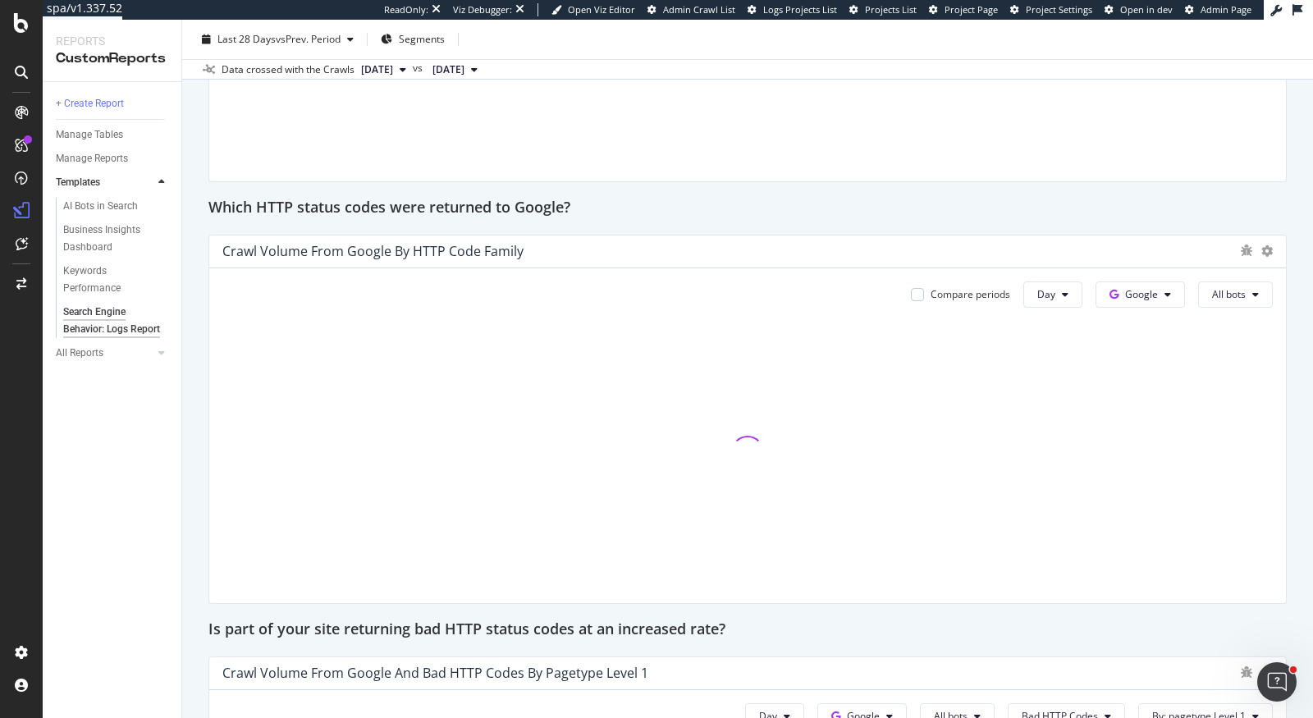
scroll to position [1931, 0]
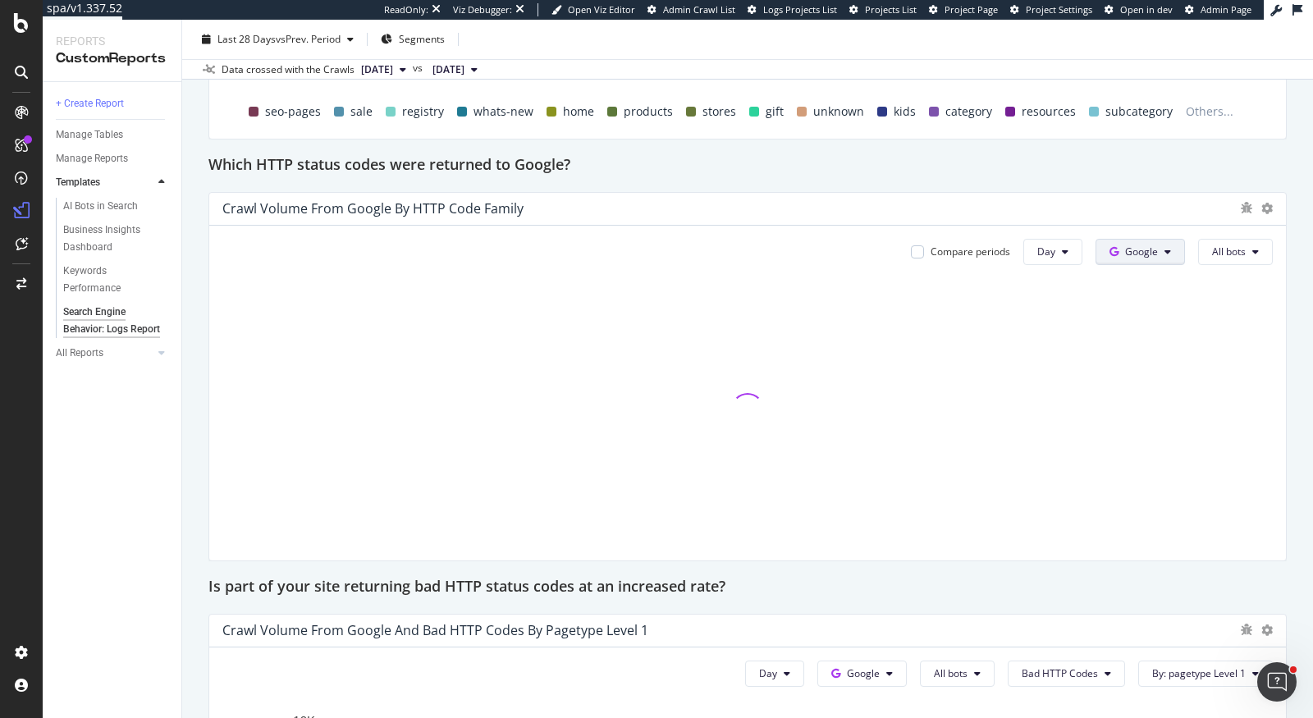
click at [1129, 253] on span "Google" at bounding box center [1141, 252] width 33 height 14
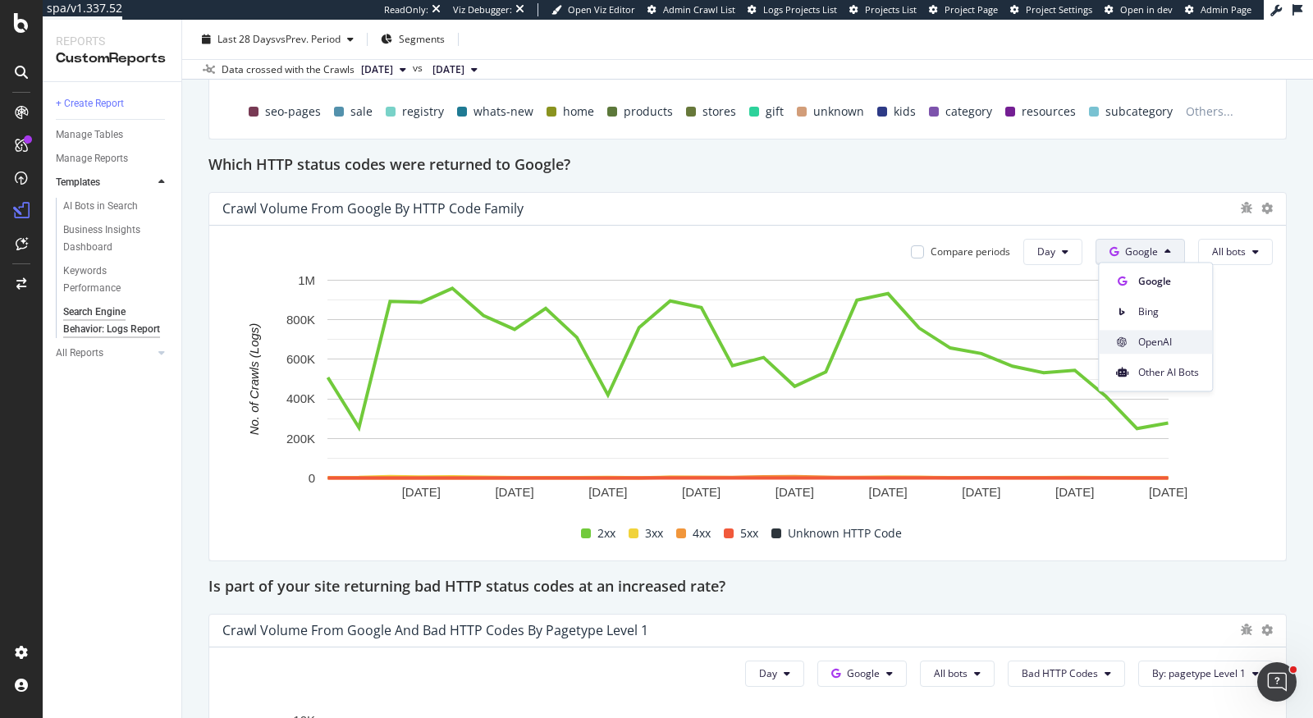
click at [1151, 349] on span "OpenAI" at bounding box center [1168, 342] width 61 height 15
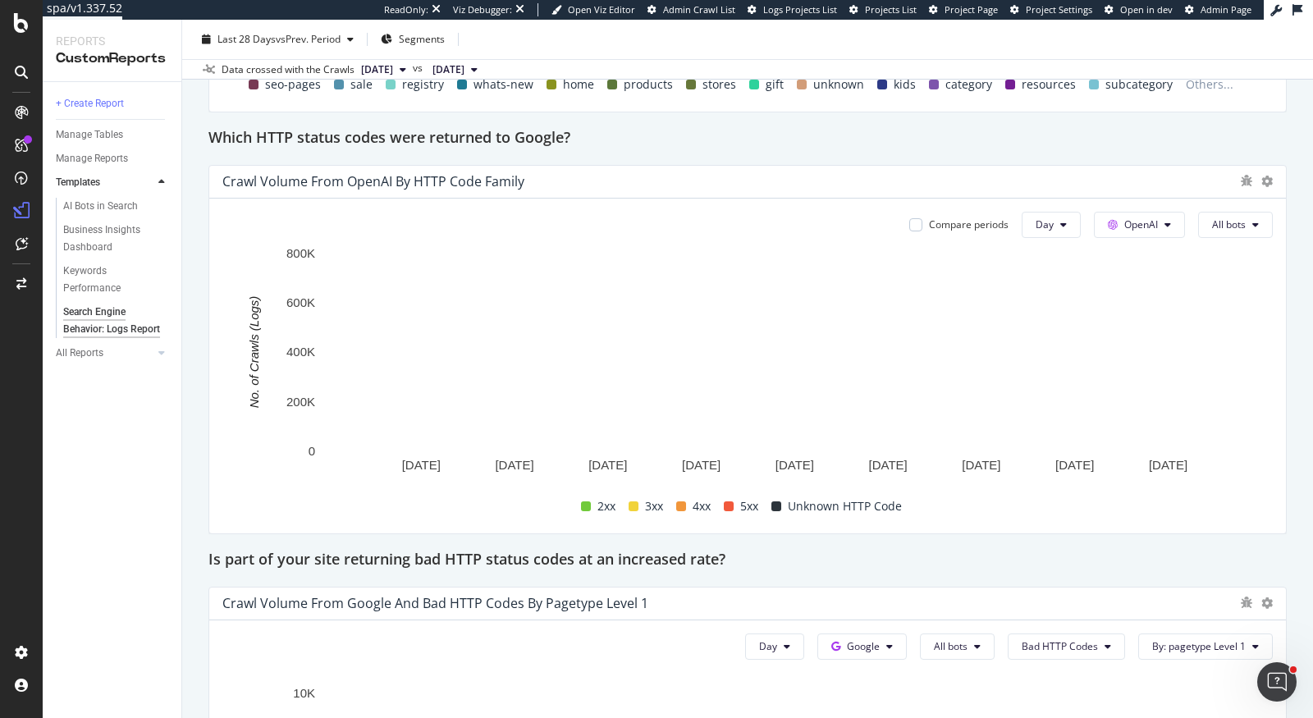
scroll to position [1960, 0]
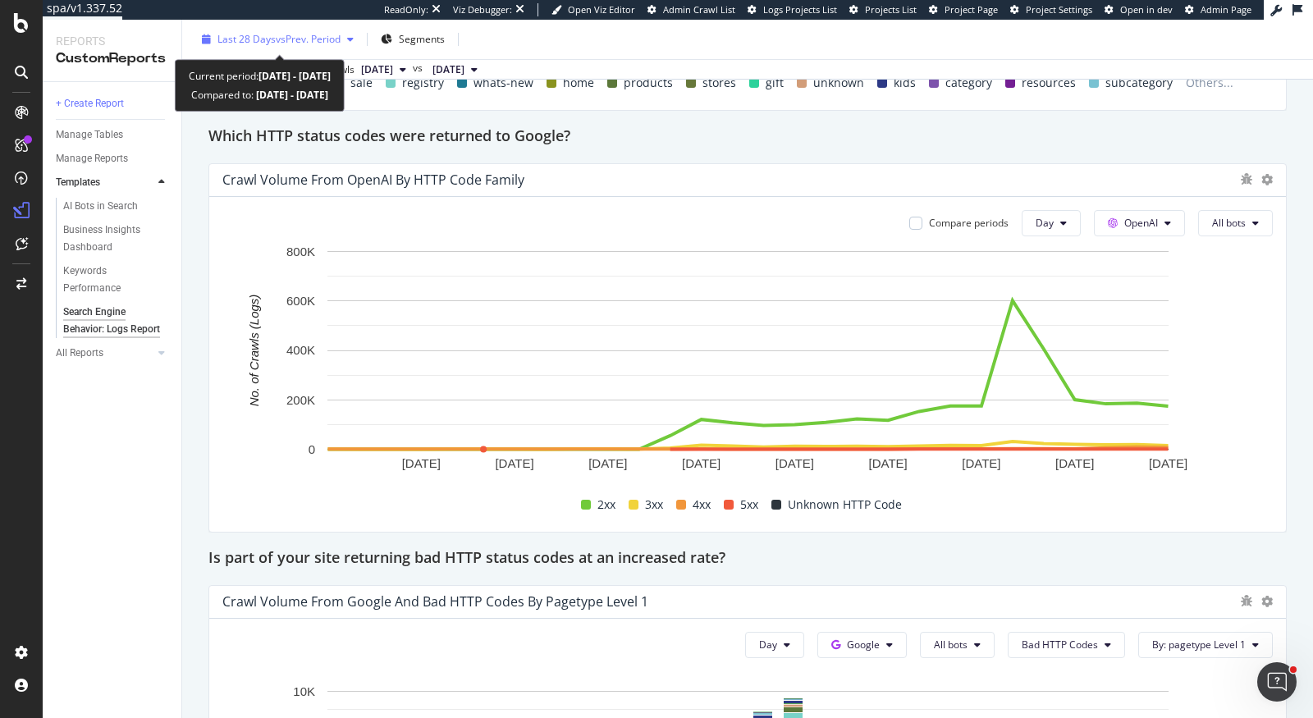
click at [302, 39] on span "vs Prev. Period" at bounding box center [308, 39] width 65 height 14
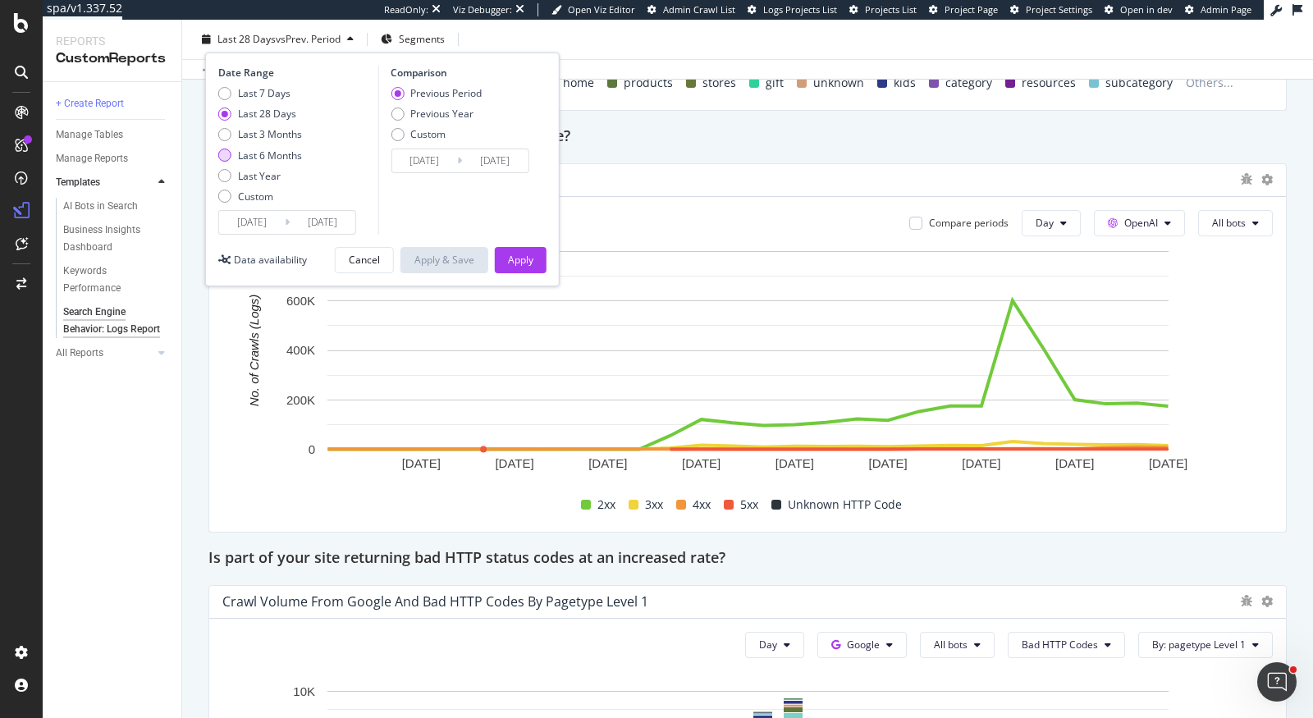
click at [295, 157] on div "Last 6 Months" at bounding box center [270, 156] width 64 height 14
type input "2025/04/02"
type input "2024/10/01"
type input "2025/04/01"
click at [290, 134] on div "Last 3 Months" at bounding box center [270, 134] width 64 height 14
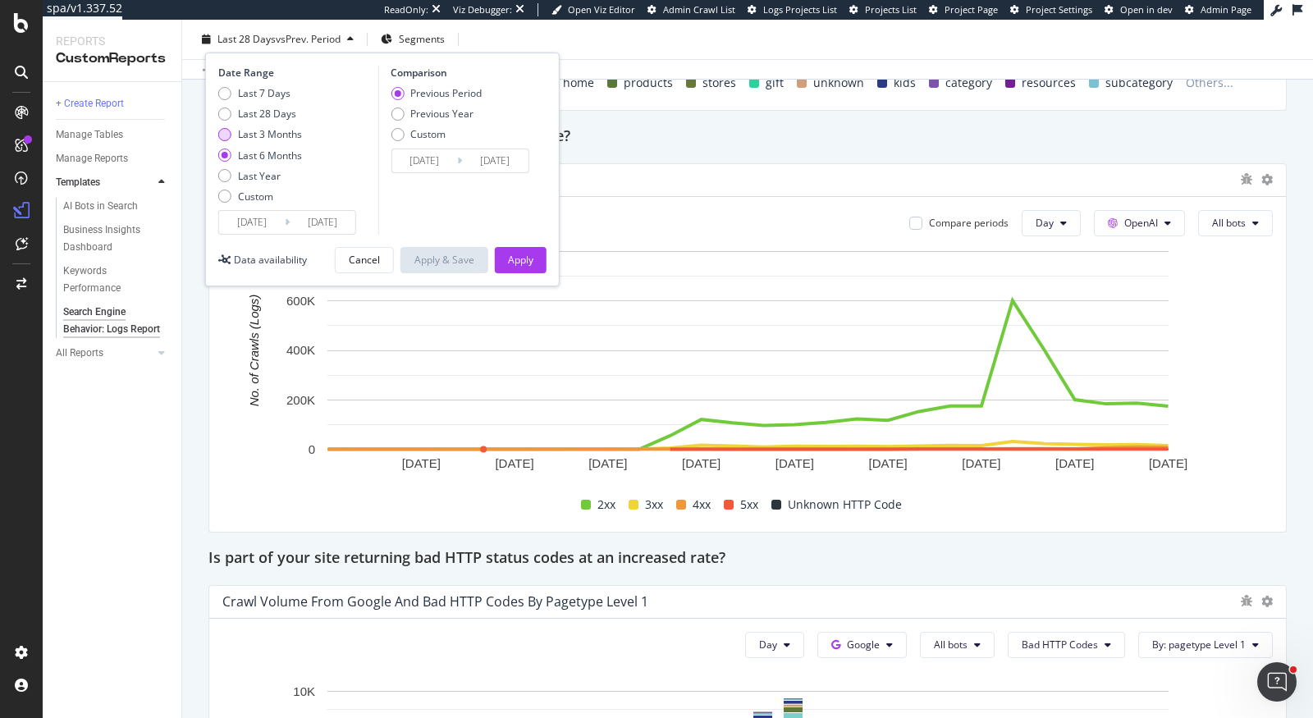
type input "2025/07/02"
type input "2025/04/01"
type input "2025/07/01"
click at [515, 259] on div "Apply" at bounding box center [520, 260] width 25 height 14
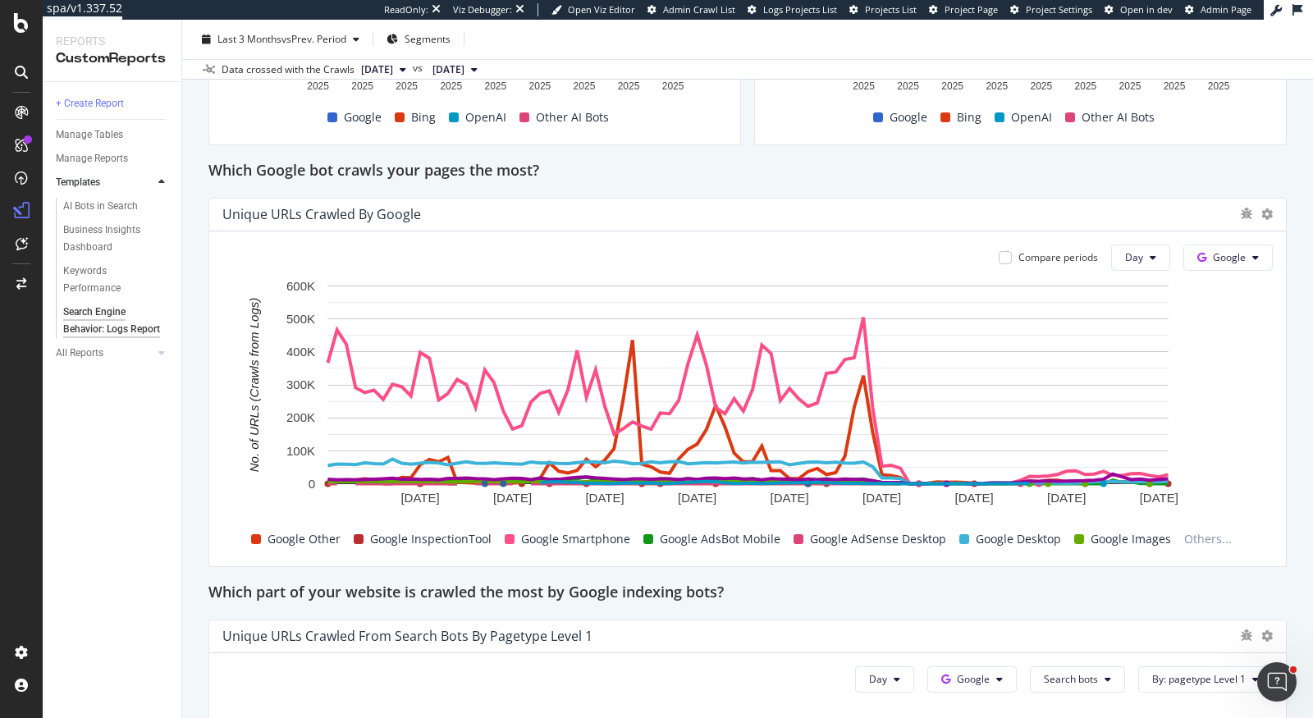
scroll to position [694, 0]
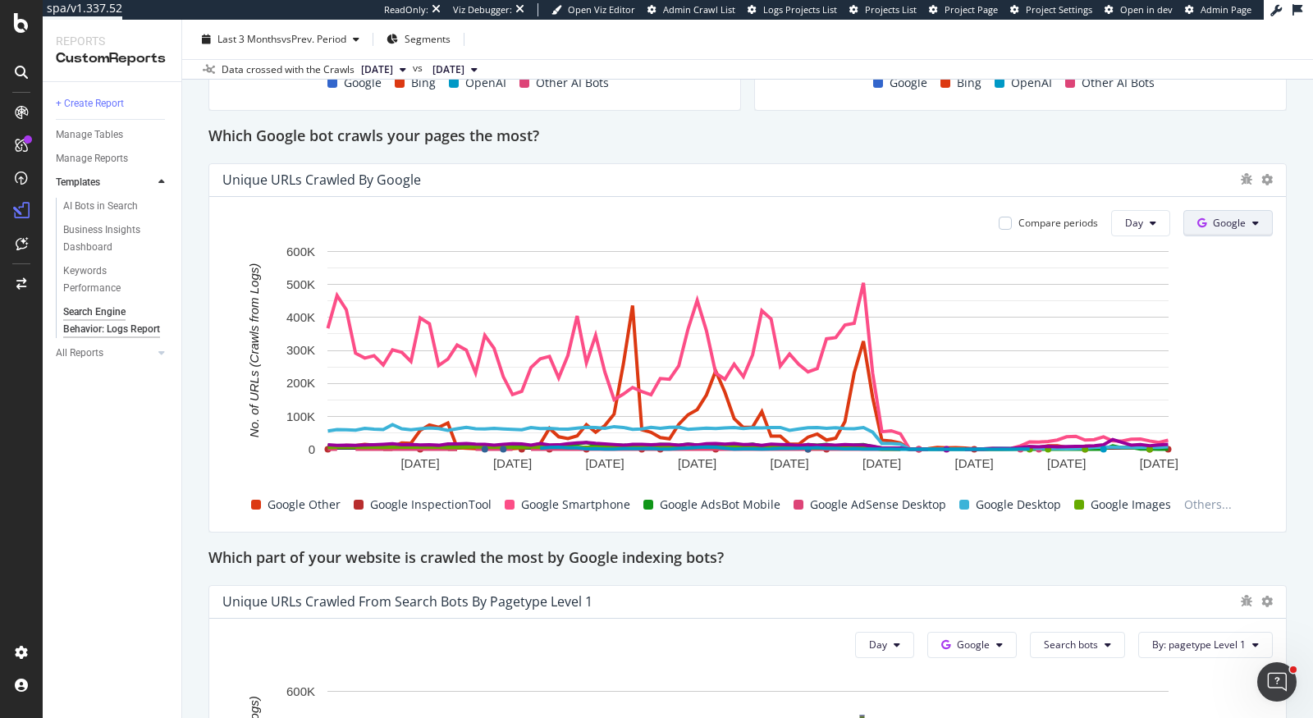
click at [1223, 226] on span "Google" at bounding box center [1229, 223] width 33 height 14
click at [1237, 309] on span "OpenAI" at bounding box center [1255, 312] width 61 height 15
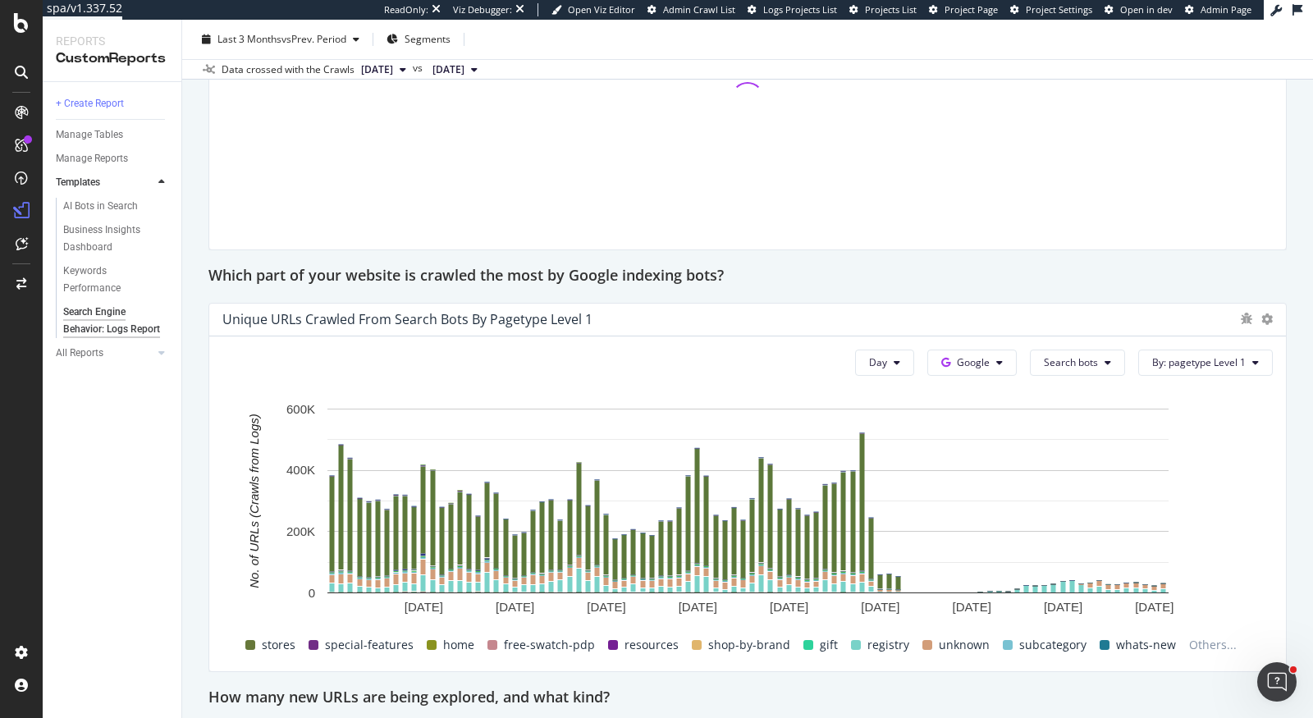
scroll to position [1110, 0]
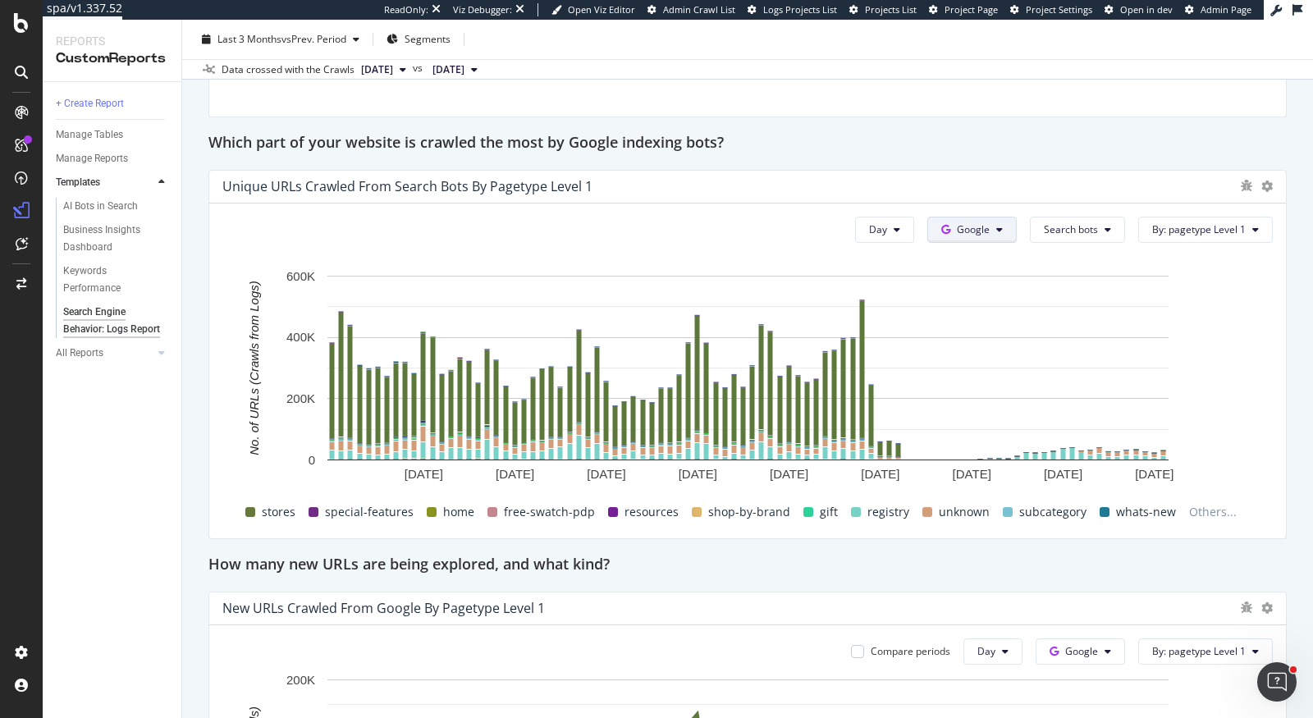
click at [977, 229] on span "Google" at bounding box center [973, 229] width 33 height 14
click at [1000, 325] on span "OpenAI" at bounding box center [1002, 320] width 61 height 15
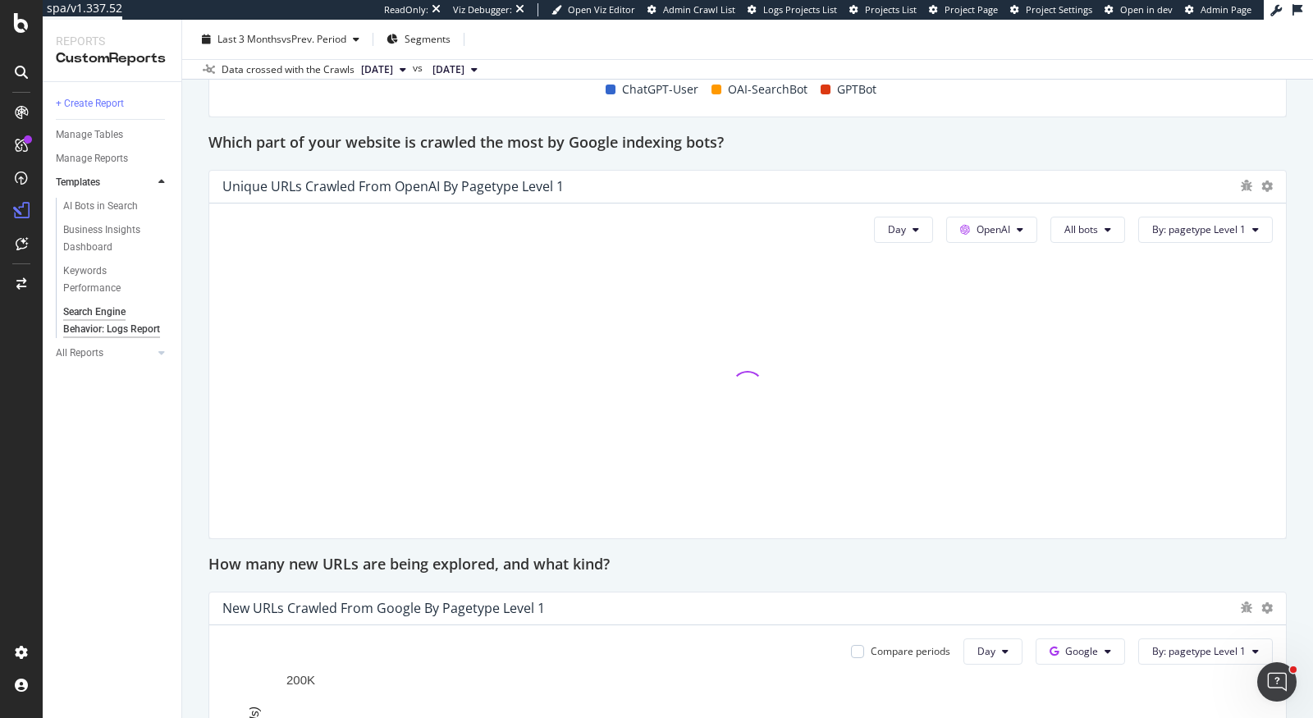
scroll to position [1459, 0]
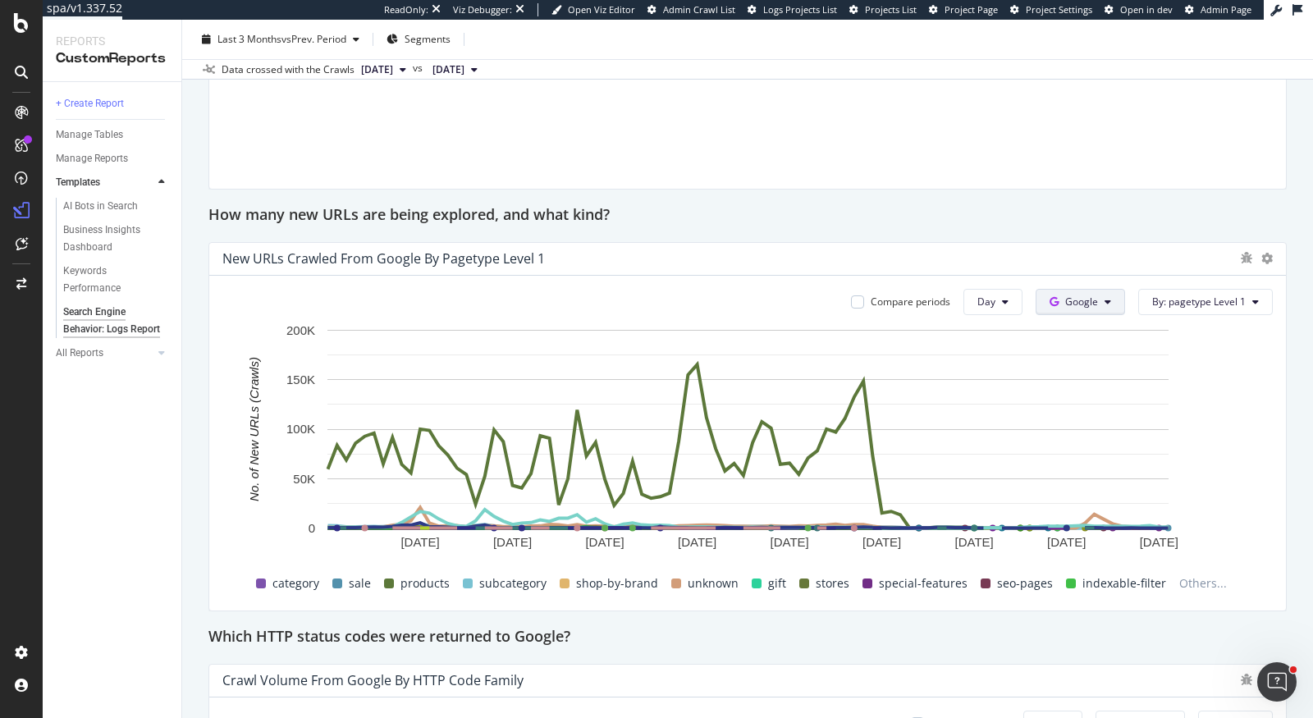
click at [1084, 302] on span "Google" at bounding box center [1081, 302] width 33 height 14
click at [1086, 390] on span "OpenAI" at bounding box center [1109, 392] width 61 height 15
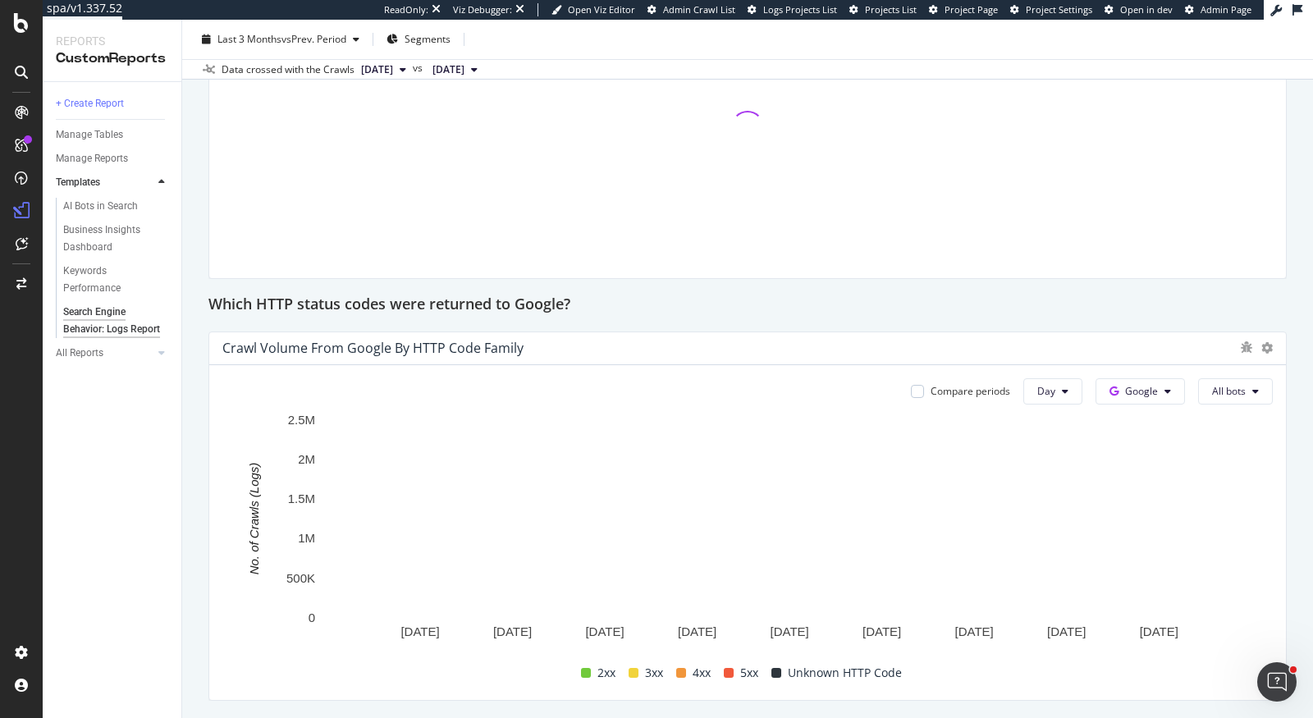
scroll to position [1847, 0]
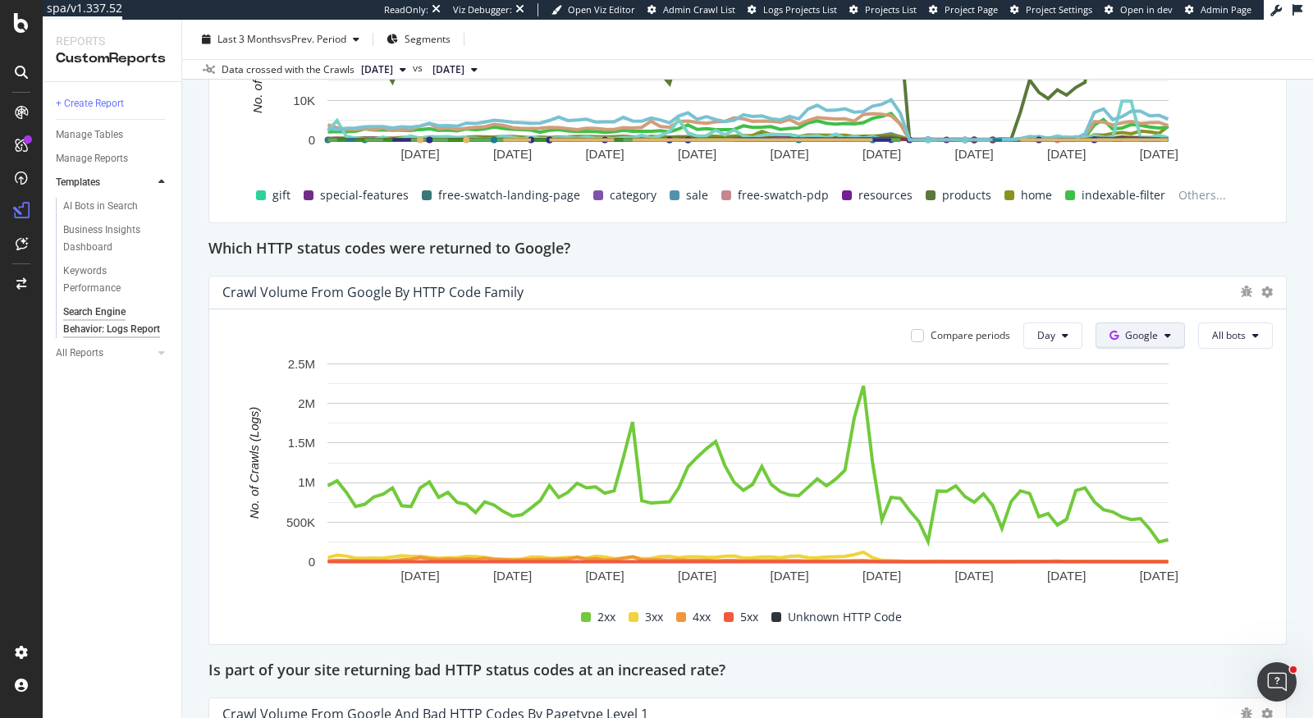
click at [1129, 333] on span "Google" at bounding box center [1141, 335] width 33 height 14
click at [1142, 427] on span "OpenAI" at bounding box center [1168, 426] width 61 height 15
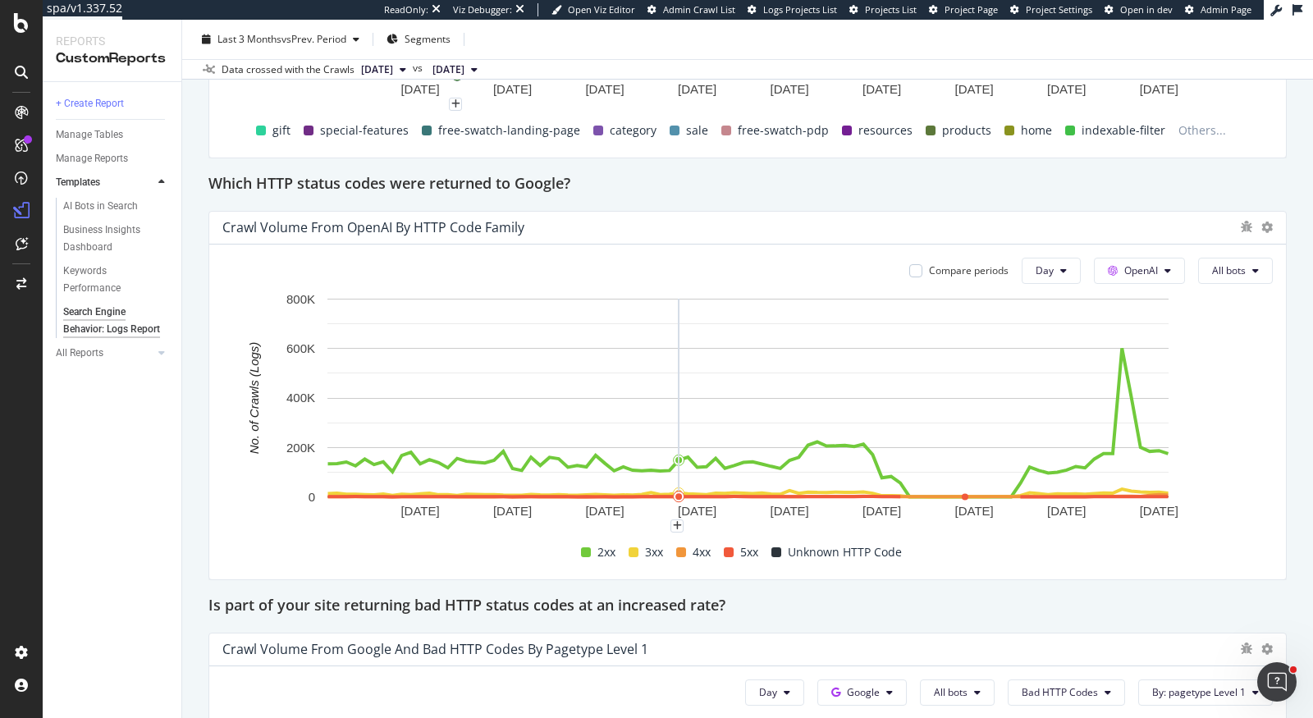
scroll to position [1920, 0]
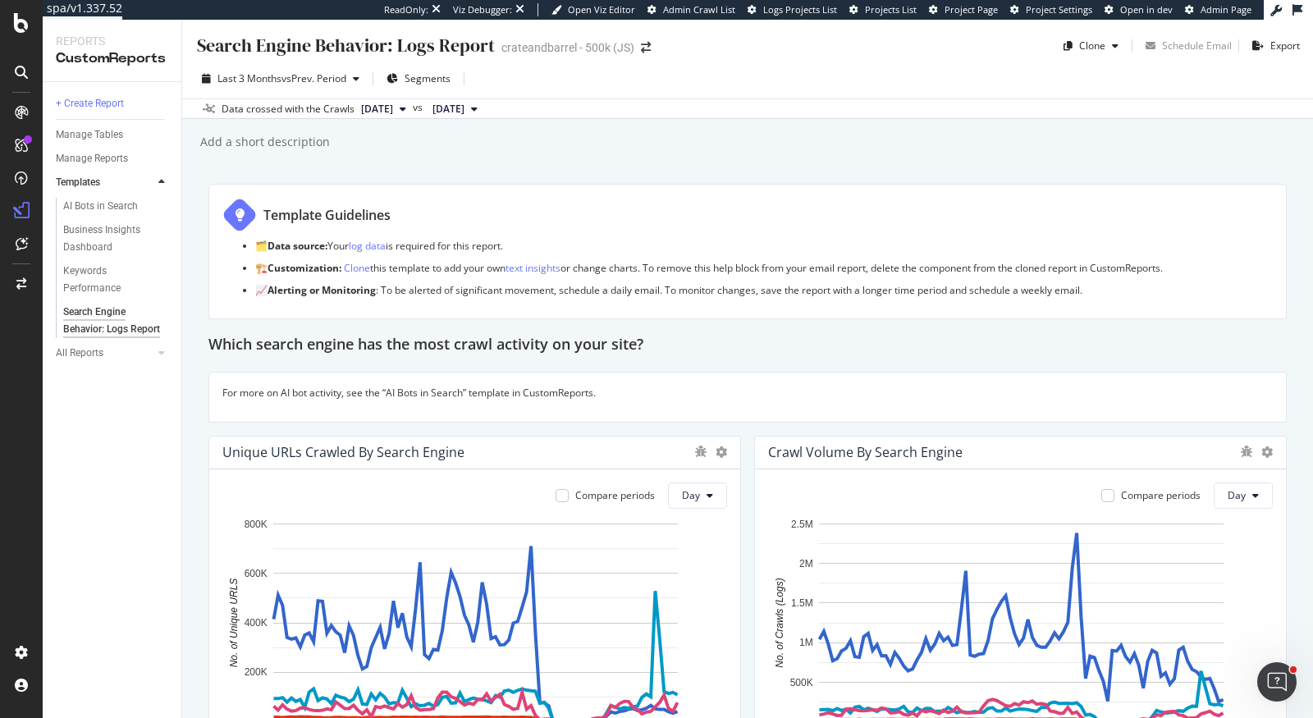
scroll to position [226, 0]
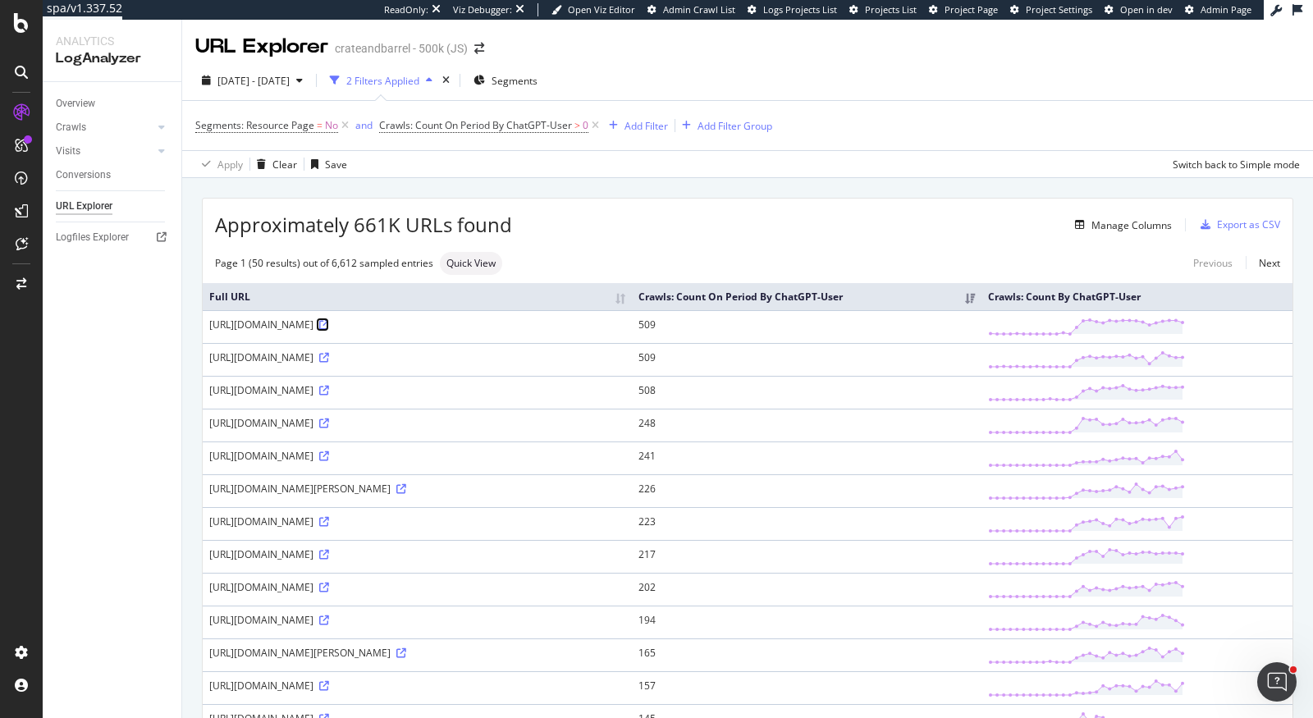
click at [329, 330] on icon at bounding box center [324, 325] width 10 height 10
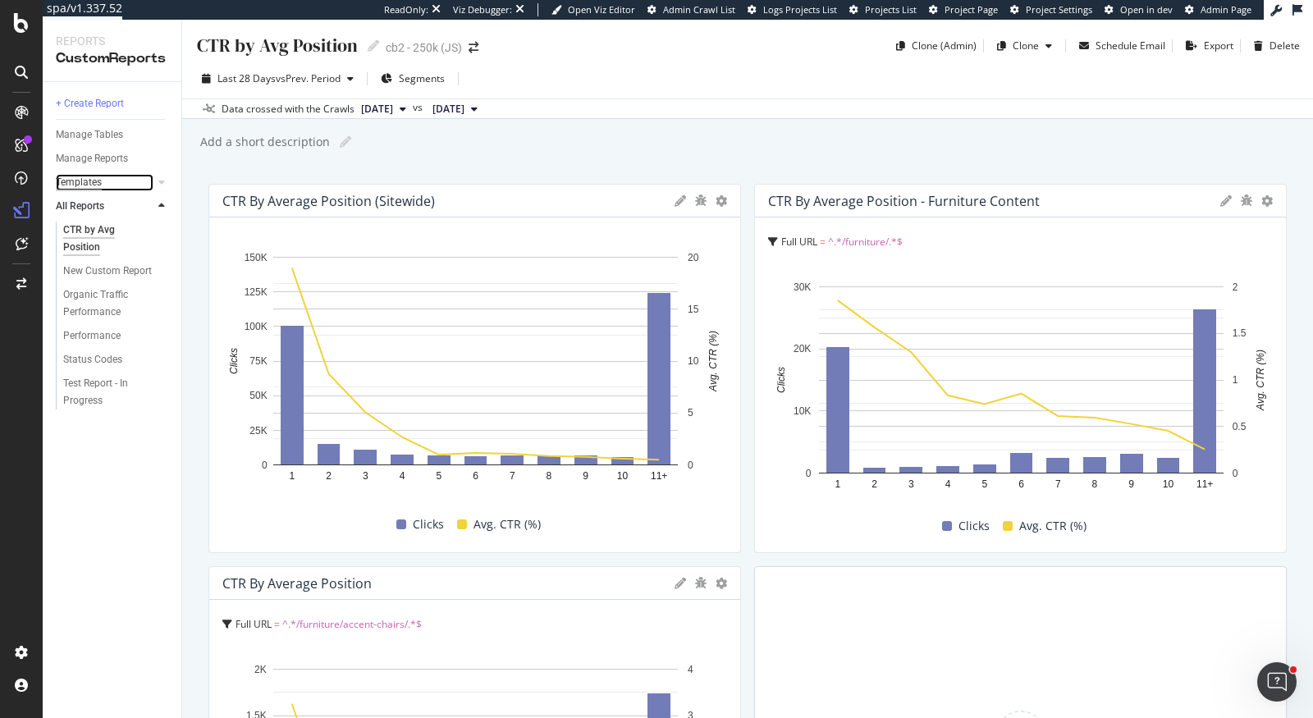
click at [84, 181] on div "Templates" at bounding box center [79, 182] width 46 height 17
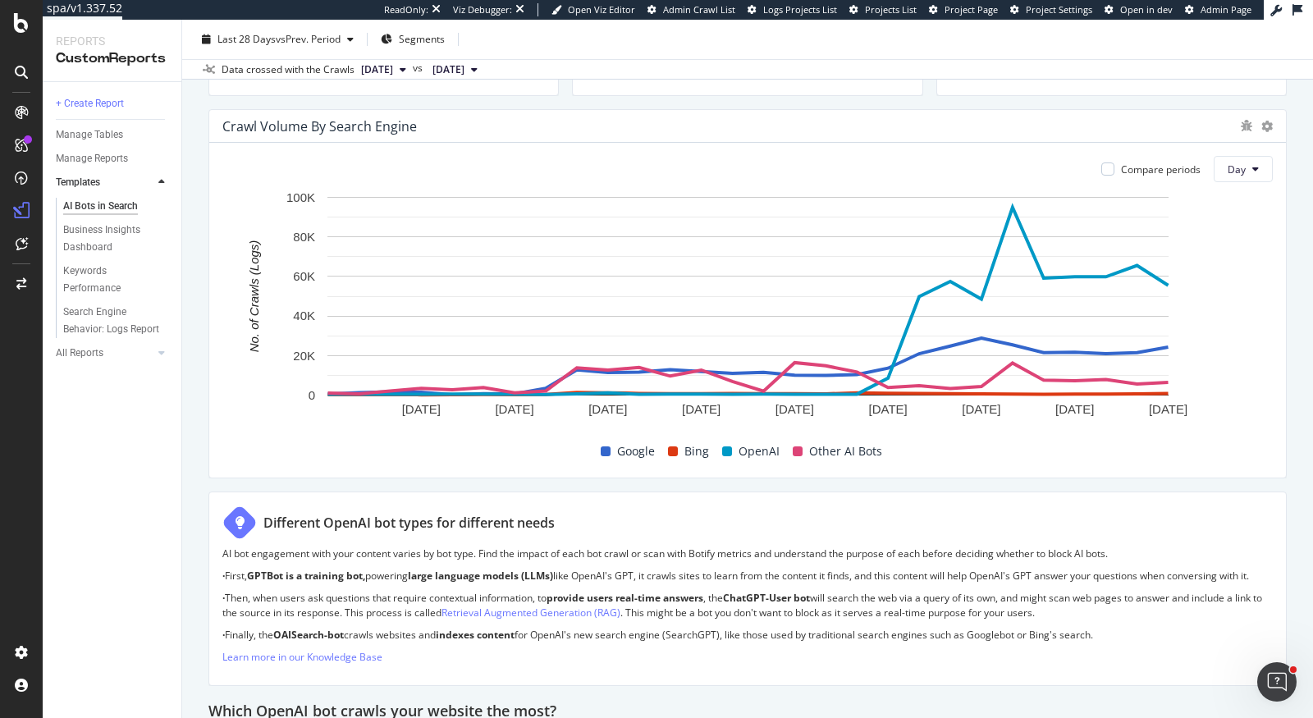
scroll to position [840, 0]
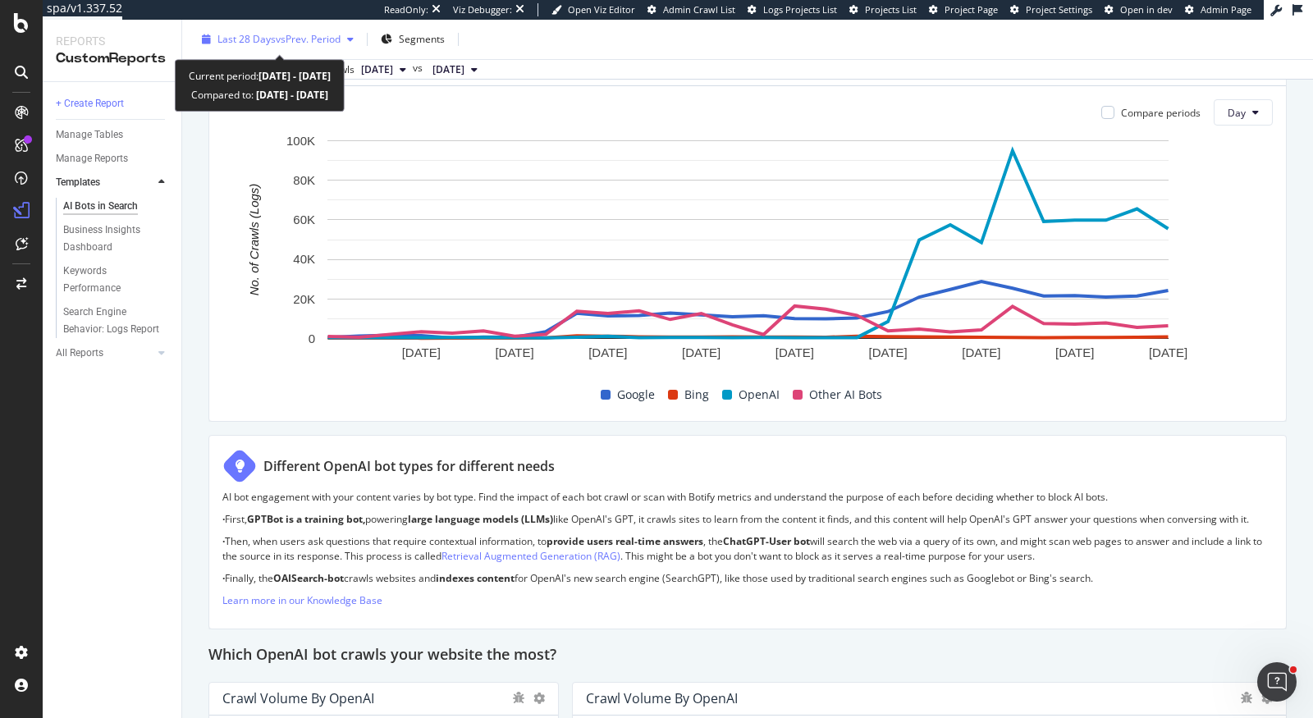
click at [327, 43] on span "vs Prev. Period" at bounding box center [308, 39] width 65 height 14
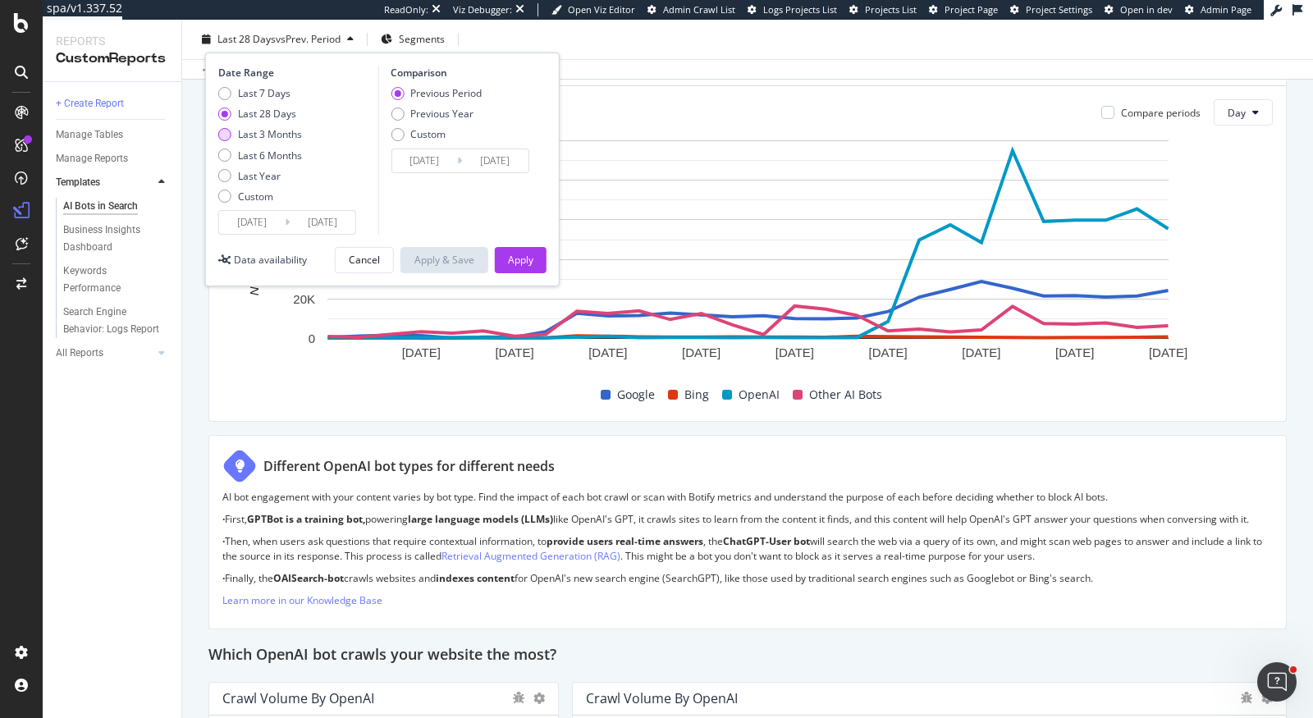
click at [286, 127] on div "Last 3 Months" at bounding box center [270, 134] width 64 height 14
type input "[DATE]"
click at [528, 286] on rect "A chart." at bounding box center [747, 239] width 841 height 199
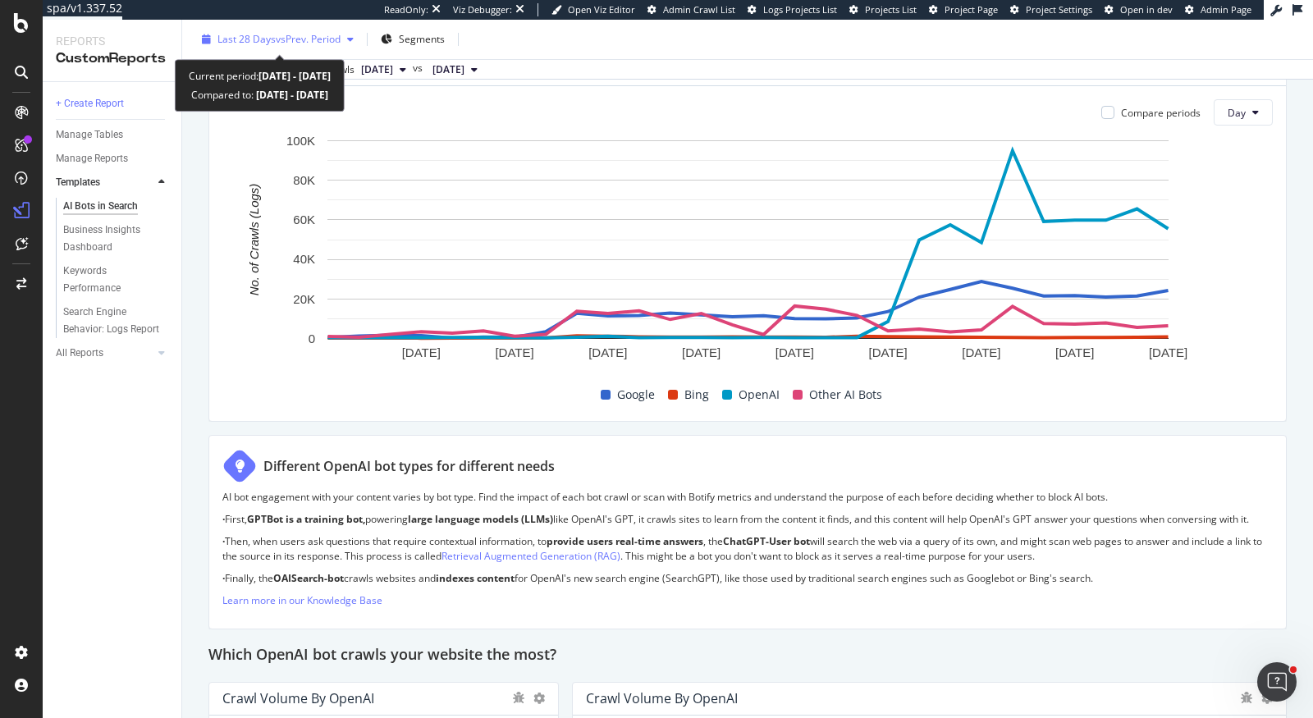
click at [247, 33] on span "Last 28 Days" at bounding box center [246, 39] width 58 height 14
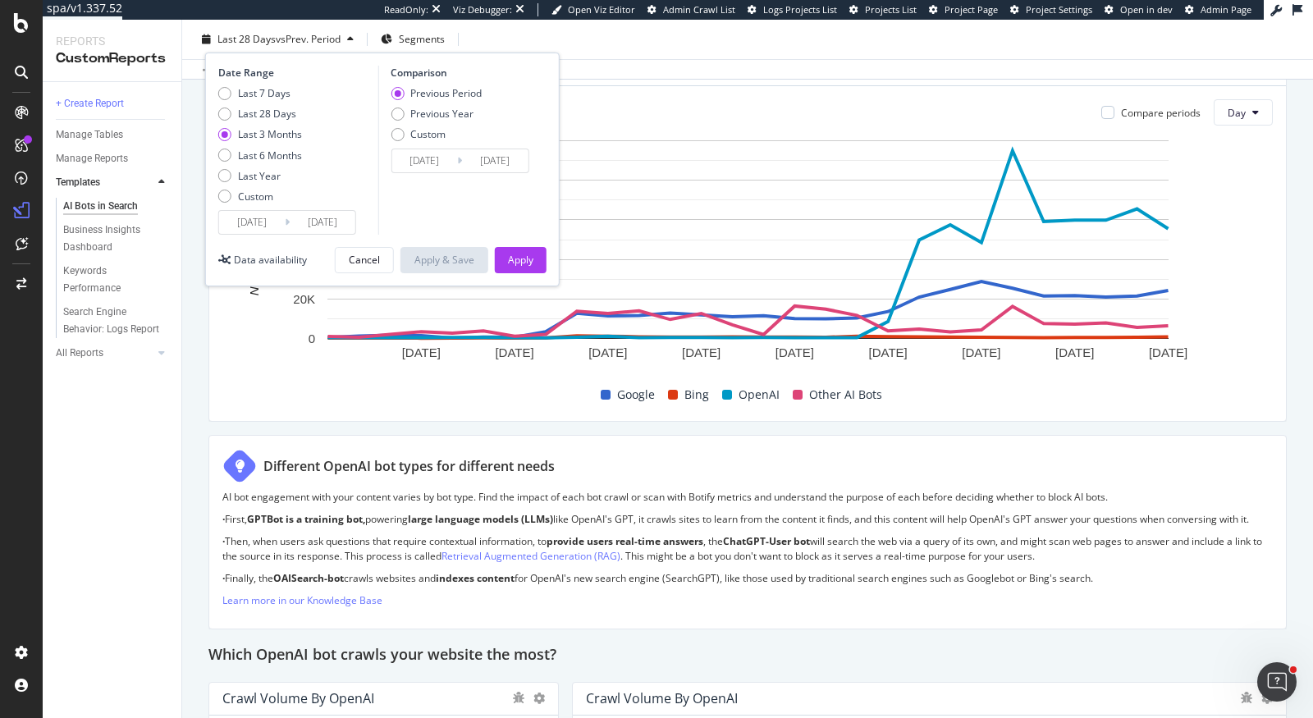
click at [259, 135] on div "Last 3 Months" at bounding box center [270, 134] width 64 height 14
click at [506, 253] on button "Apply" at bounding box center [521, 260] width 52 height 26
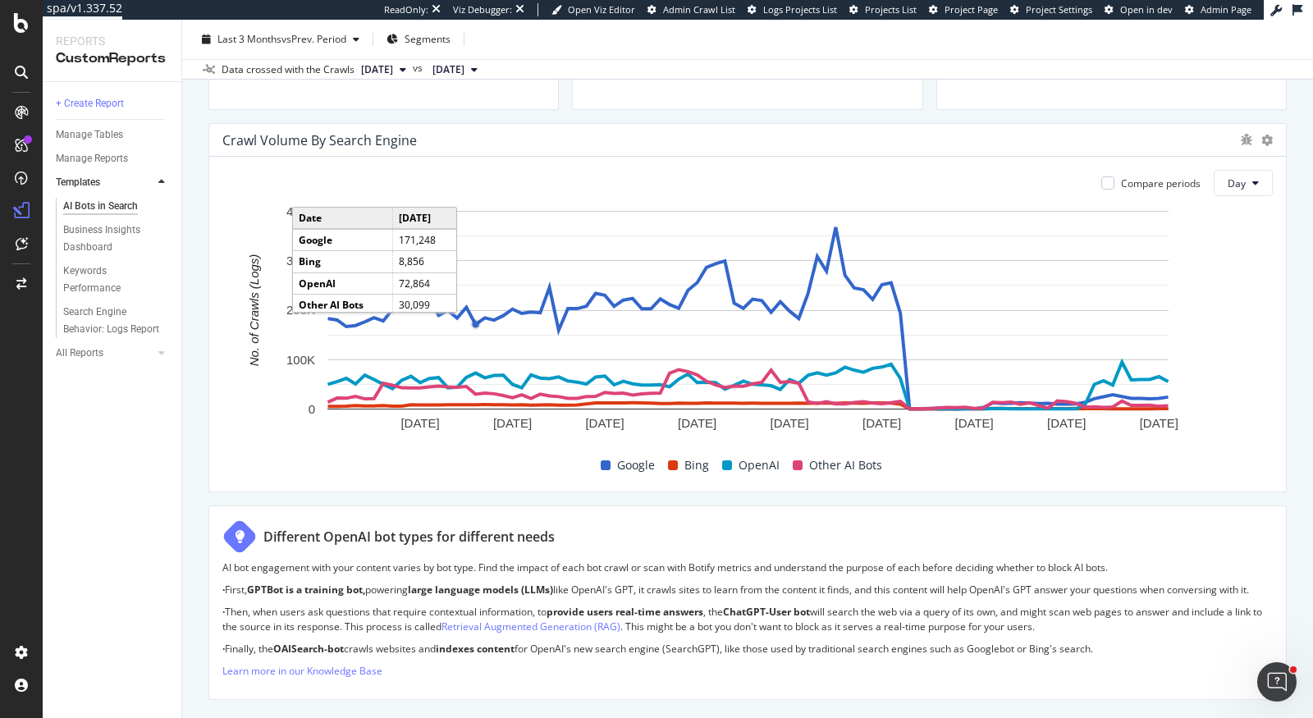
scroll to position [773, 0]
